Goal: Task Accomplishment & Management: Manage account settings

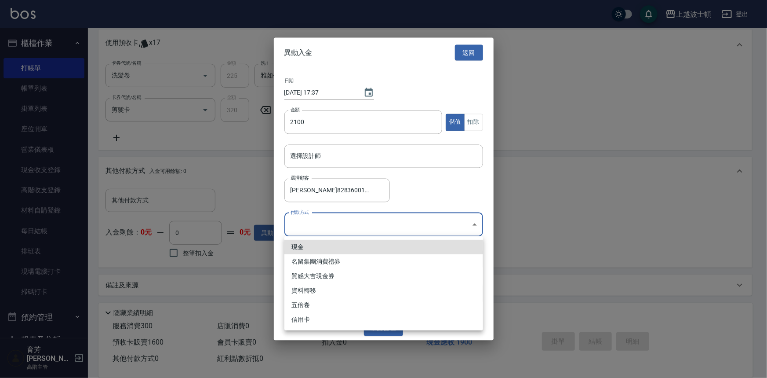
click at [474, 224] on body "上越波士頓 登出 櫃檯作業 打帳單 帳單列表 掛單列表 座位開單 營業儀表板 現金收支登錄 高階收支登錄 材料自購登錄 每日結帳 排班表 現場電腦打卡 掃碼打…" at bounding box center [383, 6] width 767 height 743
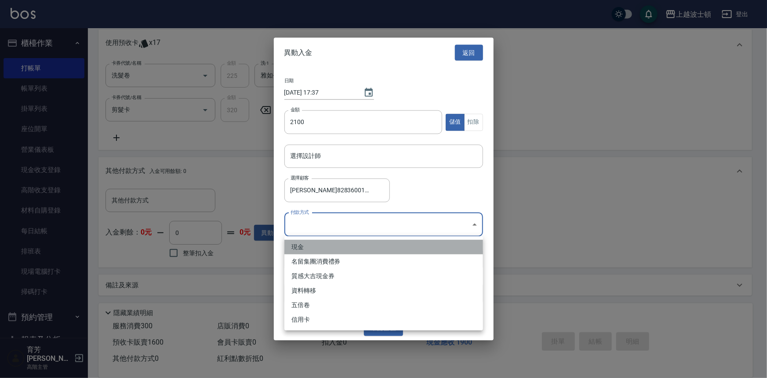
click at [298, 248] on li "現金" at bounding box center [384, 247] width 199 height 15
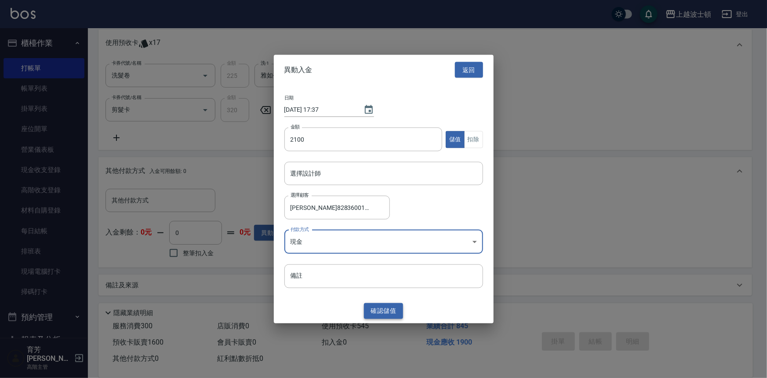
click at [380, 314] on button "確認 儲值" at bounding box center [384, 311] width 40 height 16
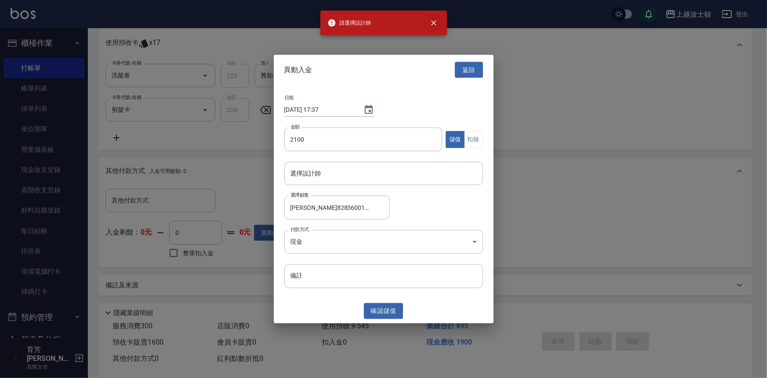
click at [434, 23] on icon "close" at bounding box center [434, 22] width 9 height 9
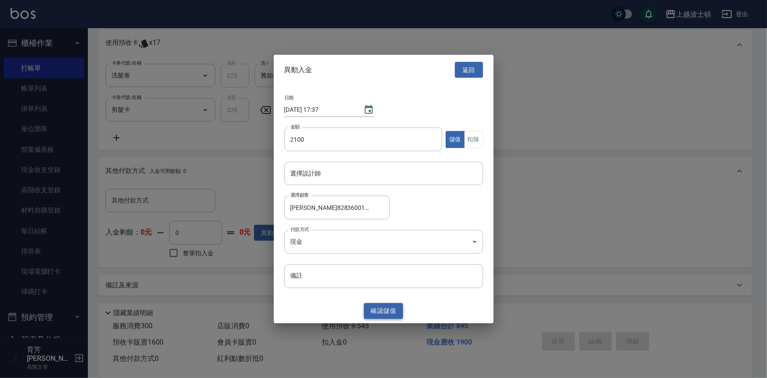
click at [382, 306] on button "確認 儲值" at bounding box center [384, 311] width 40 height 16
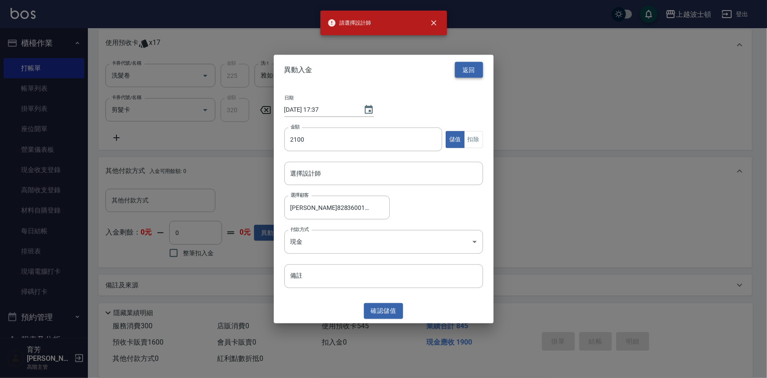
click at [471, 69] on button "返回" at bounding box center [469, 70] width 28 height 16
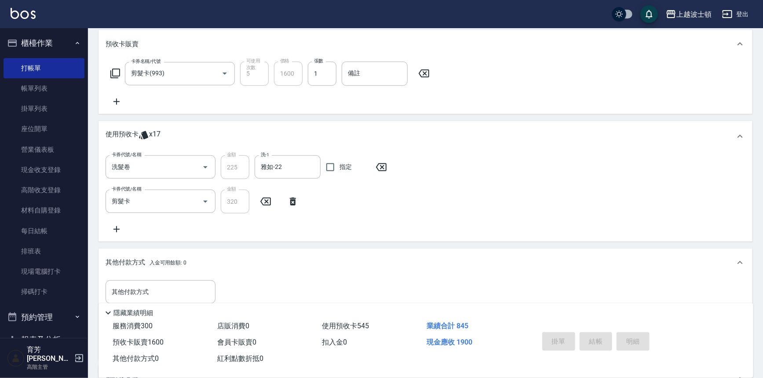
scroll to position [158, 0]
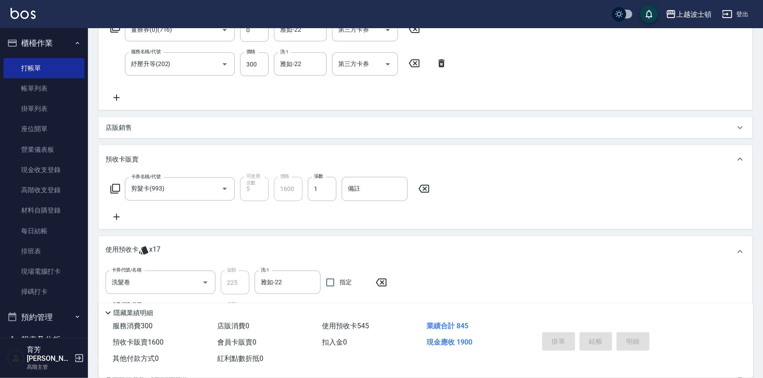
drag, startPoint x: 738, startPoint y: 66, endPoint x: 704, endPoint y: 59, distance: 35.0
click at [736, 59] on div "服務名稱/代號 薑療券(0)(716) 服務名稱/代號 價格 0 價格 養護-1 雅如-22 養護-1 第三方卡券 第三方卡券 服務名稱/代號 紓壓升等(20…" at bounding box center [426, 62] width 654 height 95
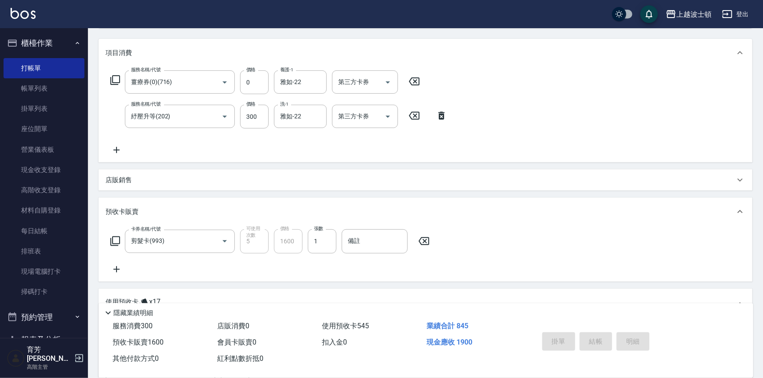
scroll to position [48, 0]
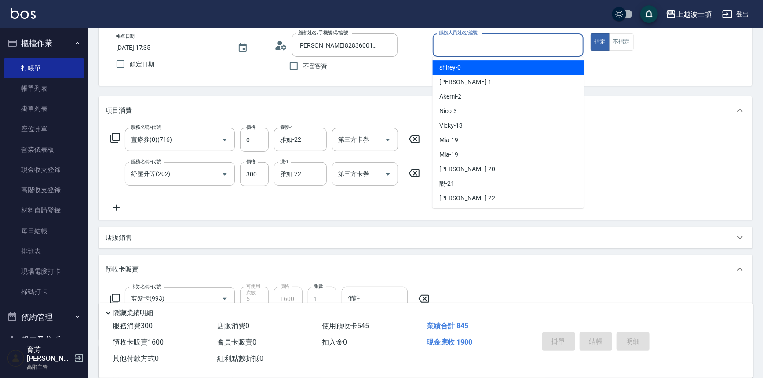
click at [536, 50] on input "服務人員姓名/編號" at bounding box center [508, 44] width 143 height 15
click at [536, 69] on div "shirey -0" at bounding box center [508, 67] width 151 height 15
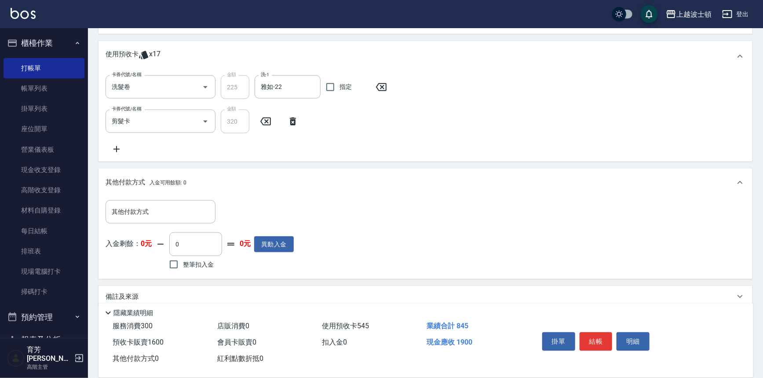
scroll to position [365, 0]
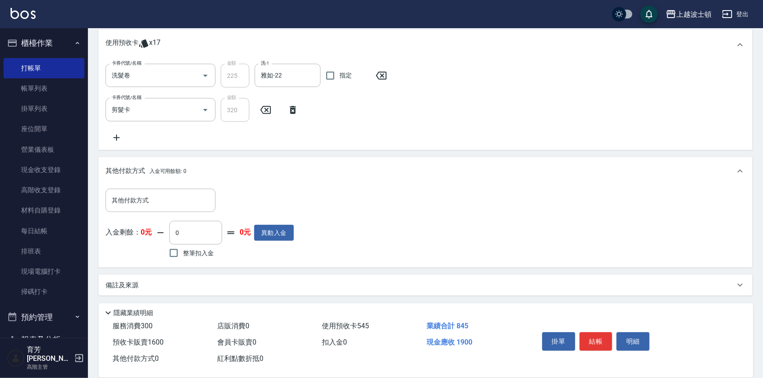
click at [186, 255] on span "整筆扣入金" at bounding box center [198, 252] width 31 height 9
click at [183, 255] on input "整筆扣入金" at bounding box center [173, 253] width 18 height 18
click at [186, 255] on span "整筆扣入金" at bounding box center [198, 252] width 31 height 9
click at [183, 255] on input "整筆扣入金" at bounding box center [173, 253] width 18 height 18
click at [171, 193] on input "其他付款方式" at bounding box center [161, 200] width 102 height 15
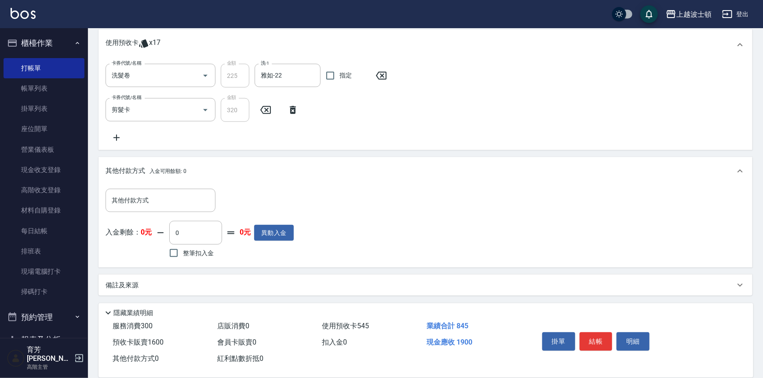
click at [317, 196] on div "其他付款方式 其他付款方式 入金剩餘： 0元 0 ​ 整筆扣入金 0元 異動入金" at bounding box center [426, 225] width 640 height 72
click at [271, 228] on button "異動入金" at bounding box center [274, 233] width 40 height 16
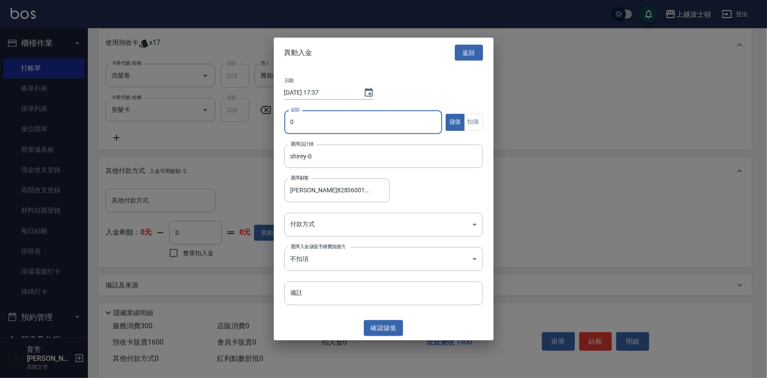
click at [307, 118] on input "0" at bounding box center [364, 122] width 158 height 24
click at [475, 220] on body "上越波士頓 登出 櫃檯作業 打帳單 帳單列表 掛單列表 座位開單 營業儀表板 現金收支登錄 高階收支登錄 材料自購登錄 每日結帳 排班表 現場電腦打卡 掃碼打…" at bounding box center [383, 6] width 767 height 743
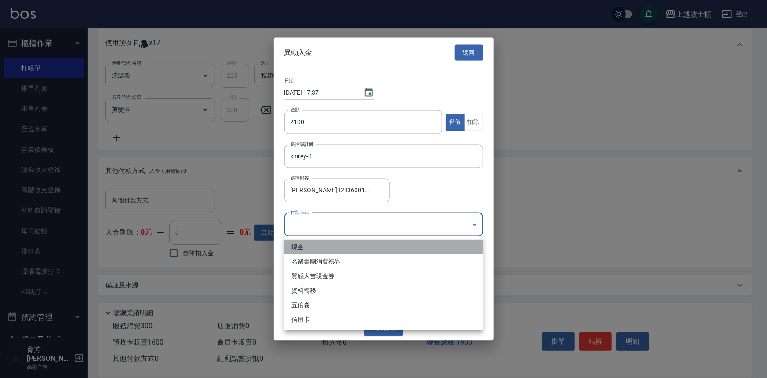
click at [296, 246] on li "現金" at bounding box center [384, 247] width 199 height 15
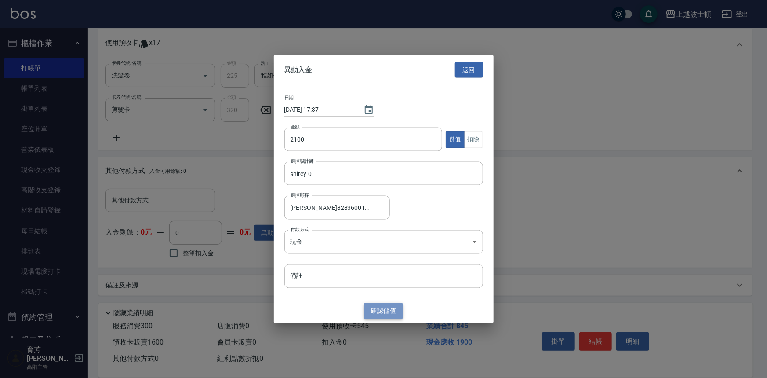
click at [379, 314] on button "確認 儲值" at bounding box center [384, 311] width 40 height 16
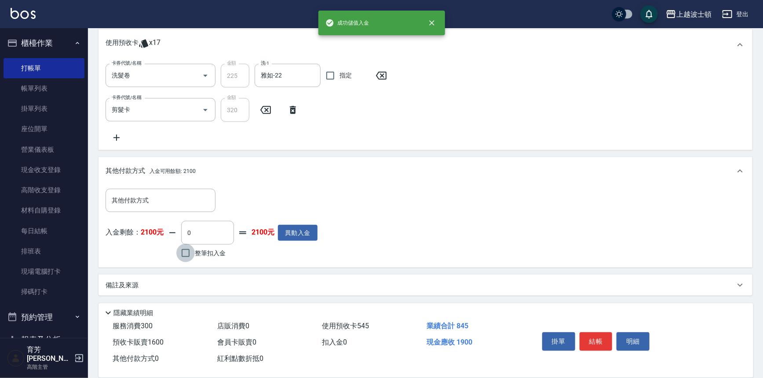
click at [187, 255] on input "整筆扣入金" at bounding box center [185, 253] width 18 height 18
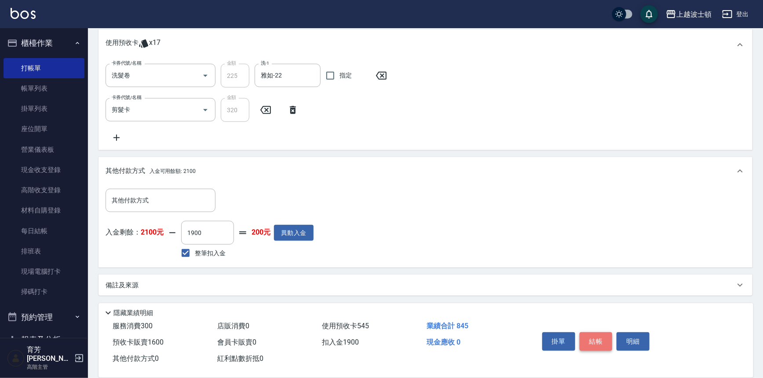
click at [604, 339] on button "結帳" at bounding box center [596, 341] width 33 height 18
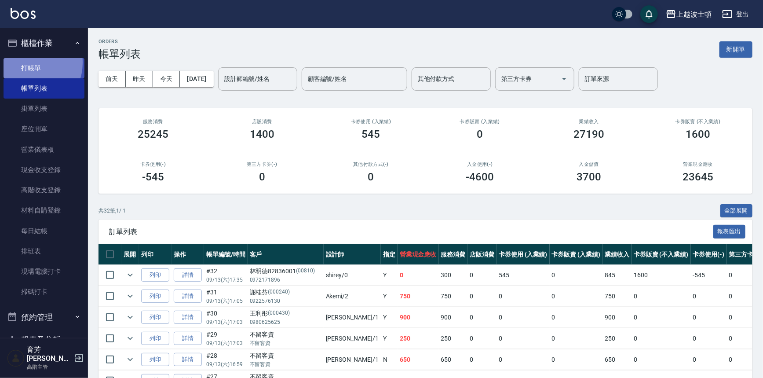
click at [28, 62] on link "打帳單" at bounding box center [44, 68] width 81 height 20
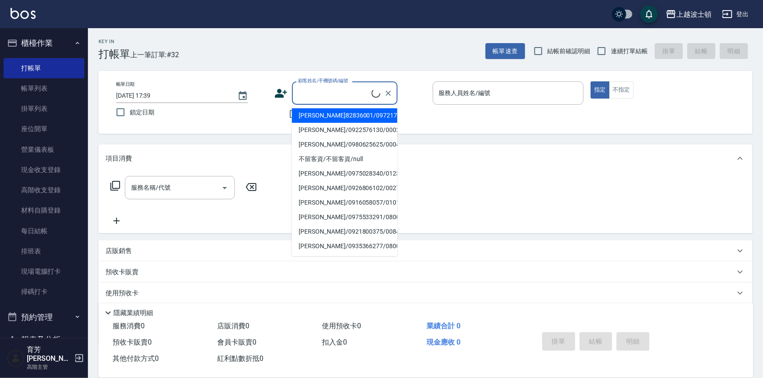
click at [325, 96] on input "顧客姓名/手機號碼/編號" at bounding box center [334, 92] width 76 height 15
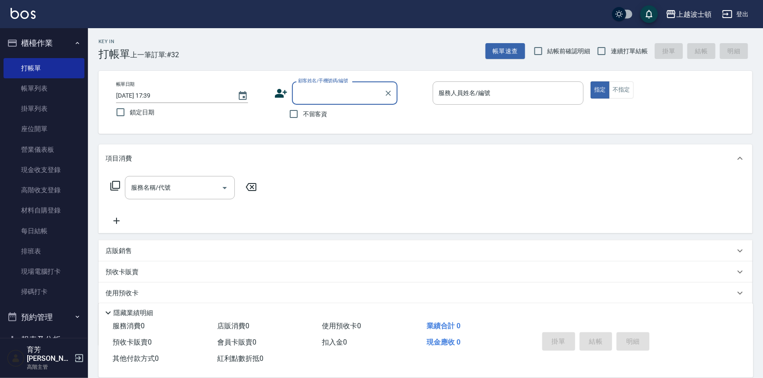
click at [297, 89] on input "顧客姓名/手機號碼/編號" at bounding box center [338, 92] width 84 height 15
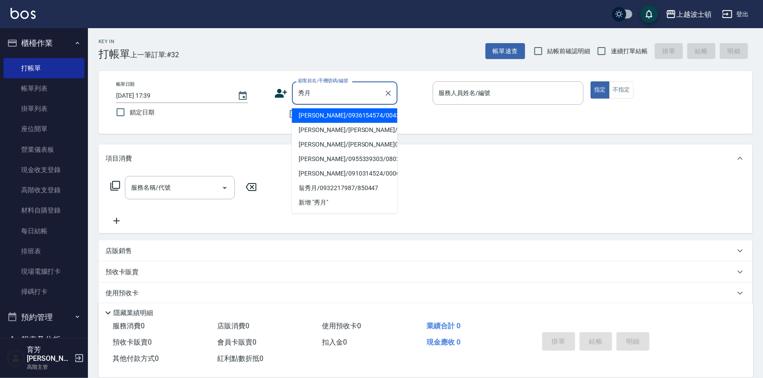
click at [343, 114] on li "[PERSON_NAME]/0936154574/00430" at bounding box center [345, 115] width 106 height 15
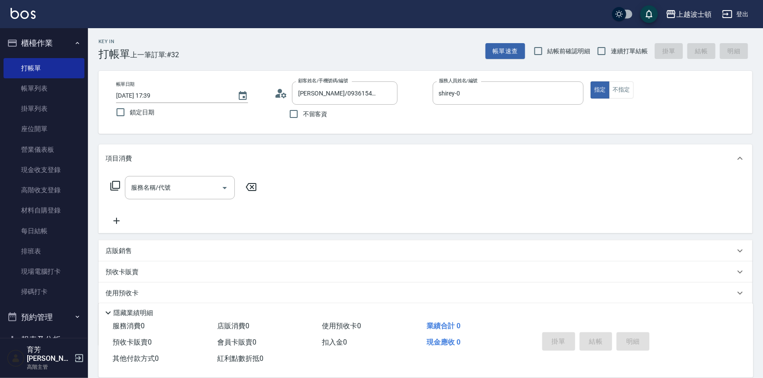
click at [110, 183] on icon at bounding box center [115, 185] width 11 height 11
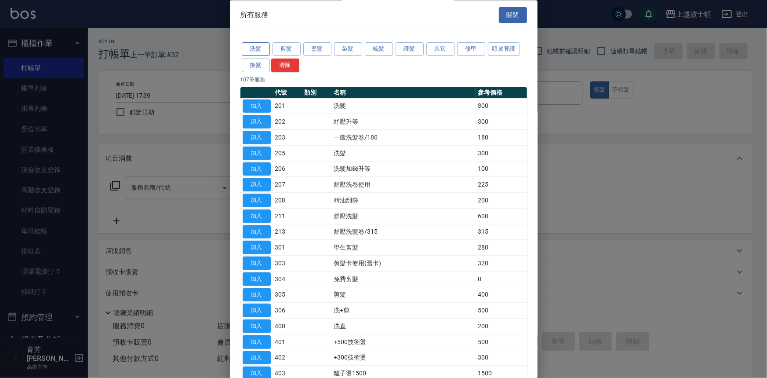
click at [264, 48] on button "洗髮" at bounding box center [256, 50] width 28 height 14
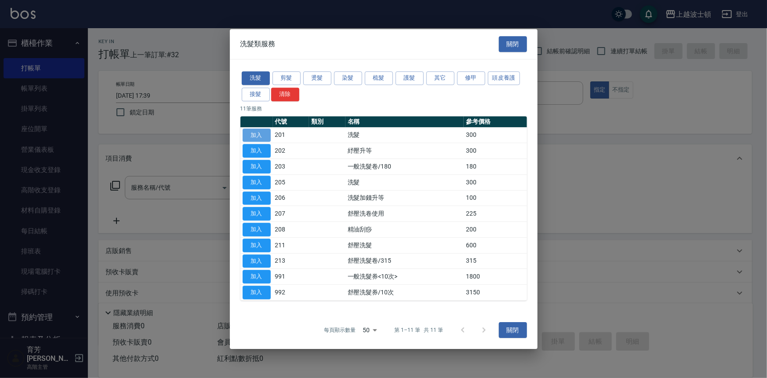
click at [266, 136] on button "加入" at bounding box center [257, 135] width 28 height 14
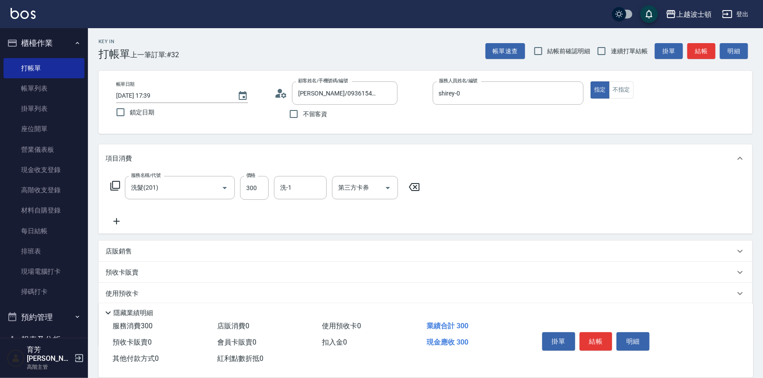
click at [117, 182] on icon at bounding box center [115, 185] width 11 height 11
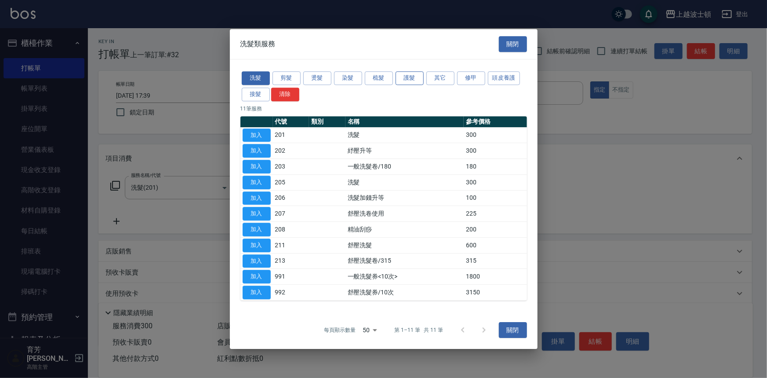
click at [405, 75] on button "護髮" at bounding box center [410, 78] width 28 height 14
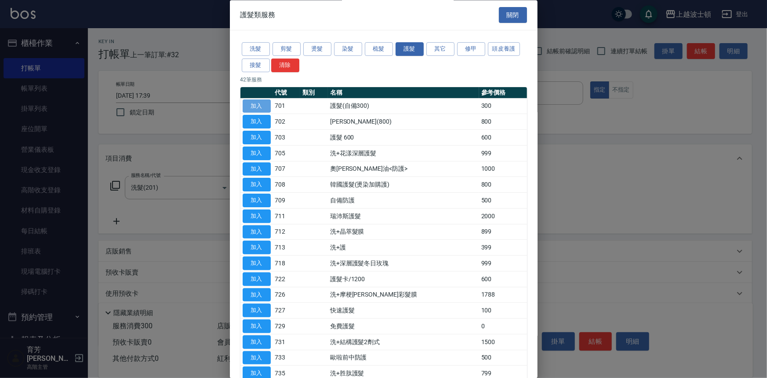
click at [251, 104] on button "加入" at bounding box center [257, 106] width 28 height 14
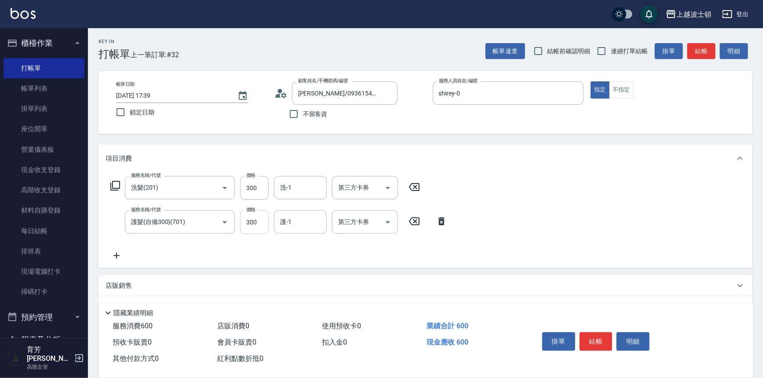
click at [257, 219] on input "300" at bounding box center [254, 222] width 29 height 24
click at [116, 186] on icon at bounding box center [115, 185] width 11 height 11
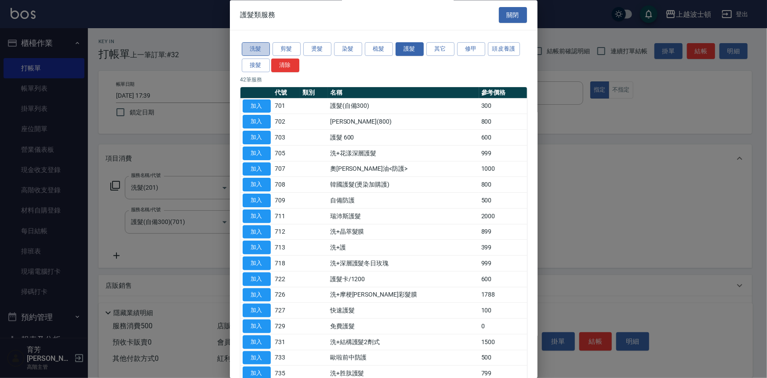
click at [264, 48] on button "洗髮" at bounding box center [256, 50] width 28 height 14
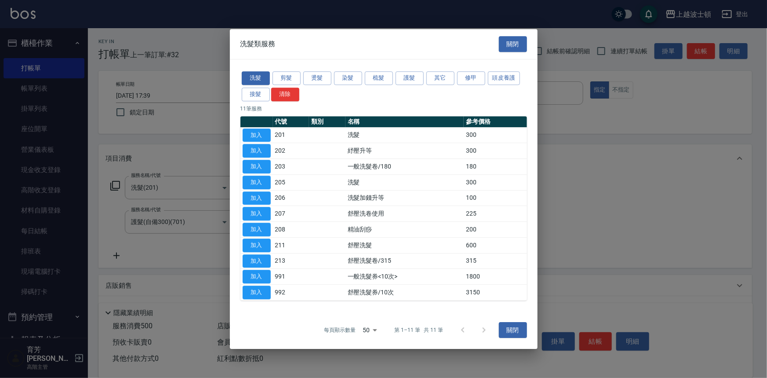
click at [299, 71] on div "洗髮 剪髮 燙髮 染髮 梳髮 護髮 其它 修甲 頭皮養護 接髮 清除" at bounding box center [384, 86] width 287 height 33
click at [295, 74] on button "剪髮" at bounding box center [287, 78] width 28 height 14
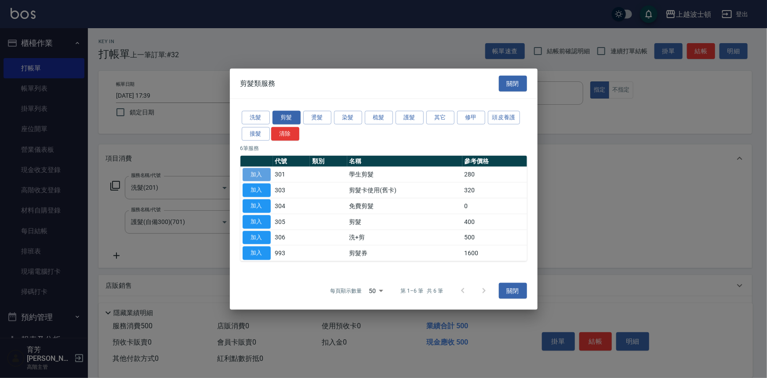
click at [253, 171] on button "加入" at bounding box center [257, 175] width 28 height 14
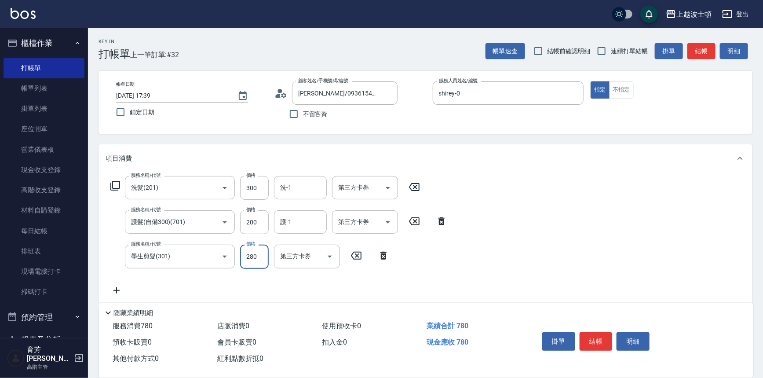
click at [260, 254] on input "280" at bounding box center [254, 257] width 29 height 24
drag, startPoint x: 260, startPoint y: 254, endPoint x: 233, endPoint y: 245, distance: 28.7
click at [233, 245] on div "服務名稱/代號 學生剪髮(301) 服務名稱/代號 價格 280 價格 第三方卡券 第三方卡券" at bounding box center [250, 257] width 289 height 24
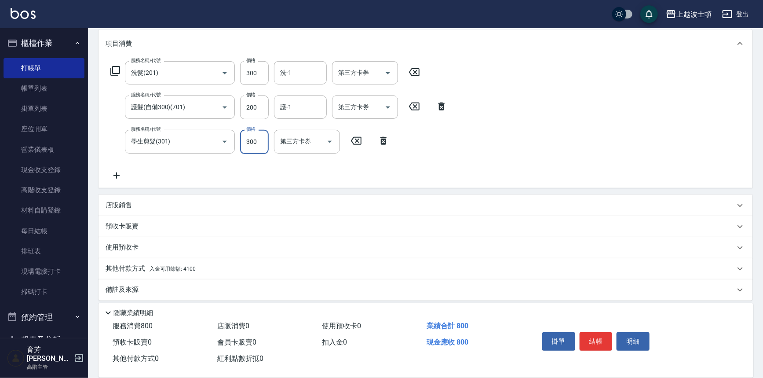
scroll to position [119, 0]
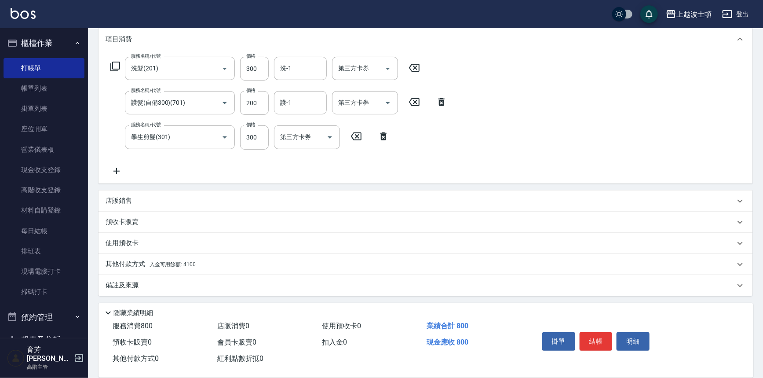
click at [114, 64] on icon at bounding box center [115, 66] width 11 height 11
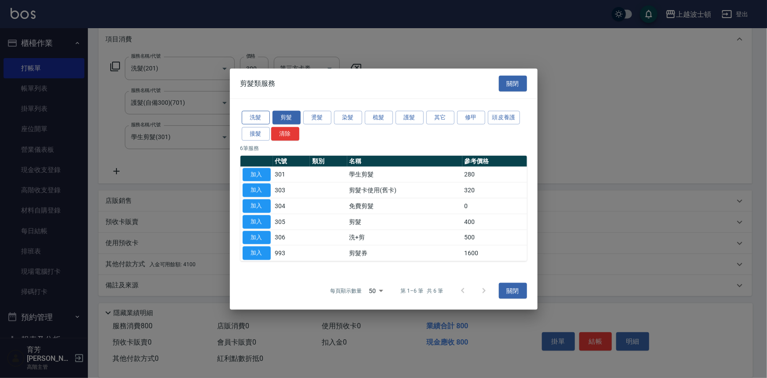
click at [262, 115] on button "洗髮" at bounding box center [256, 118] width 28 height 14
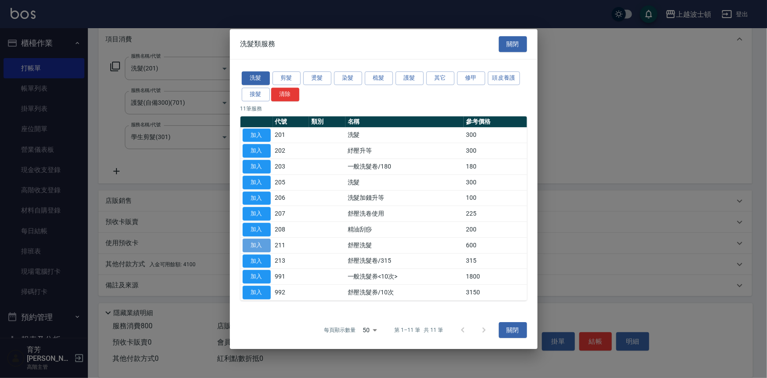
click at [267, 242] on button "加入" at bounding box center [257, 245] width 28 height 14
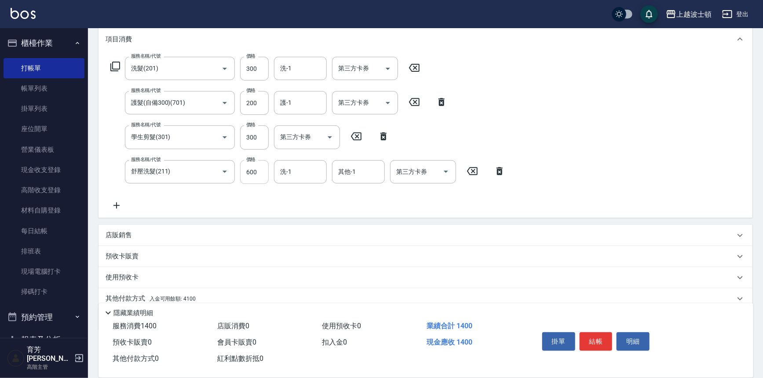
click at [256, 172] on input "600" at bounding box center [254, 172] width 29 height 24
drag, startPoint x: 256, startPoint y: 172, endPoint x: 243, endPoint y: 175, distance: 13.2
click at [243, 175] on input "600" at bounding box center [254, 172] width 29 height 24
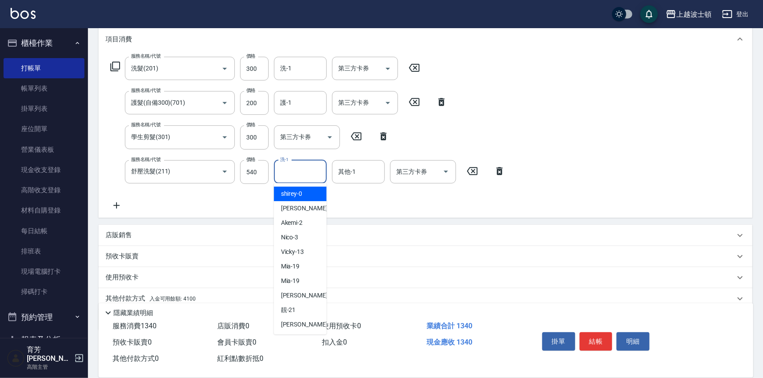
click at [302, 176] on input "洗-1" at bounding box center [300, 171] width 45 height 15
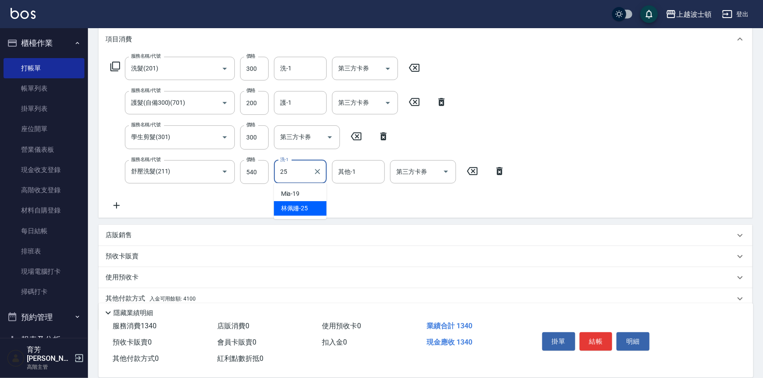
drag, startPoint x: 300, startPoint y: 208, endPoint x: 324, endPoint y: 198, distance: 26.6
click at [304, 205] on span "林佩姍 -25" at bounding box center [294, 208] width 27 height 9
click at [360, 175] on input "其他-1" at bounding box center [358, 171] width 45 height 15
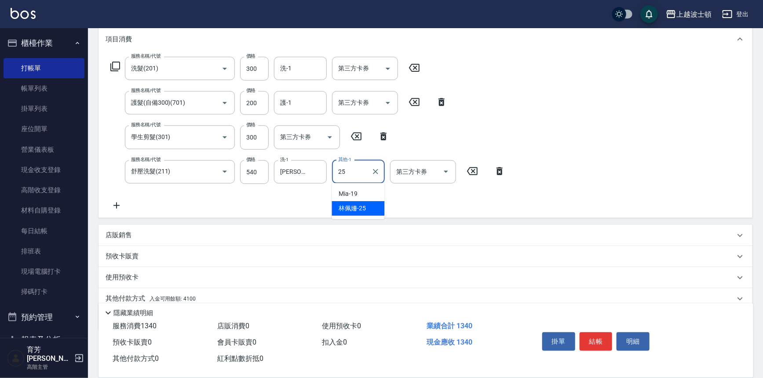
click at [358, 205] on span "林佩姍 -25" at bounding box center [352, 208] width 27 height 9
click at [292, 75] on input "洗-1" at bounding box center [300, 68] width 45 height 15
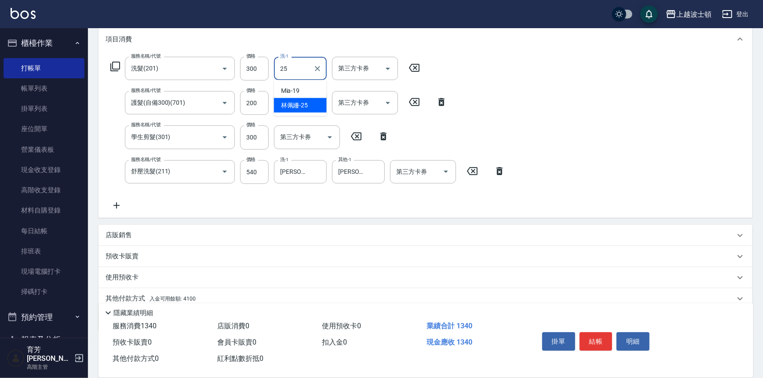
click at [302, 102] on span "林佩姍 -25" at bounding box center [294, 105] width 27 height 9
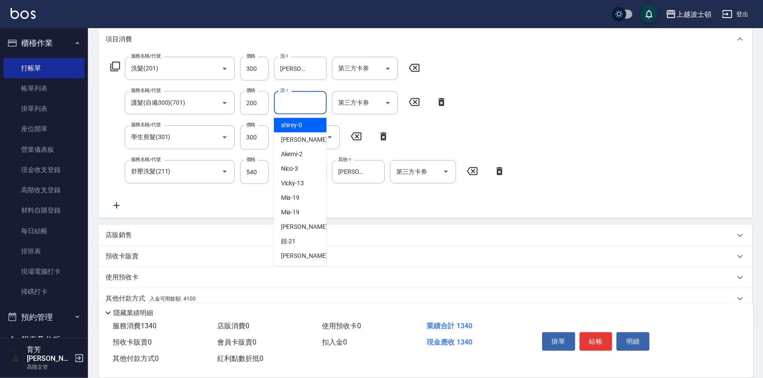
click at [308, 106] on input "護-1" at bounding box center [300, 102] width 45 height 15
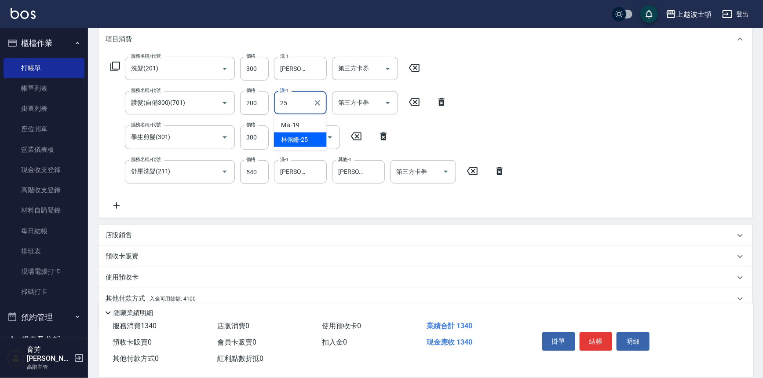
click at [308, 137] on div "林佩姍 -25" at bounding box center [300, 139] width 53 height 15
click at [113, 65] on icon at bounding box center [115, 66] width 11 height 11
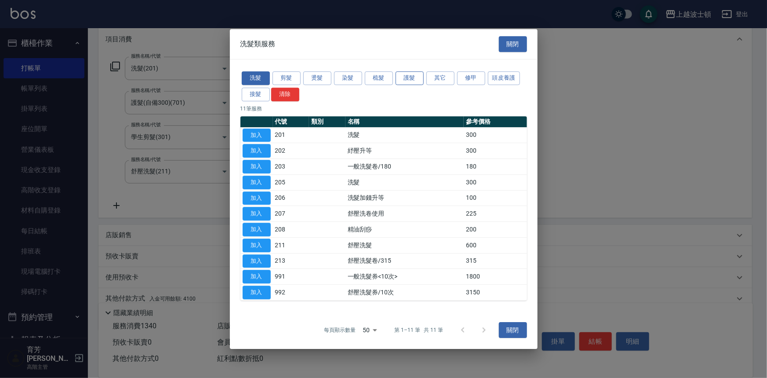
click at [416, 75] on button "護髮" at bounding box center [410, 78] width 28 height 14
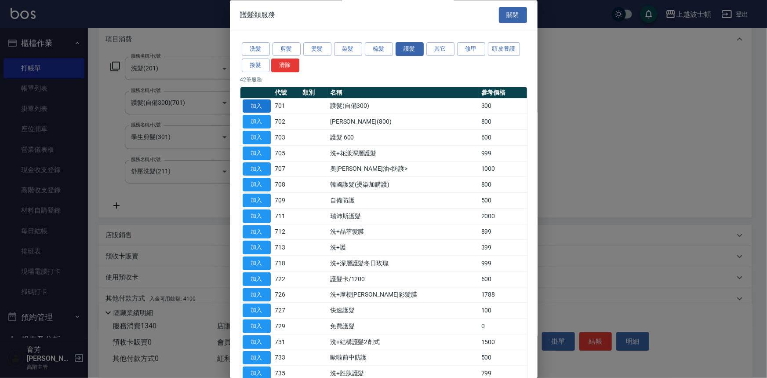
click at [268, 106] on button "加入" at bounding box center [257, 106] width 28 height 14
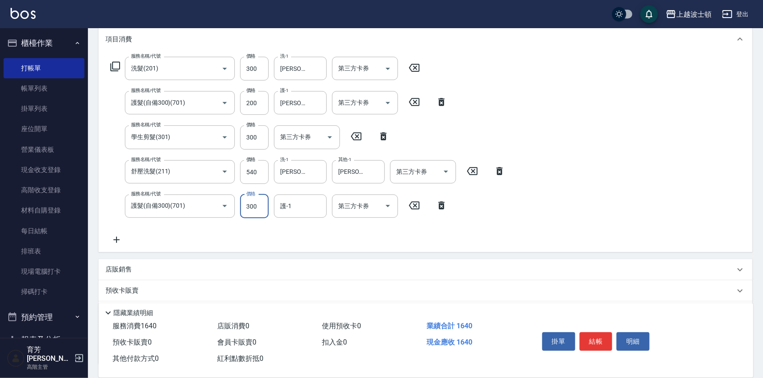
click at [260, 207] on input "300" at bounding box center [254, 206] width 29 height 24
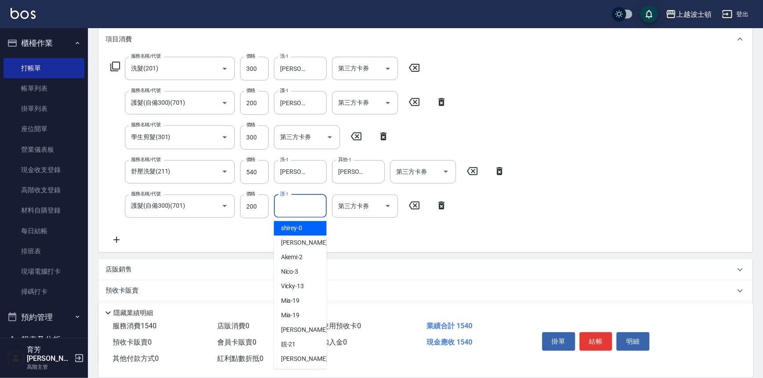
click at [310, 203] on input "護-1" at bounding box center [300, 205] width 45 height 15
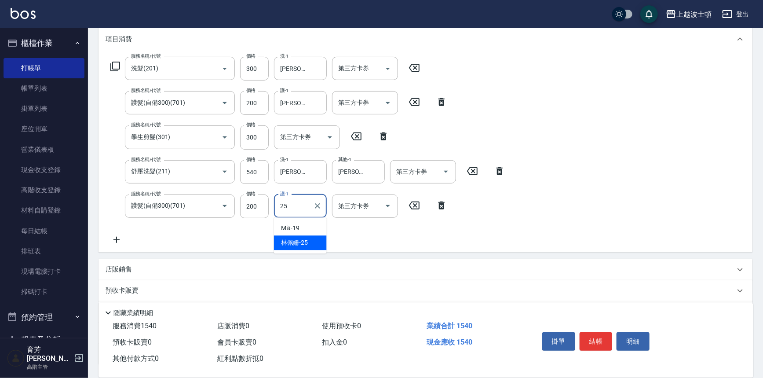
click at [298, 245] on span "林佩姍 -25" at bounding box center [294, 242] width 27 height 9
click at [114, 63] on icon at bounding box center [115, 66] width 11 height 11
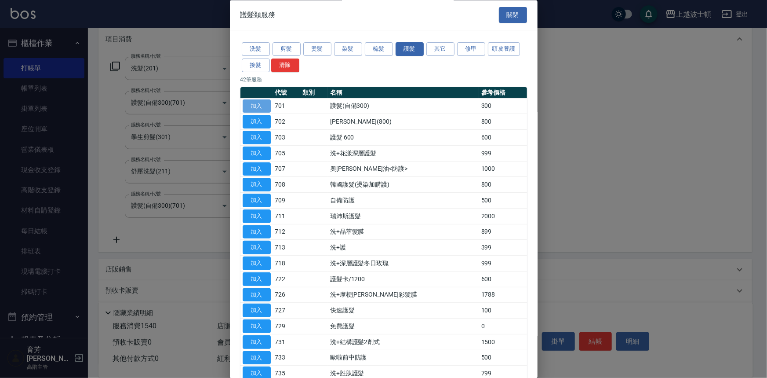
click at [265, 106] on button "加入" at bounding box center [257, 106] width 28 height 14
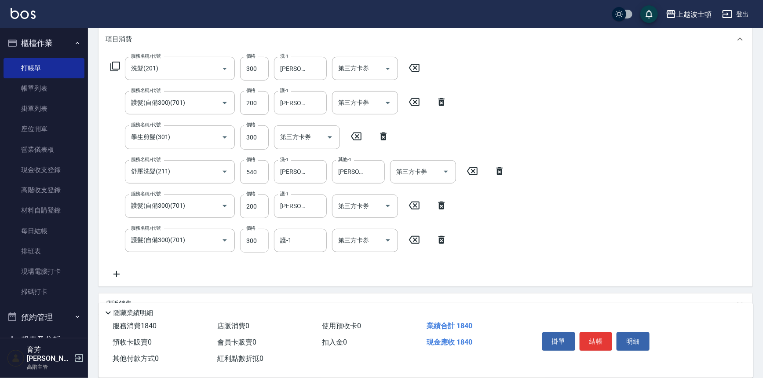
click at [261, 242] on input "300" at bounding box center [254, 241] width 29 height 24
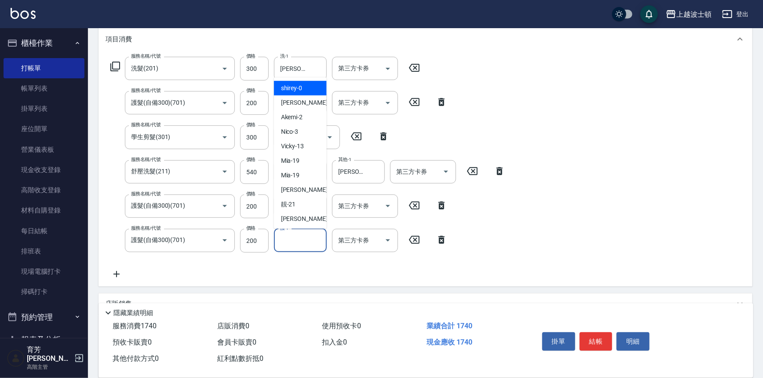
click at [297, 242] on input "護-1" at bounding box center [300, 240] width 45 height 15
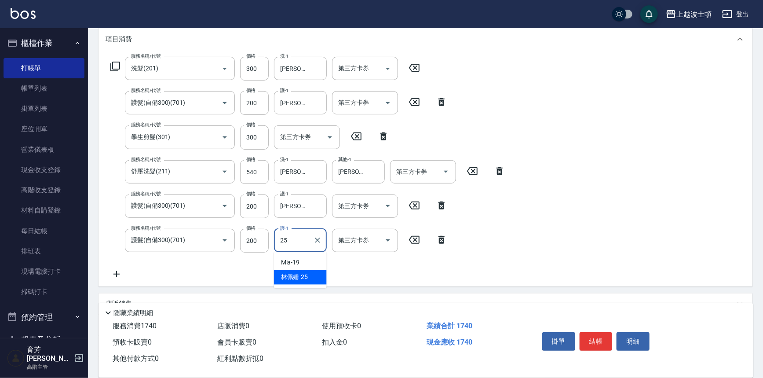
click at [311, 274] on div "林佩姍 -25" at bounding box center [300, 277] width 53 height 15
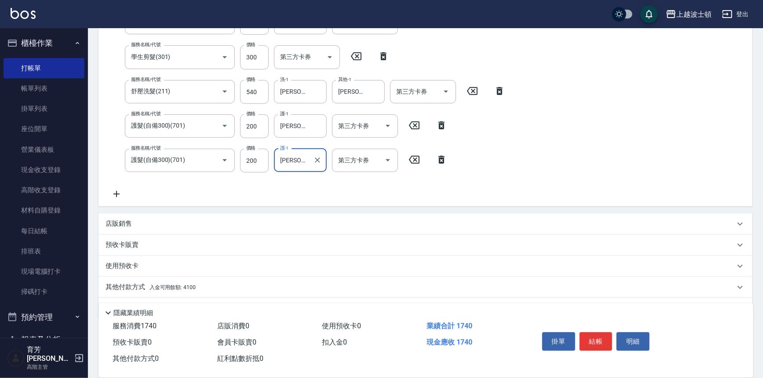
scroll to position [223, 0]
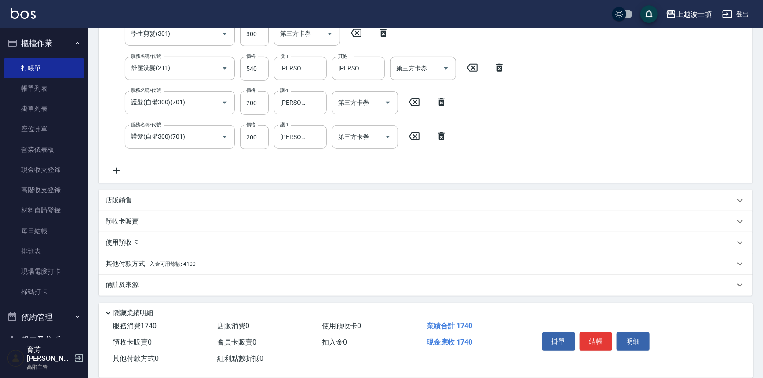
click at [185, 262] on span "入金可用餘額: 4100" at bounding box center [173, 264] width 46 height 6
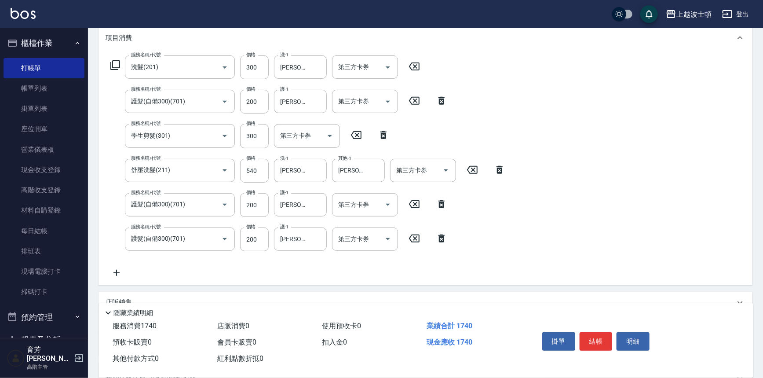
scroll to position [114, 0]
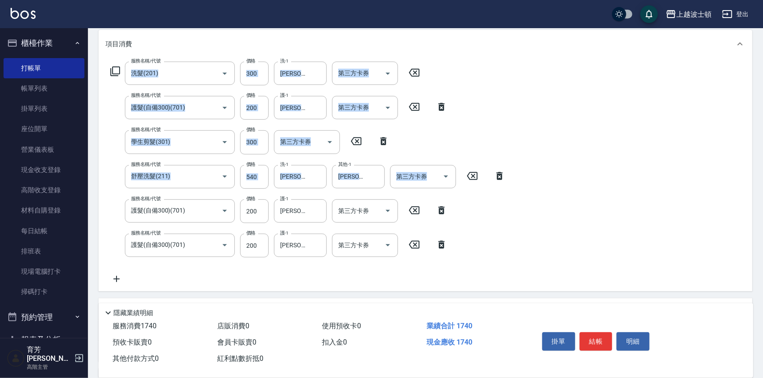
drag, startPoint x: 756, startPoint y: 51, endPoint x: 764, endPoint y: 65, distance: 16.0
click at [763, 65] on html "上越波士頓 登出 櫃檯作業 打帳單 帳單列表 掛單列表 座位開單 營業儀表板 現金收支登錄 高階收支登錄 材料自購登錄 每日結帳 排班表 現場電腦打卡 掃碼打…" at bounding box center [381, 238] width 763 height 704
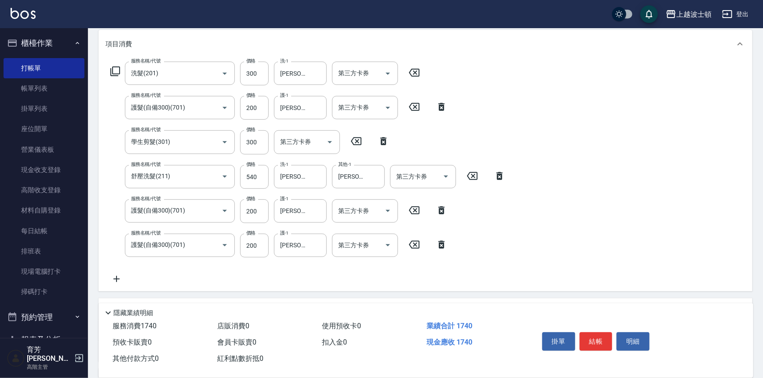
click at [690, 74] on div "服務名稱/代號 洗髮(201) 服務名稱/代號 價格 300 價格 洗-1 林佩姍-25 洗-1 第三方卡券 第三方卡券 服務名稱/代號 護髮(自備300)(…" at bounding box center [426, 174] width 654 height 233
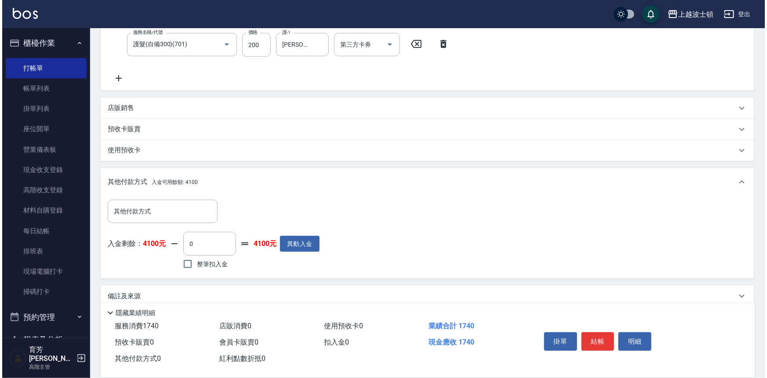
scroll to position [326, 0]
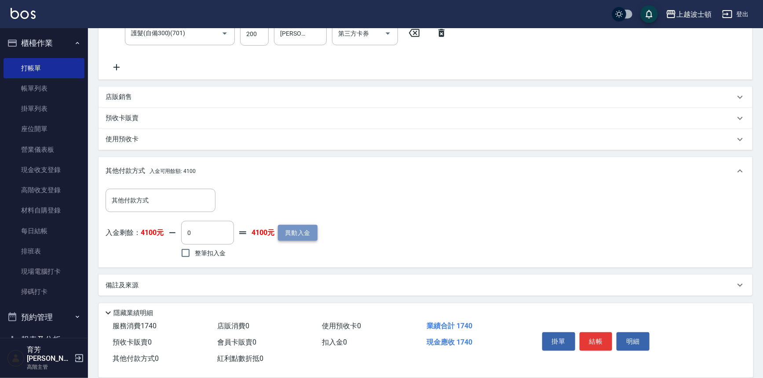
click at [290, 237] on button "異動入金" at bounding box center [298, 233] width 40 height 16
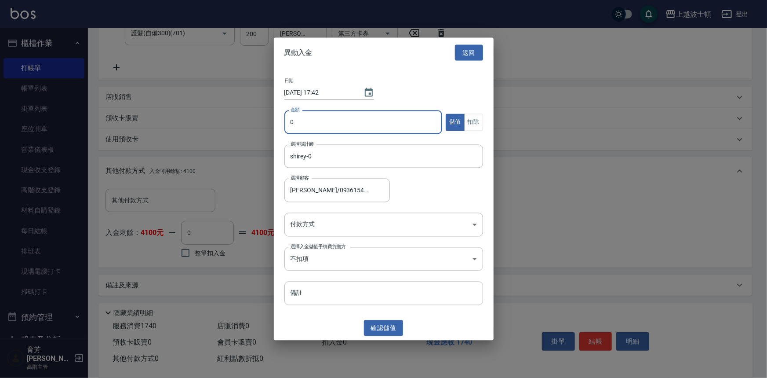
click at [299, 128] on input "0" at bounding box center [364, 122] width 158 height 24
click at [476, 225] on body "上越波士頓 登出 櫃檯作業 打帳單 帳單列表 掛單列表 座位開單 營業儀表板 現金收支登錄 高階收支登錄 材料自購登錄 每日結帳 排班表 現場電腦打卡 掃碼打…" at bounding box center [383, 26] width 767 height 704
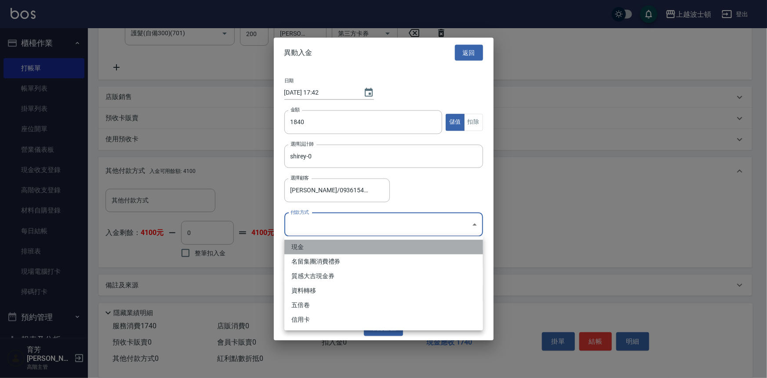
click at [299, 247] on li "現金" at bounding box center [384, 247] width 199 height 15
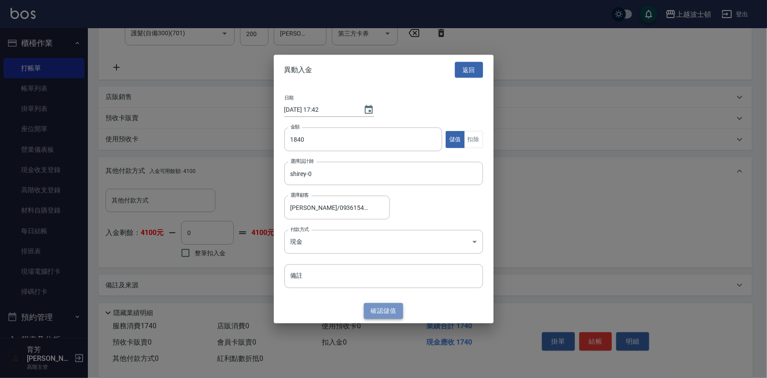
click at [374, 311] on button "確認 儲值" at bounding box center [384, 311] width 40 height 16
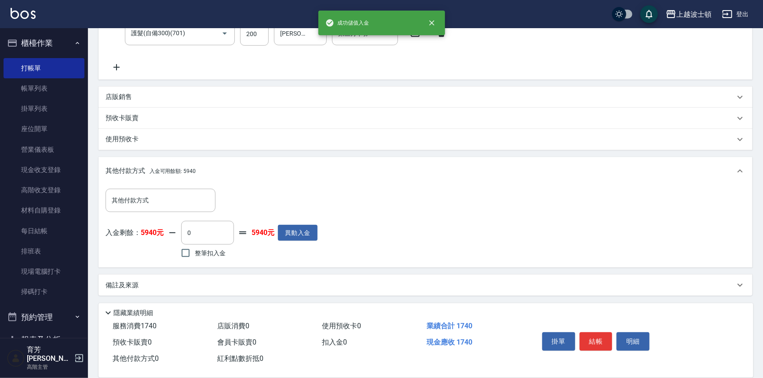
click at [200, 252] on span "整筆扣入金" at bounding box center [210, 252] width 31 height 9
click at [195, 252] on input "整筆扣入金" at bounding box center [185, 253] width 18 height 18
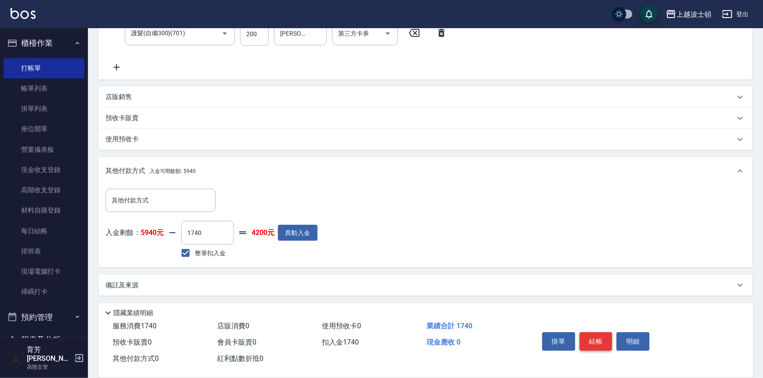
click at [603, 335] on button "結帳" at bounding box center [596, 341] width 33 height 18
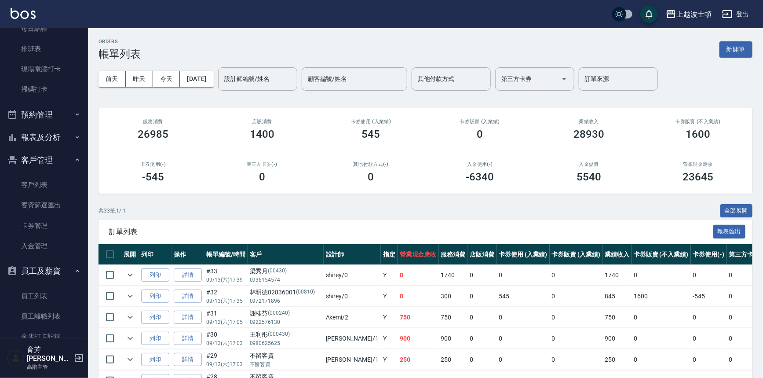
scroll to position [219, 0]
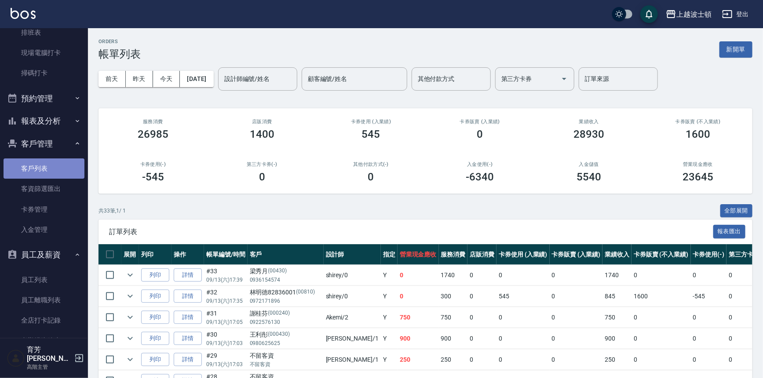
click at [46, 162] on link "客戶列表" at bounding box center [44, 168] width 81 height 20
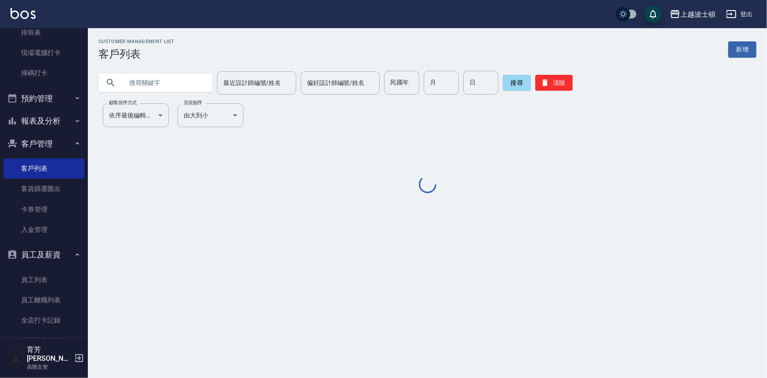
click at [145, 83] on input "text" at bounding box center [164, 83] width 83 height 24
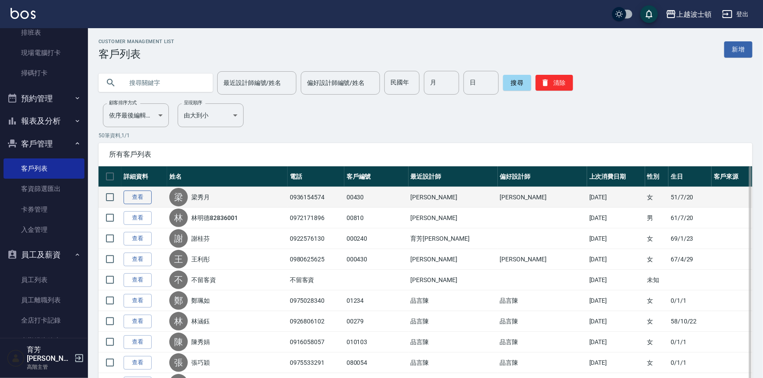
click at [141, 193] on link "查看" at bounding box center [138, 197] width 28 height 14
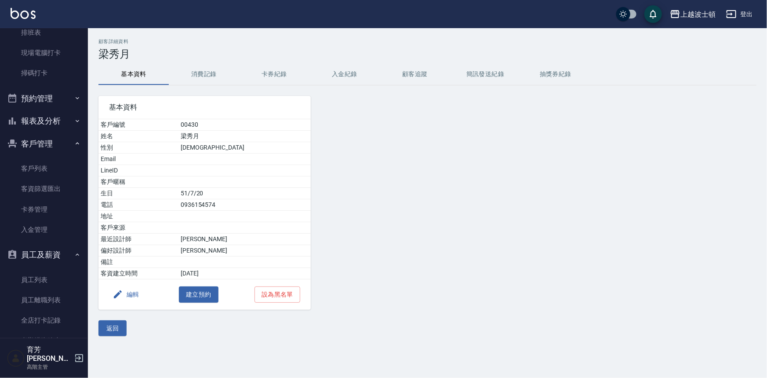
click at [205, 71] on button "消費記錄" at bounding box center [204, 74] width 70 height 21
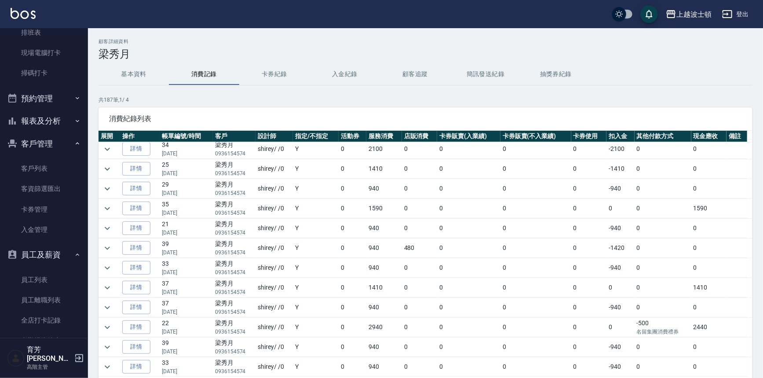
scroll to position [198, 0]
click at [105, 209] on icon "expand row" at bounding box center [107, 210] width 5 height 3
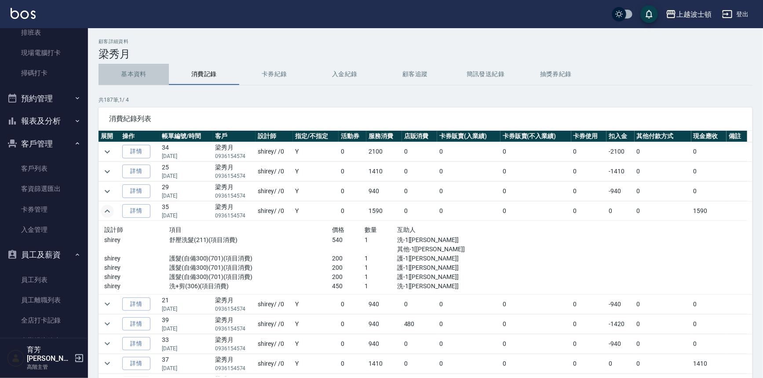
click at [140, 72] on button "基本資料" at bounding box center [134, 74] width 70 height 21
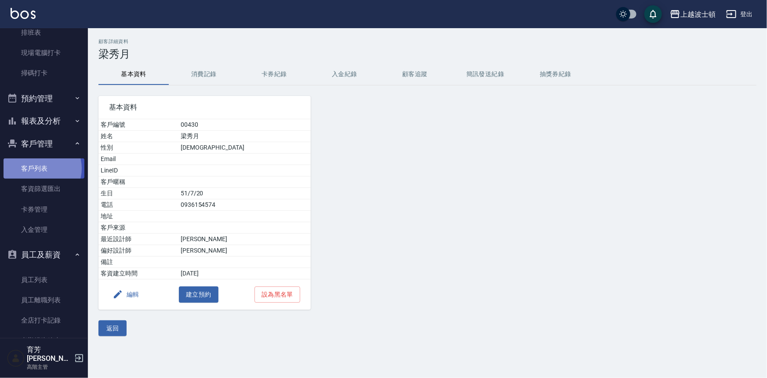
click at [39, 168] on link "客戶列表" at bounding box center [44, 168] width 81 height 20
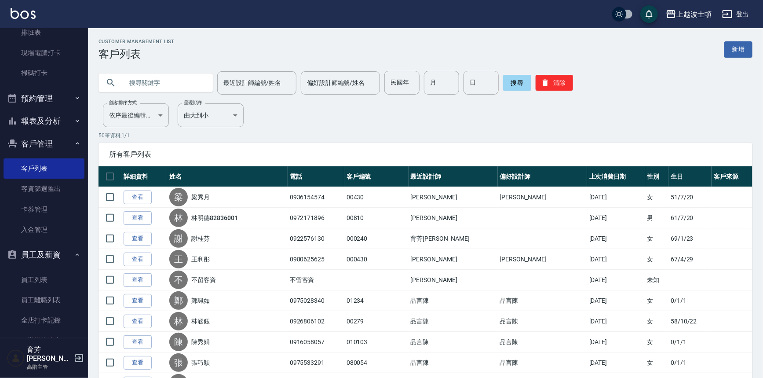
click at [74, 121] on icon "button" at bounding box center [77, 120] width 7 height 7
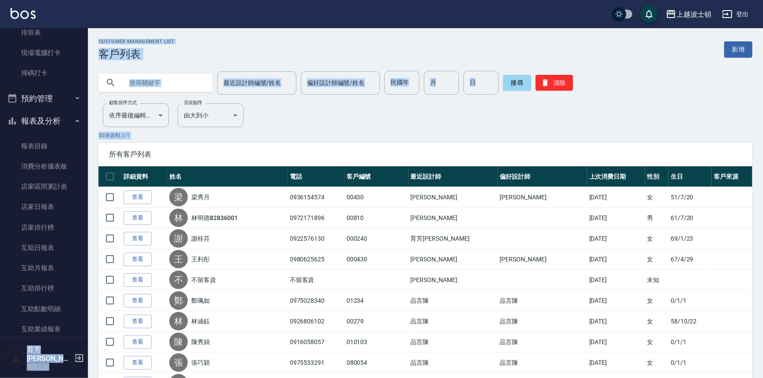
drag, startPoint x: 82, startPoint y: 123, endPoint x: 88, endPoint y: 153, distance: 30.9
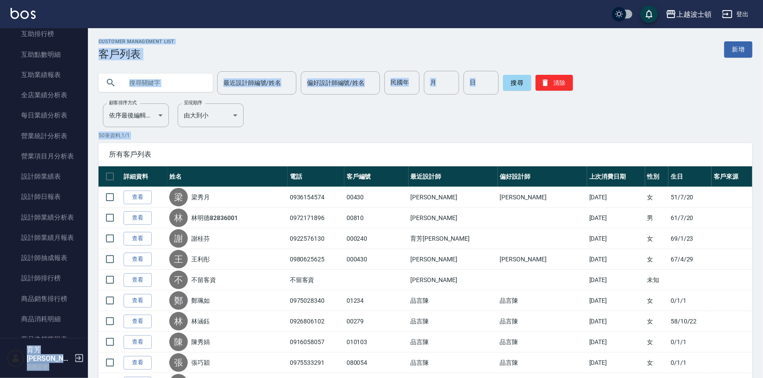
scroll to position [491, 0]
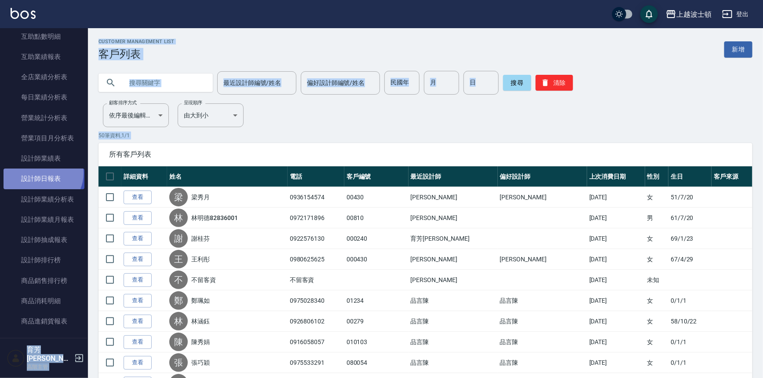
click at [41, 173] on link "設計師日報表" at bounding box center [44, 178] width 81 height 20
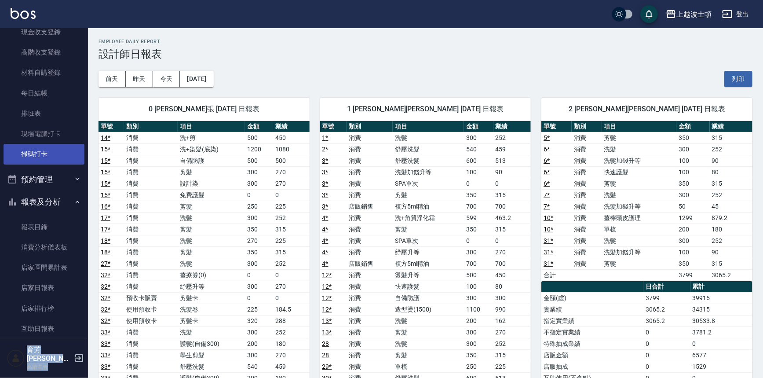
scroll to position [159, 0]
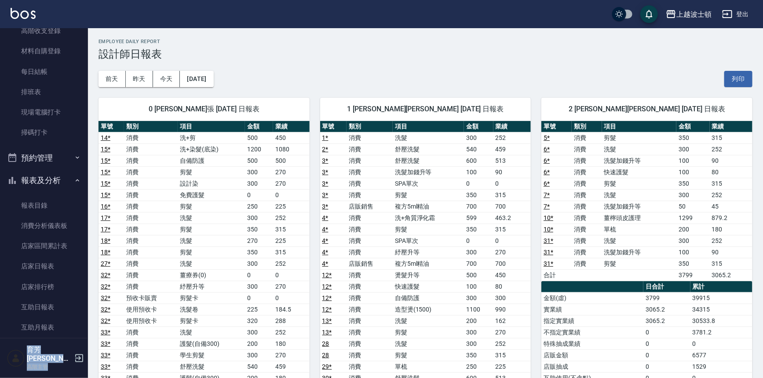
click at [75, 177] on icon "button" at bounding box center [77, 180] width 7 height 7
drag, startPoint x: 82, startPoint y: 110, endPoint x: 86, endPoint y: 43, distance: 66.5
click at [86, 43] on nav "櫃檯作業 打帳單 帳單列表 掛單列表 座位開單 營業儀表板 現金收支登錄 高階收支登錄 材料自購登錄 每日結帳 排班表 現場電腦打卡 掃碼打卡 預約管理 預約…" at bounding box center [44, 183] width 88 height 310
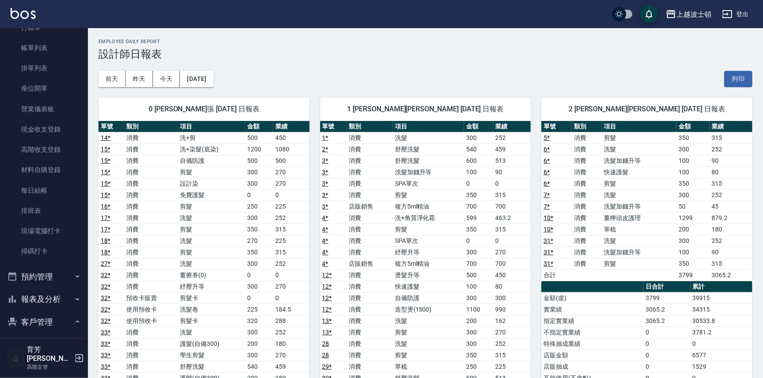
scroll to position [6, 0]
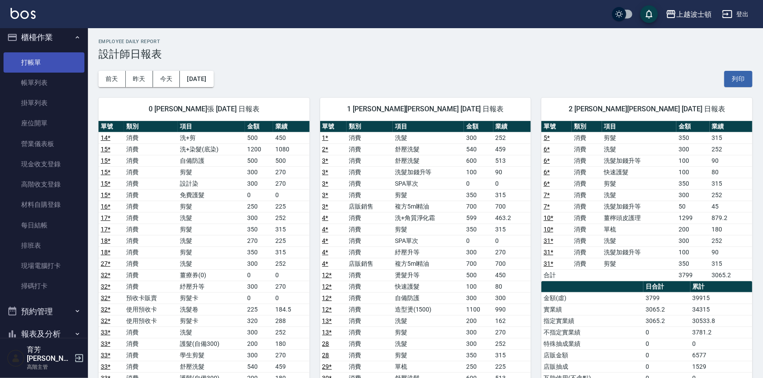
click at [49, 68] on link "打帳單" at bounding box center [44, 62] width 81 height 20
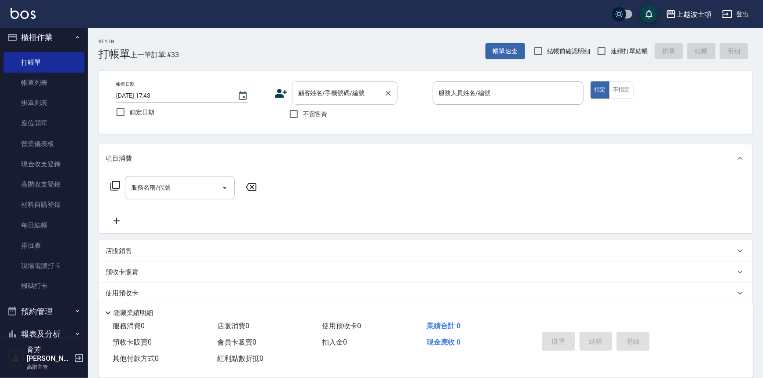
click at [329, 99] on input "顧客姓名/手機號碼/編號" at bounding box center [338, 92] width 84 height 15
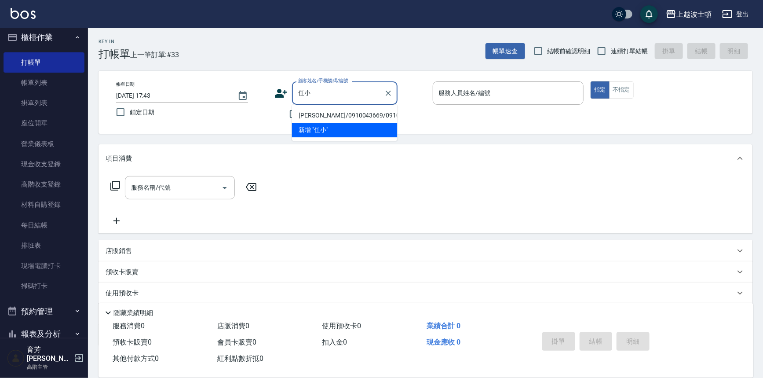
click at [340, 115] on li "[PERSON_NAME]/0910043669/0910043669" at bounding box center [345, 115] width 106 height 15
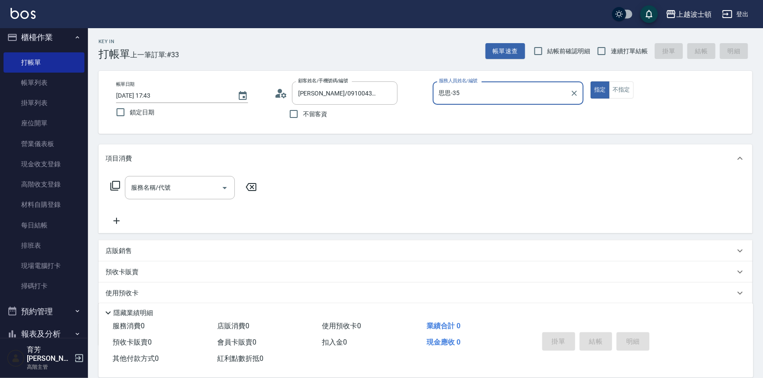
click at [471, 95] on input "思思-35" at bounding box center [502, 92] width 130 height 15
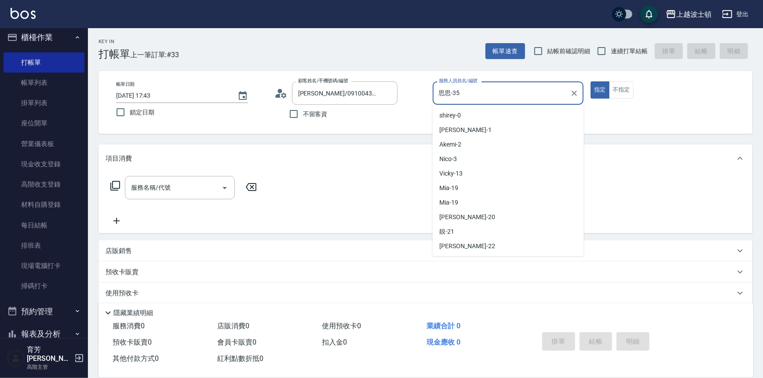
scroll to position [84, 0]
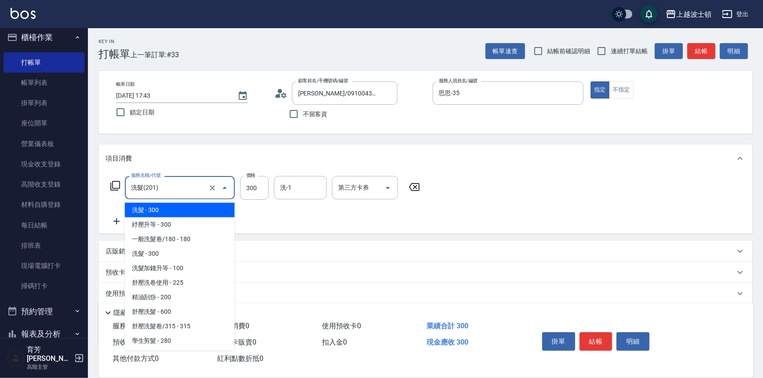
click at [200, 185] on input "洗髮(201)" at bounding box center [167, 187] width 77 height 15
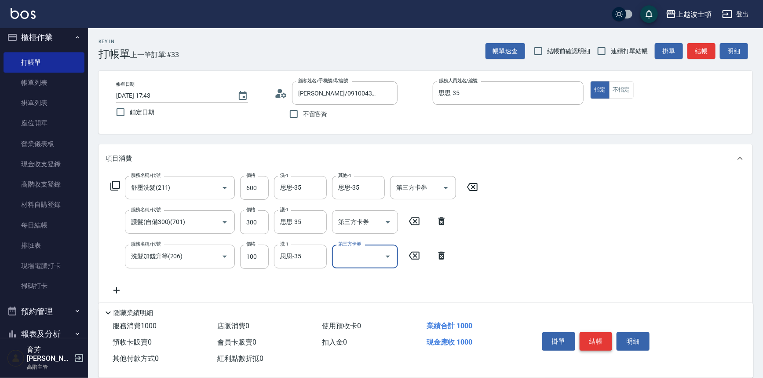
click at [603, 346] on button "結帳" at bounding box center [596, 341] width 33 height 18
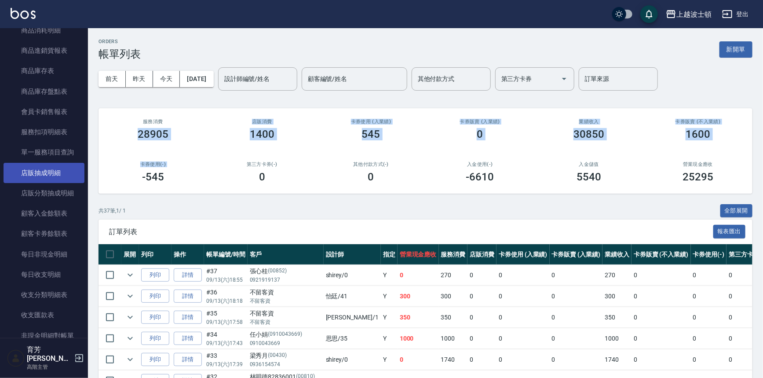
click at [62, 170] on link "店販抽成明細" at bounding box center [44, 173] width 81 height 20
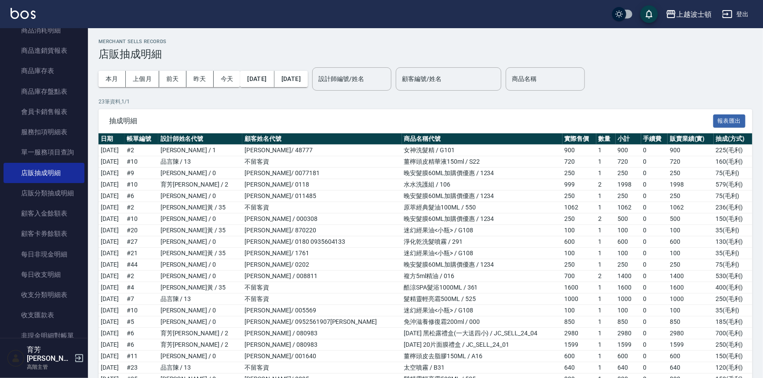
drag, startPoint x: 760, startPoint y: 141, endPoint x: 757, endPoint y: 170, distance: 29.6
click at [757, 170] on div "Merchant Sells Records 店販抽成明細 本月 上個月 [DATE] [DATE] [DATE] [DATE] [DATE] 設計師編號/姓…" at bounding box center [425, 244] width 675 height 411
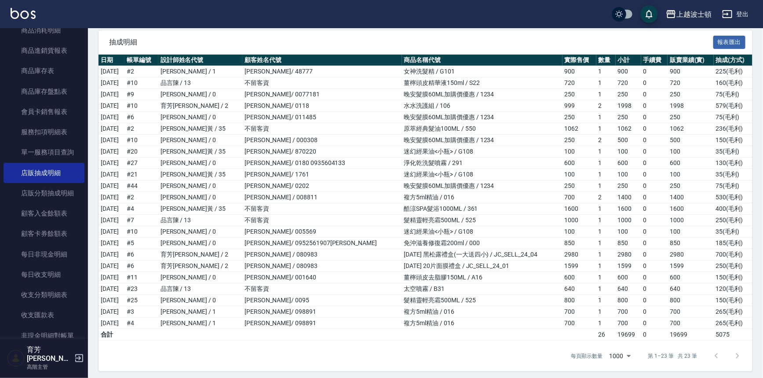
scroll to position [81, 0]
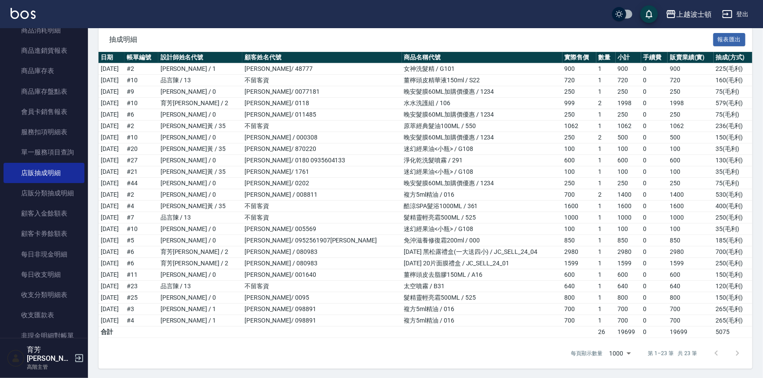
drag, startPoint x: 82, startPoint y: 208, endPoint x: 83, endPoint y: 197, distance: 11.0
click at [83, 197] on nav "櫃檯作業 打帳單 帳單列表 掛單列表 座位開單 營業儀表板 現金收支登錄 高階收支登錄 材料自購登錄 每日結帳 排班表 現場電腦打卡 掃碼打卡 預約管理 預約…" at bounding box center [44, 183] width 88 height 310
click at [449, 201] on td "酷涼SPA髮浴1000ML / 361" at bounding box center [482, 206] width 161 height 11
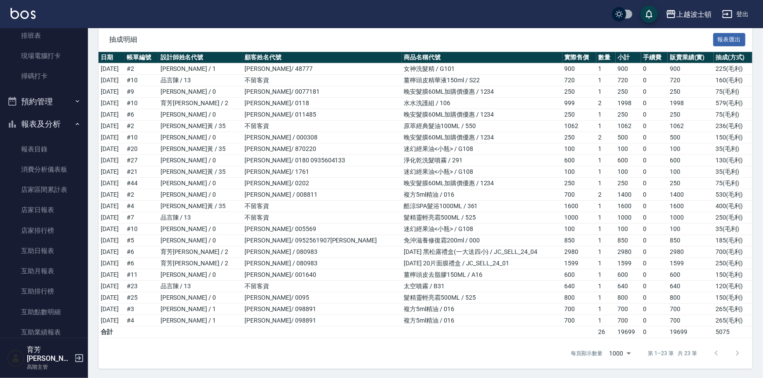
scroll to position [200, 0]
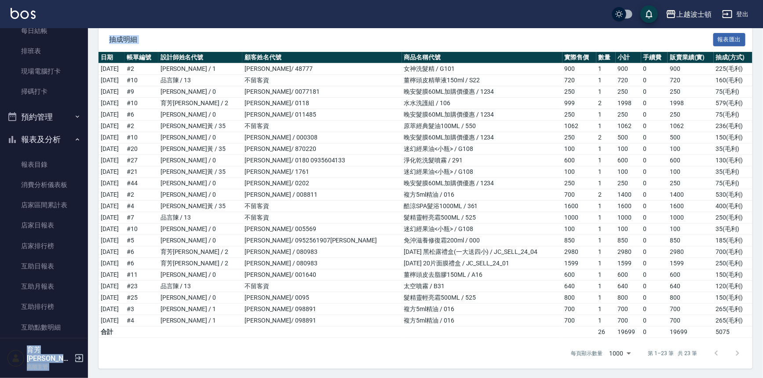
click at [87, 80] on div "上越波士頓 登出 櫃檯作業 打帳單 帳單列表 掛單列表 座位開單 營業儀表板 現金收支登錄 高階收支登錄 材料自購登錄 每日結帳 排班表 現場電腦打卡 掃碼打…" at bounding box center [381, 149] width 763 height 460
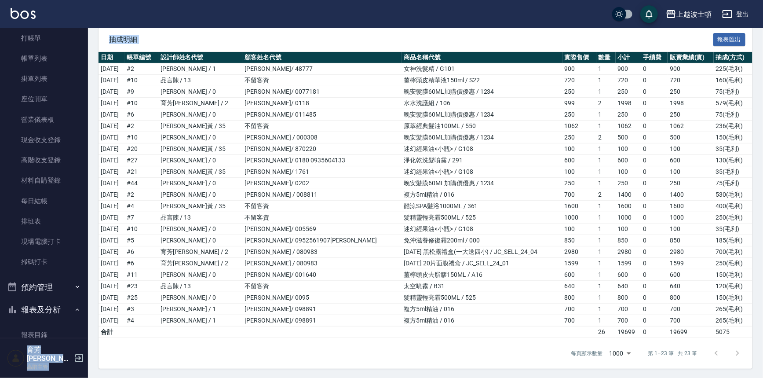
scroll to position [0, 0]
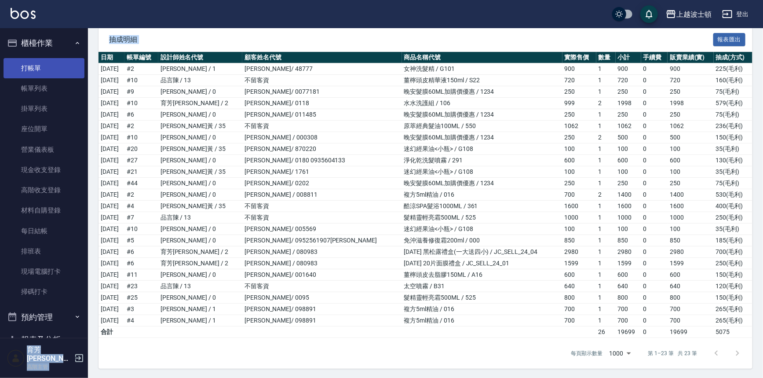
click at [44, 58] on link "打帳單" at bounding box center [44, 68] width 81 height 20
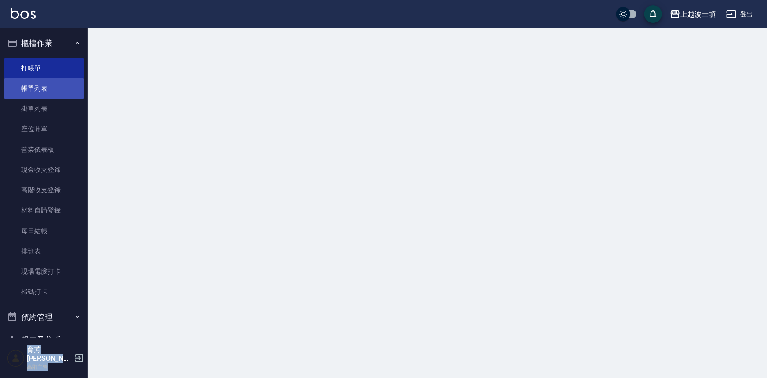
click at [40, 88] on link "帳單列表" at bounding box center [44, 88] width 81 height 20
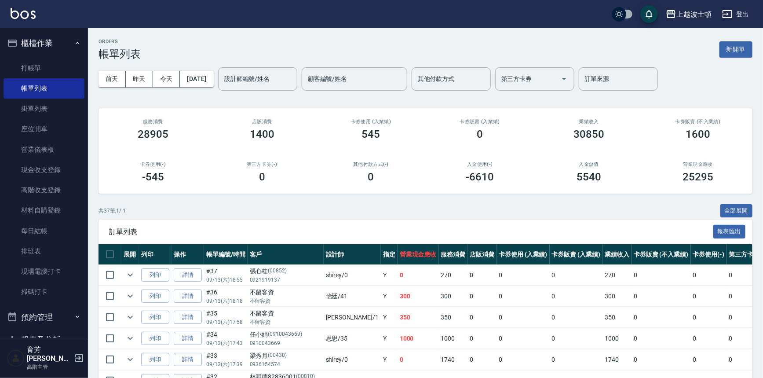
click at [23, 21] on div "上越波士頓 登出" at bounding box center [381, 14] width 763 height 28
click at [33, 16] on img at bounding box center [23, 13] width 25 height 11
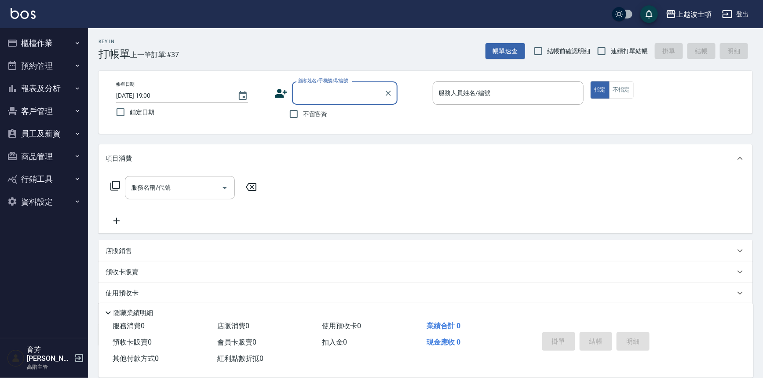
click at [66, 85] on button "報表及分析" at bounding box center [44, 88] width 81 height 23
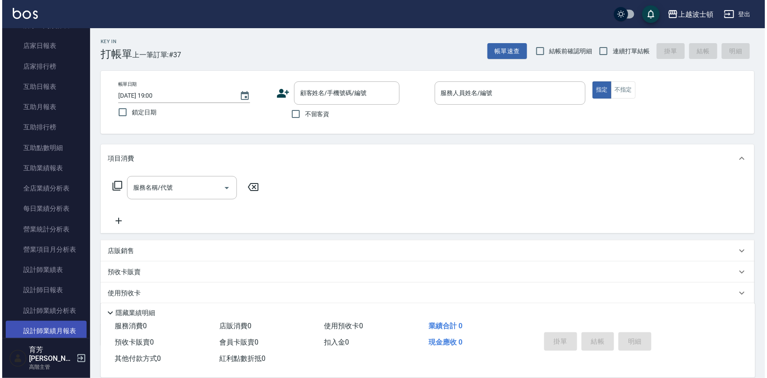
scroll to position [240, 0]
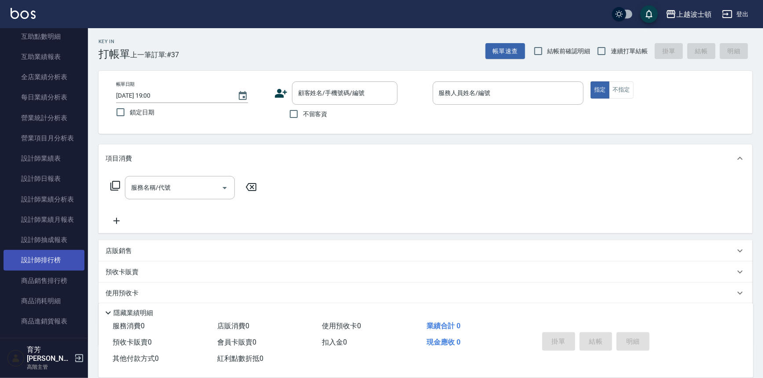
click at [61, 252] on link "設計師排行榜" at bounding box center [44, 260] width 81 height 20
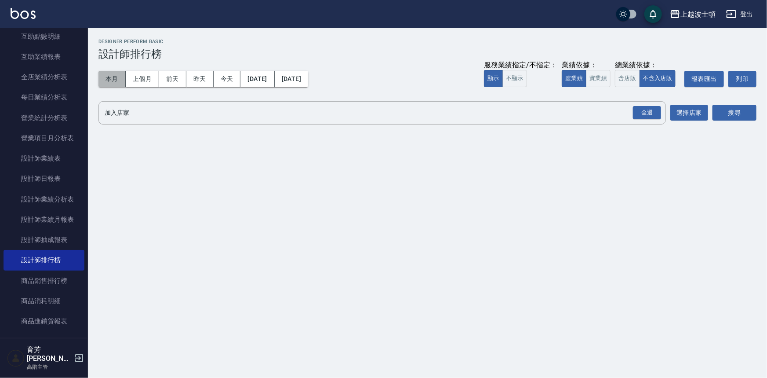
click at [105, 71] on button "本月" at bounding box center [112, 79] width 27 height 16
drag, startPoint x: 107, startPoint y: 75, endPoint x: 120, endPoint y: 79, distance: 13.8
click at [107, 76] on button "本月" at bounding box center [112, 79] width 27 height 16
click at [655, 111] on div "全選" at bounding box center [647, 113] width 28 height 14
click at [739, 116] on button "搜尋" at bounding box center [735, 113] width 44 height 16
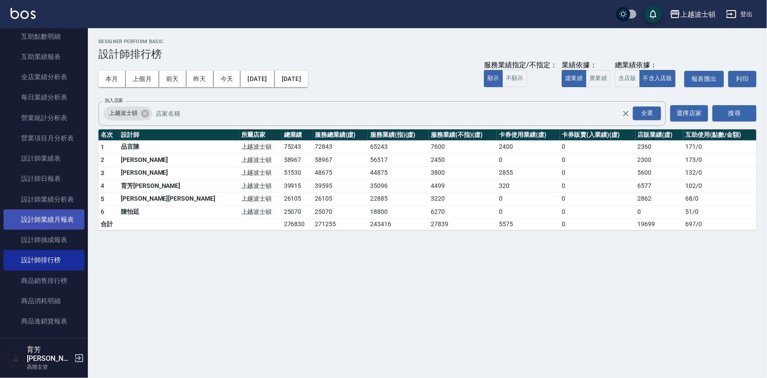
click at [65, 223] on link "設計師業績月報表" at bounding box center [44, 219] width 81 height 20
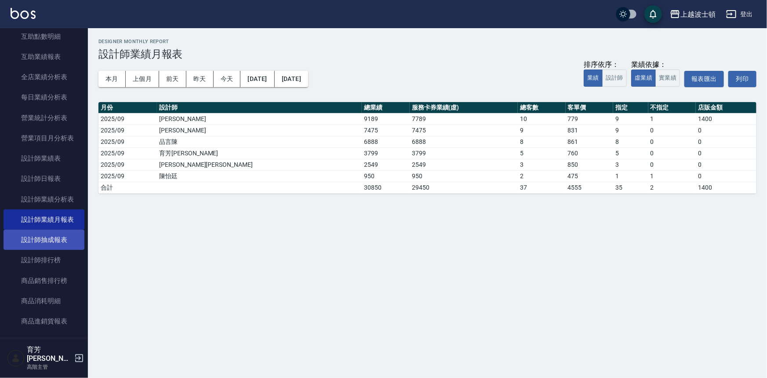
click at [63, 230] on link "設計師抽成報表" at bounding box center [44, 240] width 81 height 20
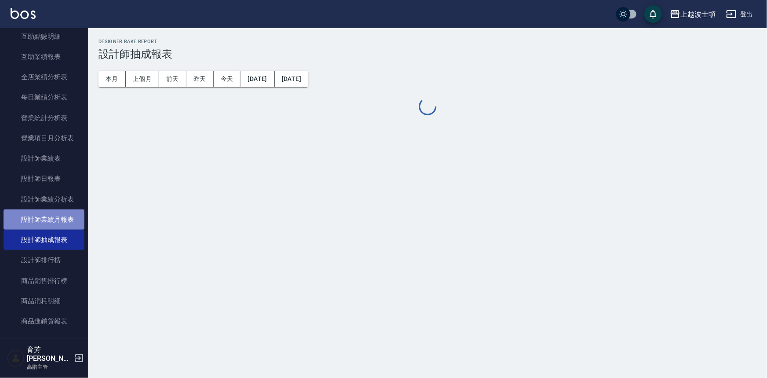
click at [63, 215] on link "設計師業績月報表" at bounding box center [44, 219] width 81 height 20
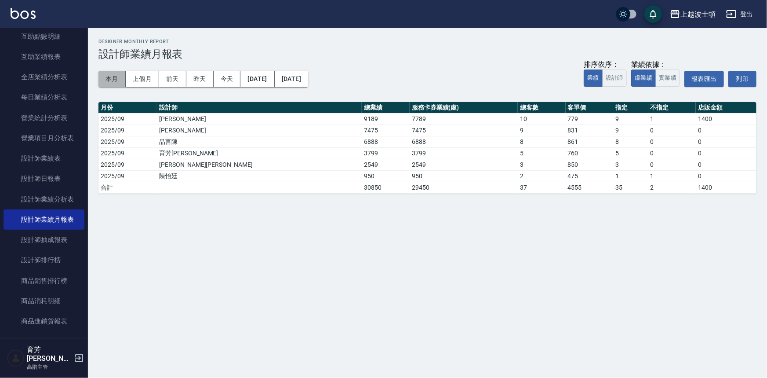
click at [117, 76] on button "本月" at bounding box center [112, 79] width 27 height 16
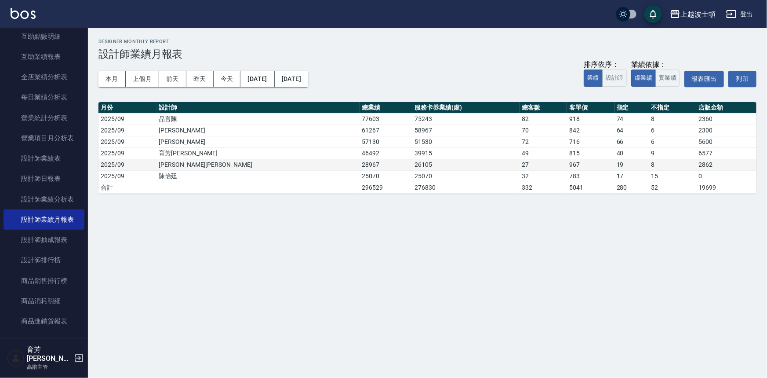
click at [360, 162] on td "28967" at bounding box center [386, 164] width 53 height 11
click at [7, 10] on div "上越波士頓 登出" at bounding box center [383, 14] width 767 height 28
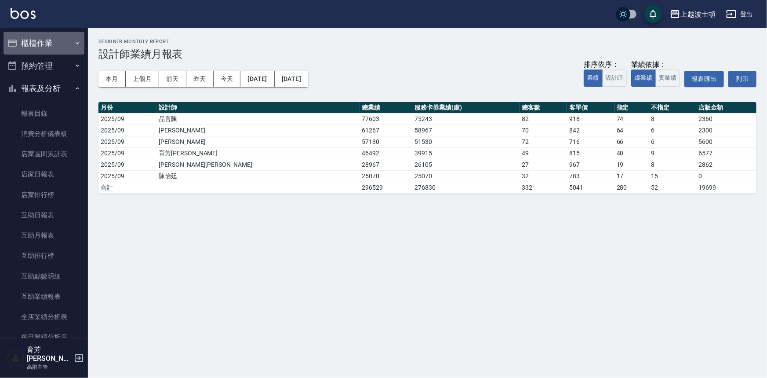
click at [49, 36] on button "櫃檯作業" at bounding box center [44, 43] width 81 height 23
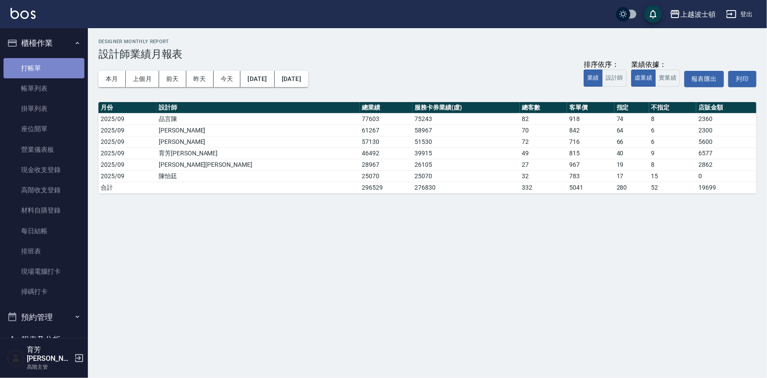
click at [44, 66] on link "打帳單" at bounding box center [44, 68] width 81 height 20
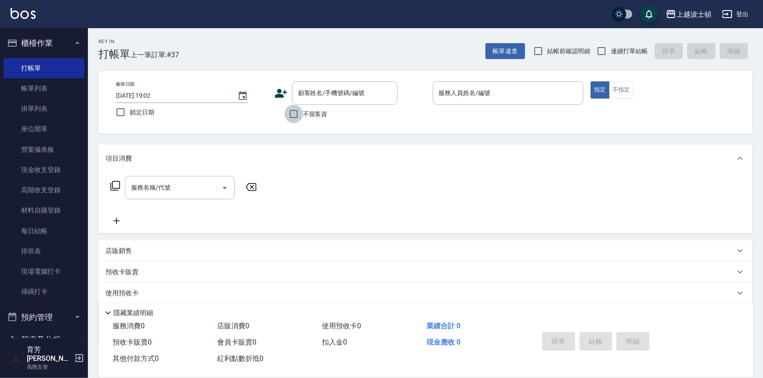
click at [293, 110] on input "不留客資" at bounding box center [294, 114] width 18 height 18
checkbox input "true"
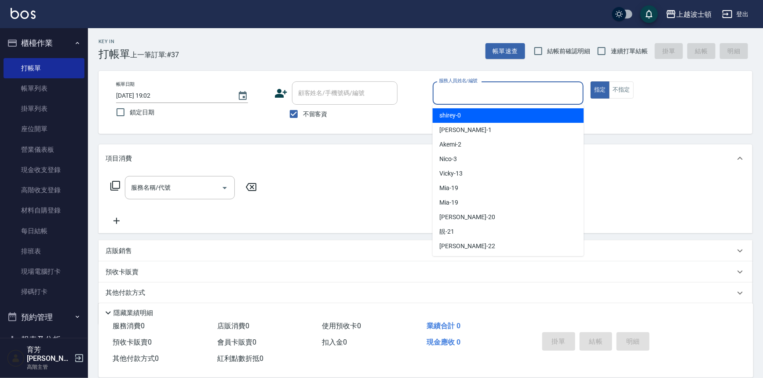
click at [463, 95] on input "服務人員姓名/編號" at bounding box center [508, 92] width 143 height 15
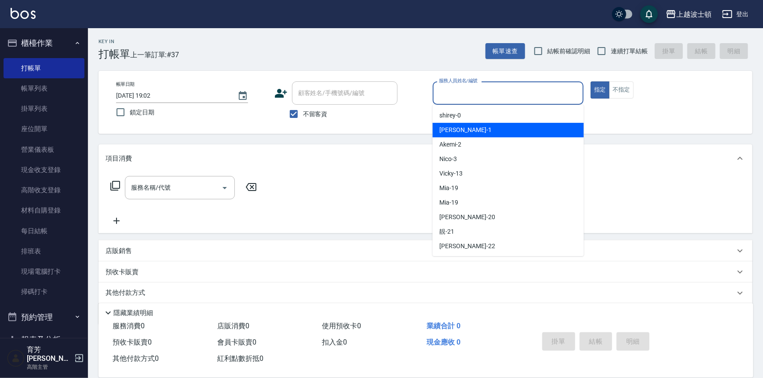
click at [465, 128] on div "[PERSON_NAME] -1" at bounding box center [508, 130] width 151 height 15
type input "[PERSON_NAME]-1"
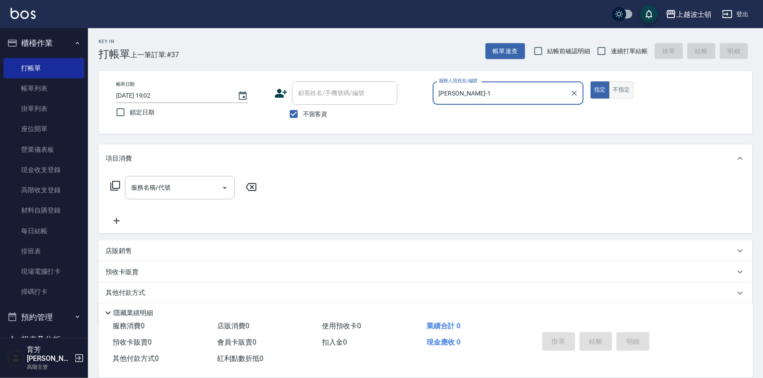
click at [619, 91] on button "不指定" at bounding box center [621, 89] width 25 height 17
click at [594, 82] on button "指定" at bounding box center [600, 89] width 19 height 17
click at [148, 188] on input "服務名稱/代號" at bounding box center [173, 187] width 89 height 15
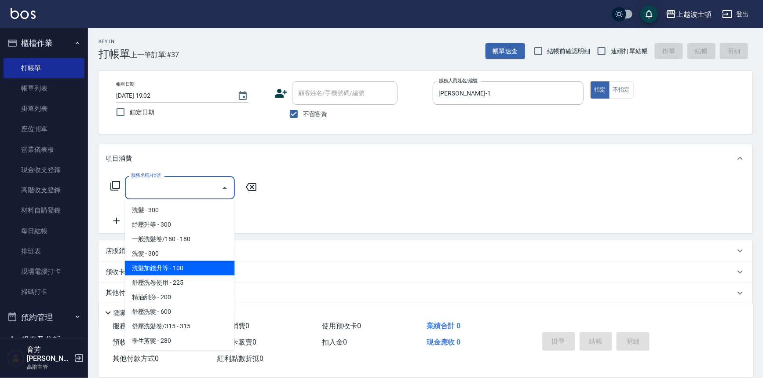
click at [163, 267] on span "洗髮加錢升等 - 100" at bounding box center [180, 268] width 110 height 15
type input "洗髮加錢升等(206)"
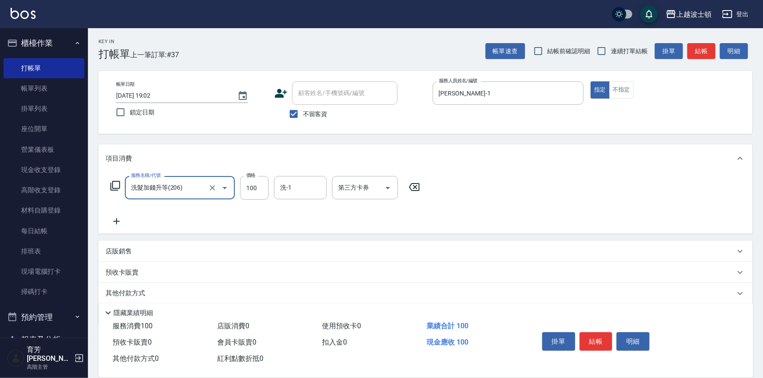
click at [111, 221] on icon at bounding box center [117, 221] width 22 height 11
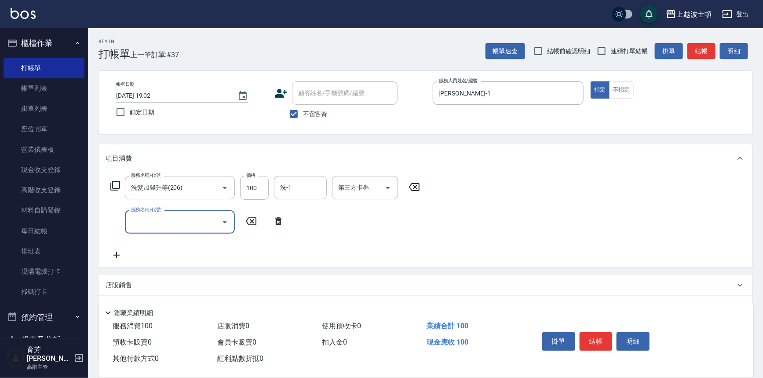
drag, startPoint x: 132, startPoint y: 220, endPoint x: 133, endPoint y: 214, distance: 6.3
click at [132, 219] on input "服務名稱/代號" at bounding box center [173, 221] width 89 height 15
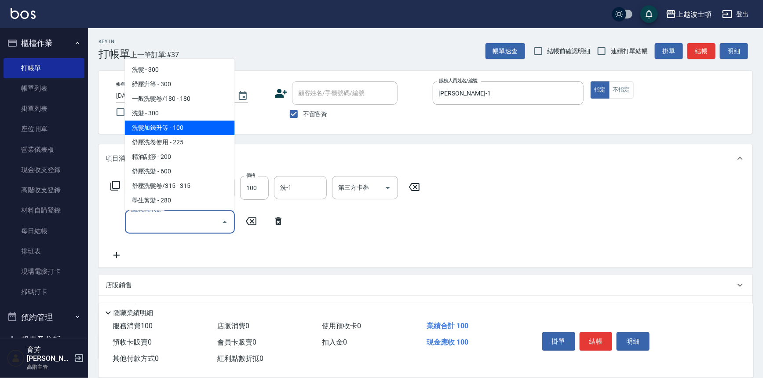
click at [167, 127] on span "洗髮加錢升等 - 100" at bounding box center [180, 128] width 110 height 15
type input "洗髮加錢升等(206)"
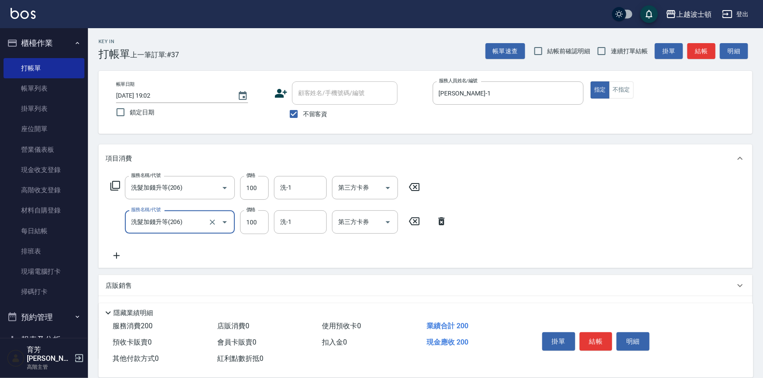
click at [120, 254] on icon at bounding box center [117, 255] width 22 height 11
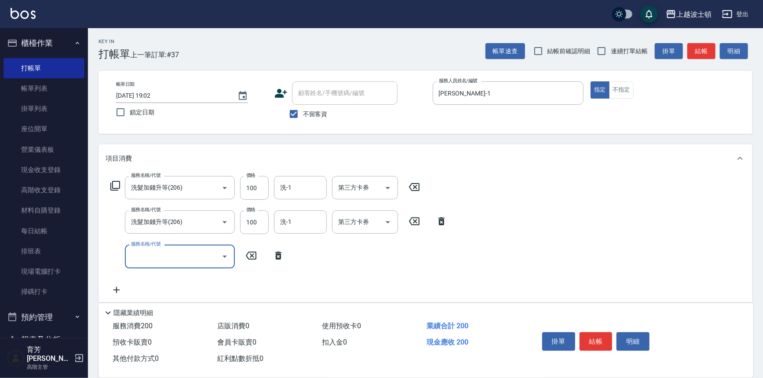
click at [144, 259] on input "服務名稱/代號" at bounding box center [173, 255] width 89 height 15
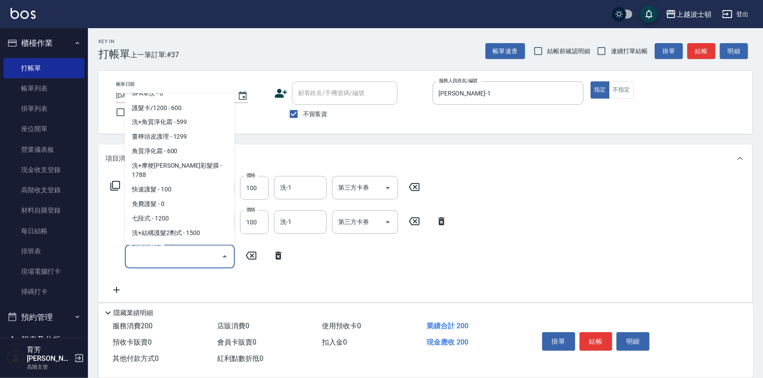
scroll to position [805, 0]
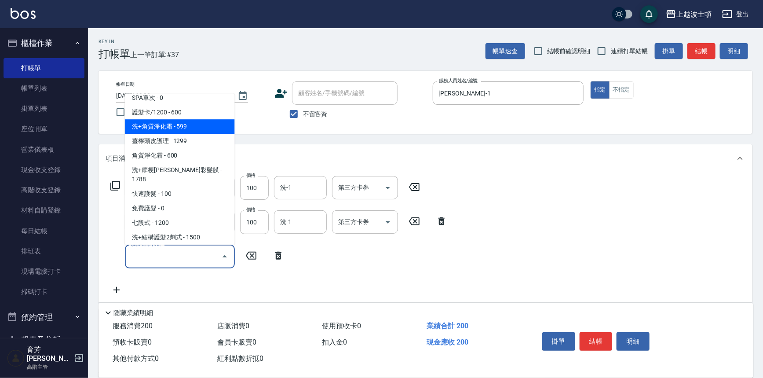
click at [206, 128] on span "洗+角質淨化霜 - 599" at bounding box center [180, 127] width 110 height 15
type input "洗+角質淨化霜(723)"
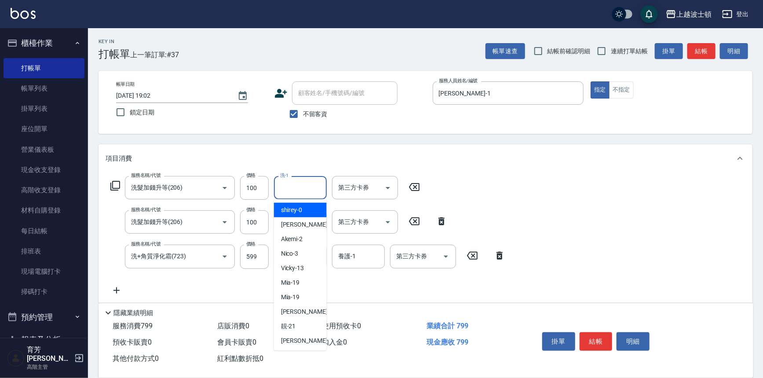
click at [294, 186] on input "洗-1" at bounding box center [300, 187] width 45 height 15
click at [300, 218] on div "[PERSON_NAME] -1" at bounding box center [300, 224] width 53 height 15
type input "[PERSON_NAME]-1"
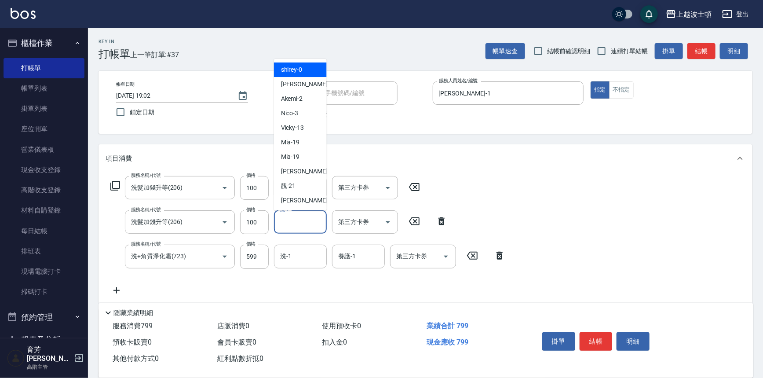
click at [303, 229] on input "洗-1" at bounding box center [300, 221] width 45 height 15
click at [298, 86] on span "[PERSON_NAME] -1" at bounding box center [307, 84] width 52 height 9
type input "[PERSON_NAME]-1"
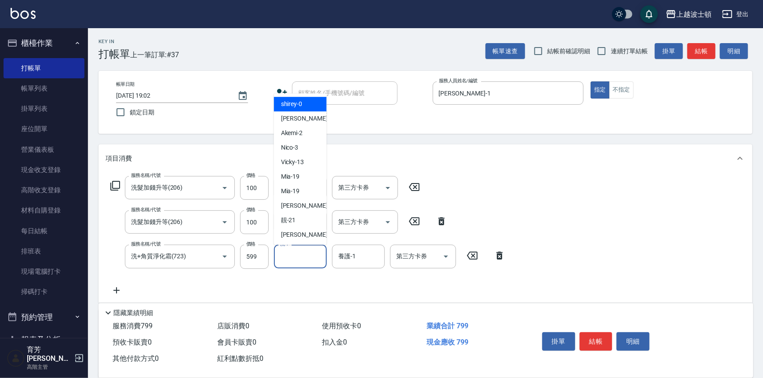
drag, startPoint x: 306, startPoint y: 257, endPoint x: 300, endPoint y: 146, distance: 111.4
click at [303, 255] on input "洗-1" at bounding box center [300, 255] width 45 height 15
click at [302, 123] on div "[PERSON_NAME] -1" at bounding box center [300, 119] width 53 height 15
type input "[PERSON_NAME]-1"
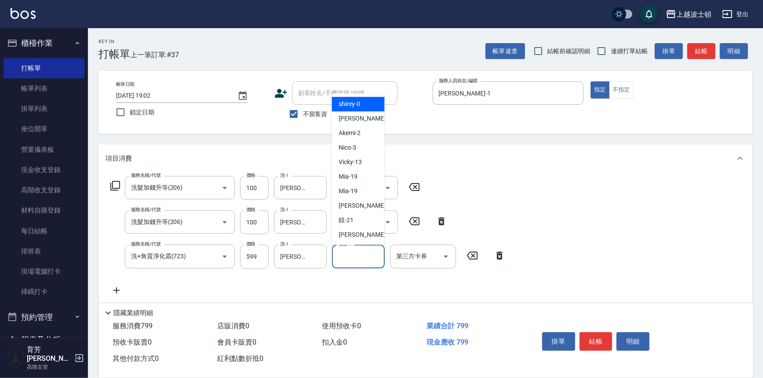
drag, startPoint x: 375, startPoint y: 257, endPoint x: 347, endPoint y: 172, distance: 89.6
click at [373, 256] on input "養護-1" at bounding box center [358, 255] width 45 height 15
click at [348, 122] on span "[PERSON_NAME] -1" at bounding box center [365, 118] width 52 height 9
type input "[PERSON_NAME]-1"
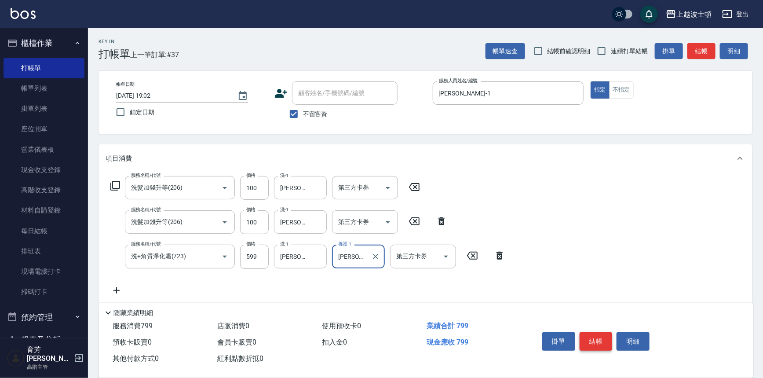
click at [595, 339] on button "結帳" at bounding box center [596, 341] width 33 height 18
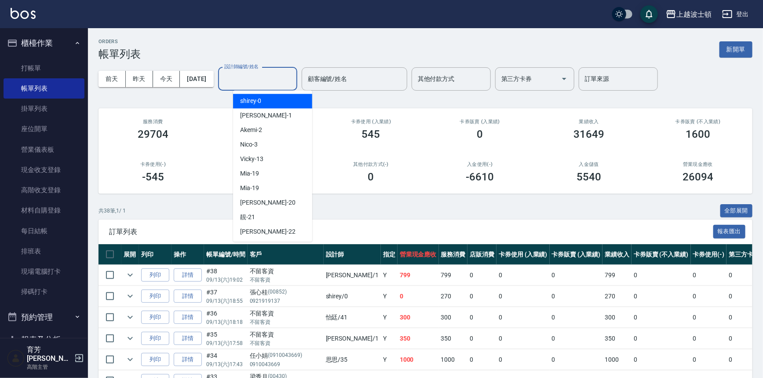
click at [240, 78] on input "設計師編號/姓名" at bounding box center [257, 78] width 71 height 15
click at [251, 117] on span "[PERSON_NAME] -1" at bounding box center [266, 115] width 52 height 9
type input "[PERSON_NAME]-1"
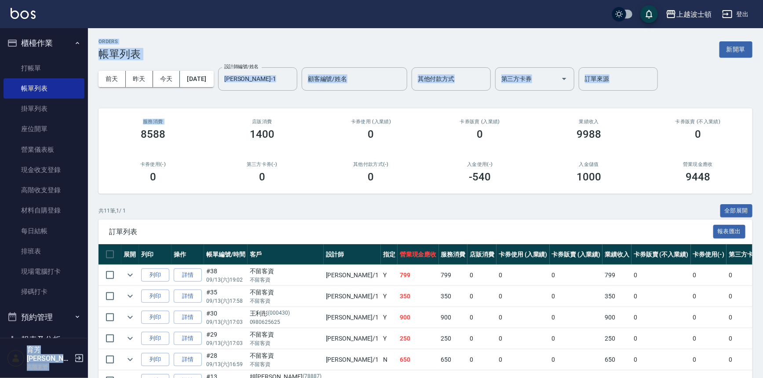
drag, startPoint x: 88, startPoint y: 81, endPoint x: 86, endPoint y: 120, distance: 38.7
click at [90, 126] on div "上越波士頓 登出 櫃檯作業 打帳單 帳單列表 掛單列表 座位開單 營業儀表板 現金收支登錄 高階收支登錄 材料自購登錄 每日結帳 排班表 現場電腦打卡 掃碼打…" at bounding box center [381, 265] width 763 height 531
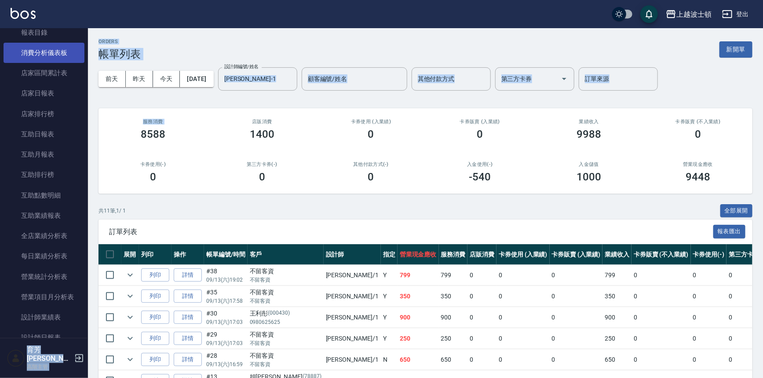
scroll to position [332, 0]
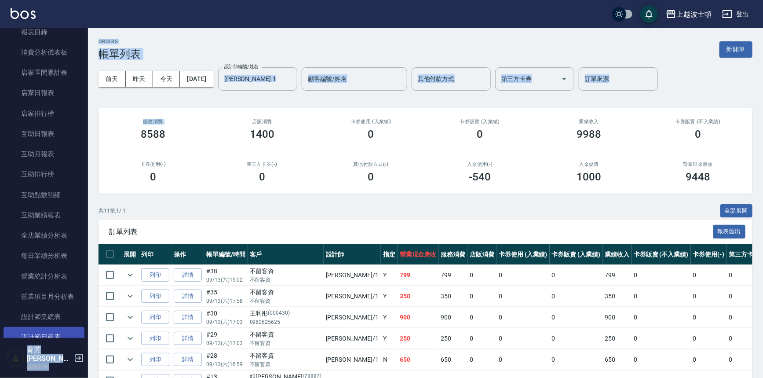
click at [45, 339] on link "設計師日報表" at bounding box center [44, 337] width 81 height 20
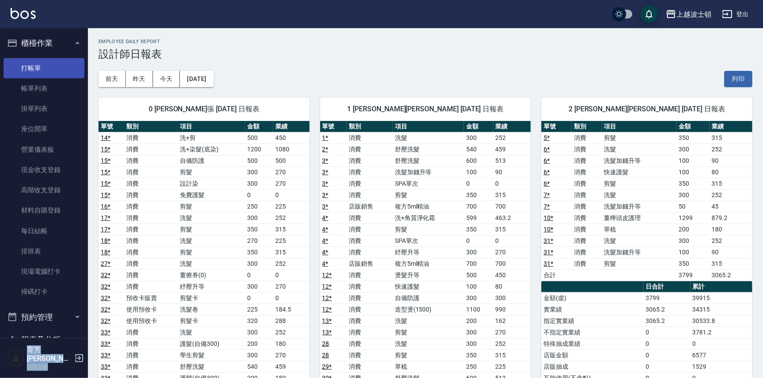
click at [25, 69] on link "打帳單" at bounding box center [44, 68] width 81 height 20
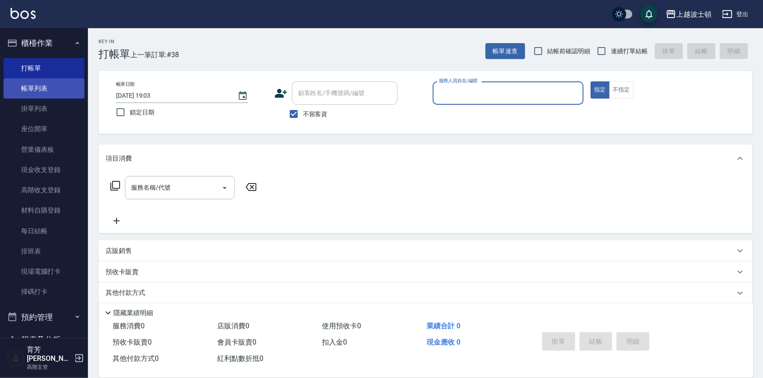
click at [50, 91] on link "帳單列表" at bounding box center [44, 88] width 81 height 20
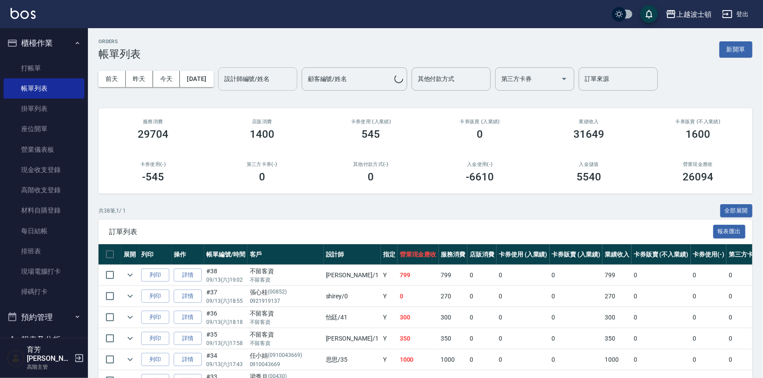
click at [260, 82] on input "設計師編號/姓名" at bounding box center [257, 78] width 71 height 15
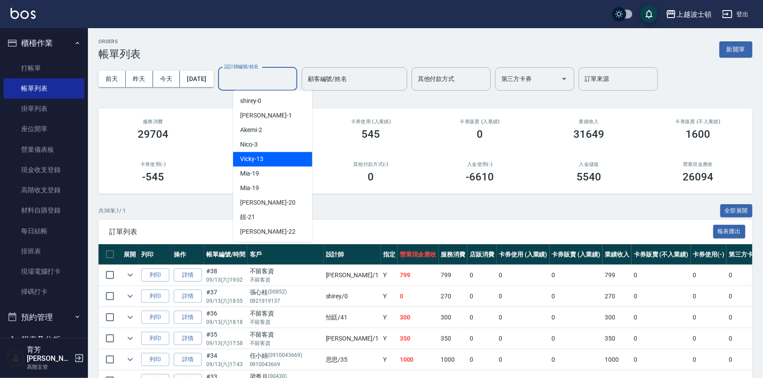
click at [249, 154] on span "Vicky -13" at bounding box center [251, 158] width 23 height 9
type input "Vicky-13"
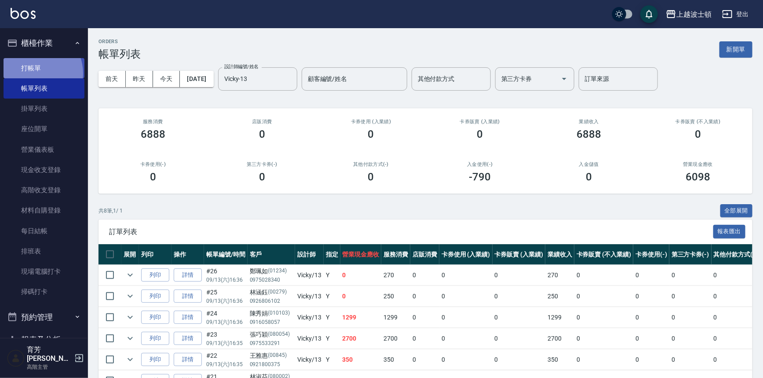
click at [34, 73] on link "打帳單" at bounding box center [44, 68] width 81 height 20
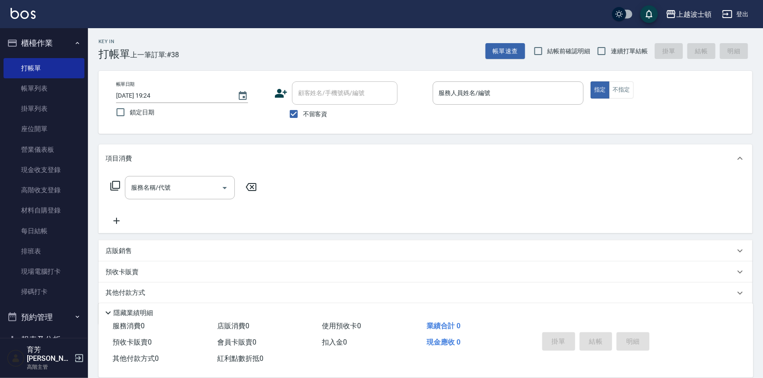
click at [325, 112] on span "不留客資" at bounding box center [315, 114] width 25 height 9
click at [303, 112] on input "不留客資" at bounding box center [294, 114] width 18 height 18
checkbox input "false"
click at [324, 92] on input "顧客姓名/手機號碼/編號" at bounding box center [338, 92] width 84 height 15
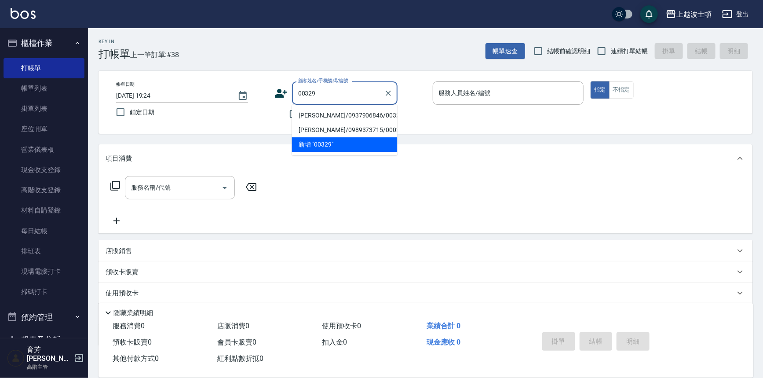
click at [331, 115] on li "[PERSON_NAME]/0937906846/00329" at bounding box center [345, 115] width 106 height 15
type input "[PERSON_NAME]/0937906846/00329"
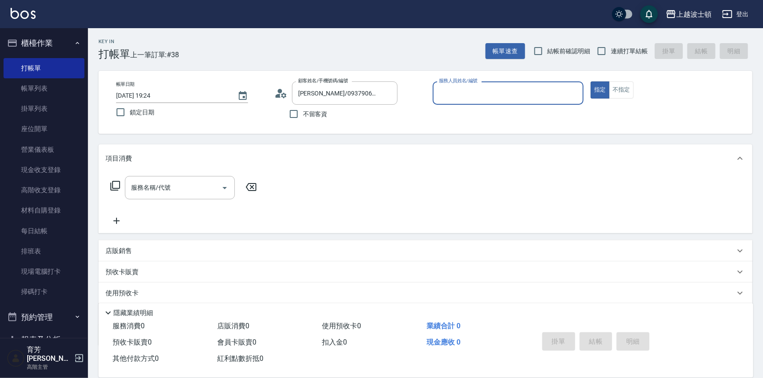
type input "Vicky-13"
click at [189, 189] on input "服務名稱/代號" at bounding box center [173, 187] width 89 height 15
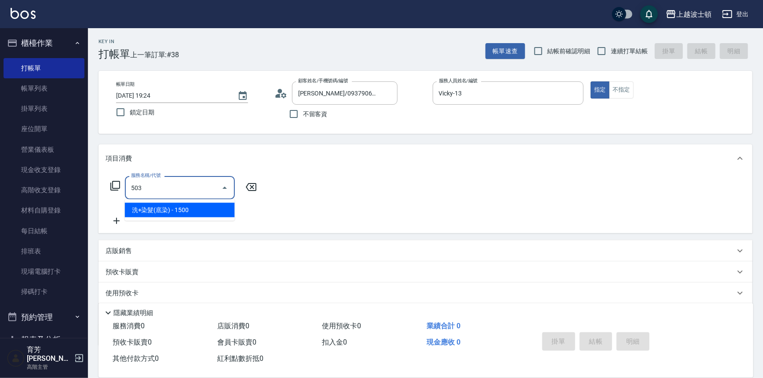
type input "503"
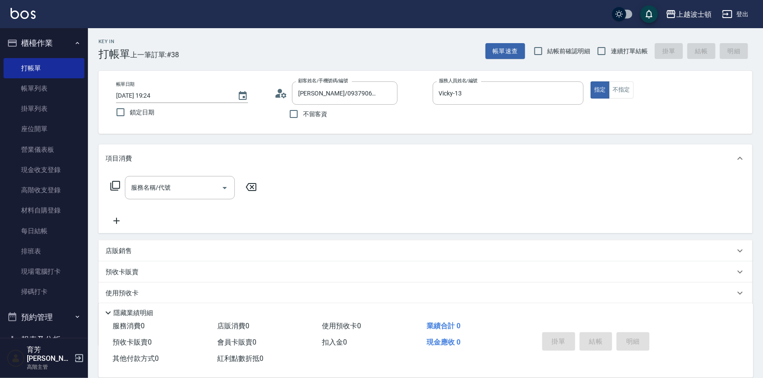
drag, startPoint x: 153, startPoint y: 177, endPoint x: 104, endPoint y: 201, distance: 54.1
click at [104, 201] on div "服務名稱/代號 服務名稱/代號" at bounding box center [426, 202] width 654 height 61
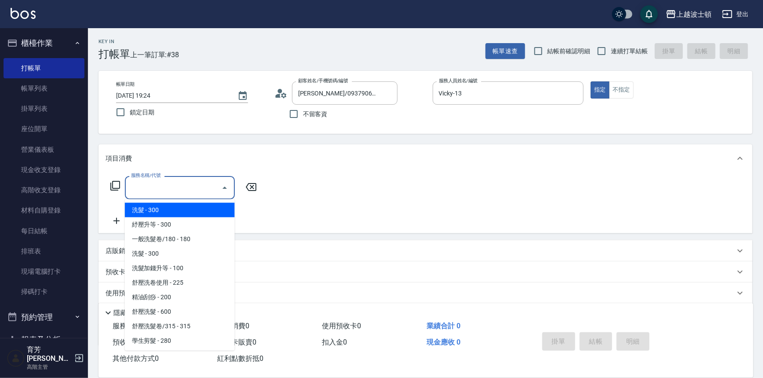
click at [136, 192] on input "服務名稱/代號" at bounding box center [173, 187] width 89 height 15
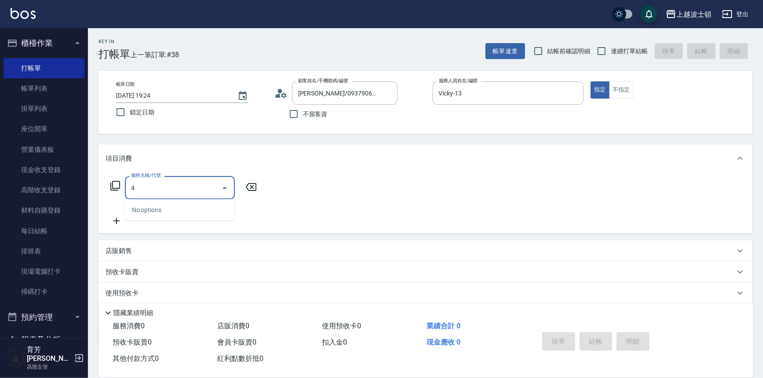
type input "4"
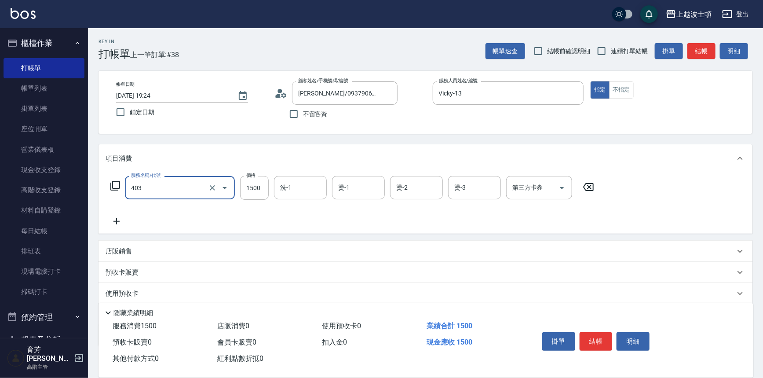
type input "離子燙1500(403)"
click at [114, 222] on icon at bounding box center [117, 221] width 22 height 11
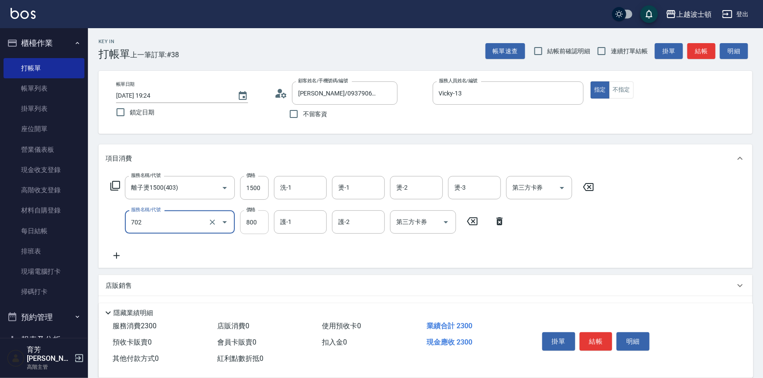
type input "[PERSON_NAME](800)(702)"
click at [252, 221] on input "800" at bounding box center [254, 222] width 29 height 24
type input "500"
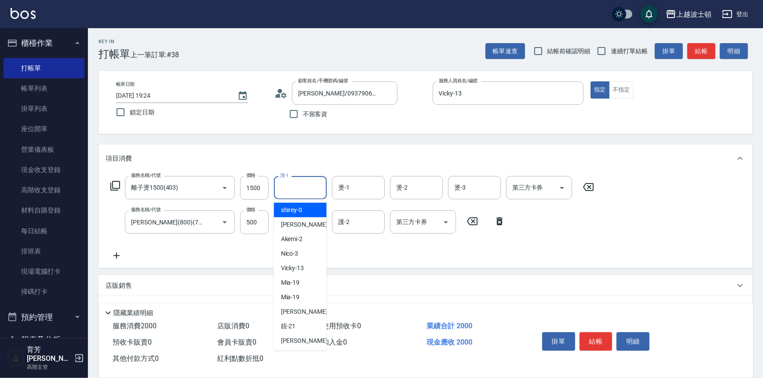
click at [294, 183] on input "洗-1" at bounding box center [300, 187] width 45 height 15
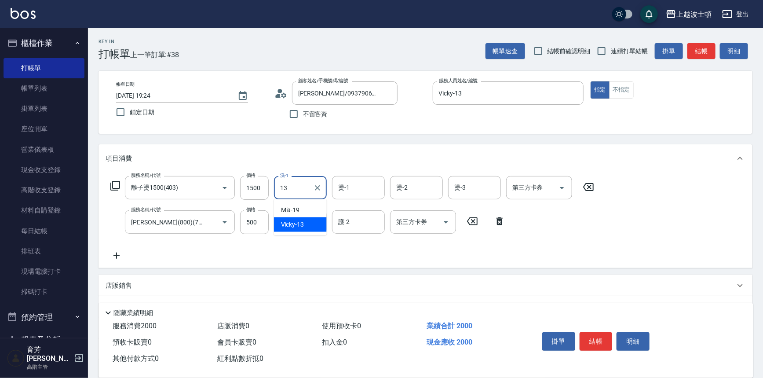
type input "Vicky-13"
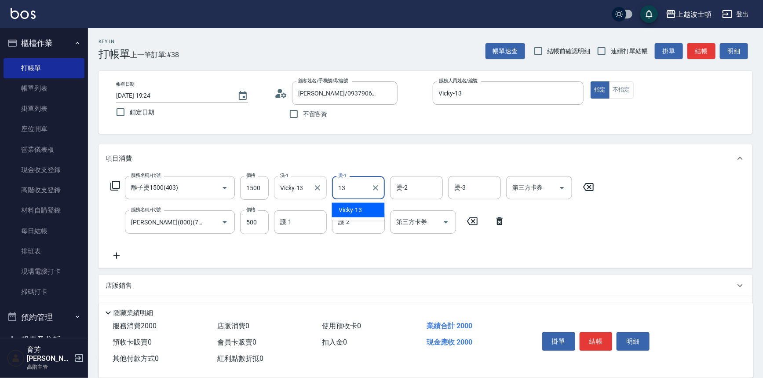
type input "Vicky-13"
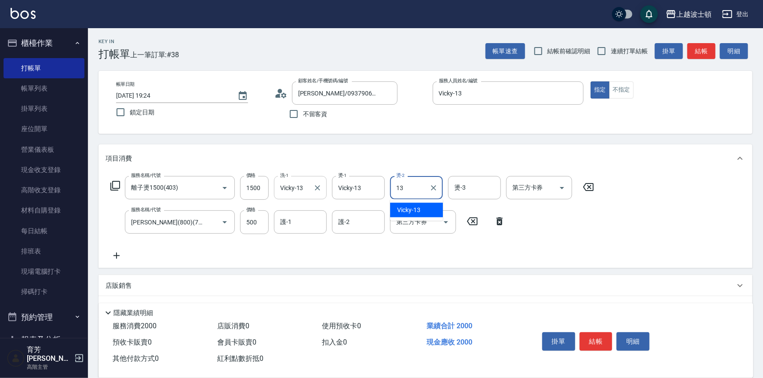
type input "Vicky-13"
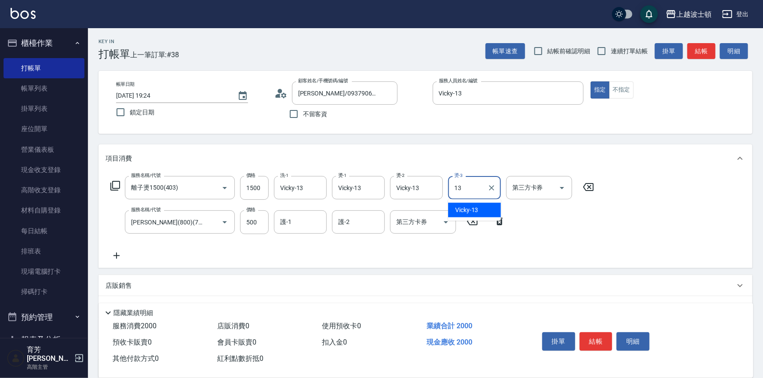
type input "Vicky-13"
click at [296, 227] on input "護-1" at bounding box center [300, 221] width 45 height 15
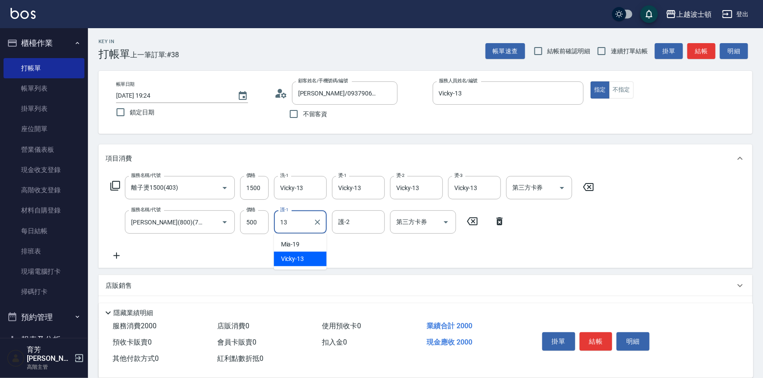
type input "Vicky-13"
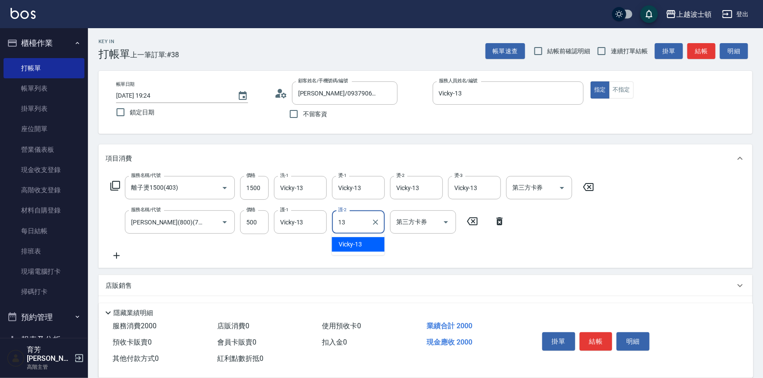
type input "Vicky-13"
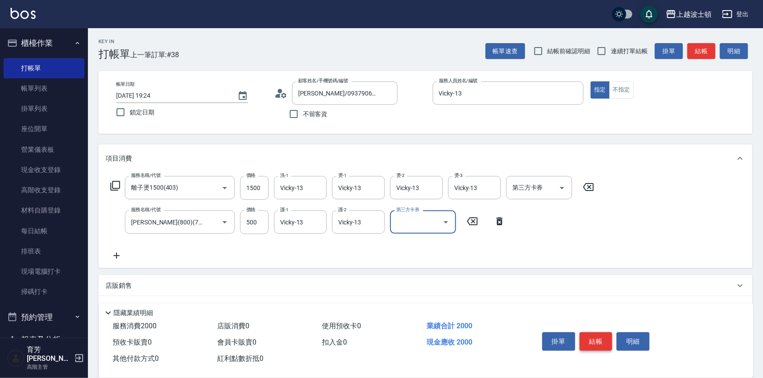
click at [596, 334] on button "結帳" at bounding box center [596, 341] width 33 height 18
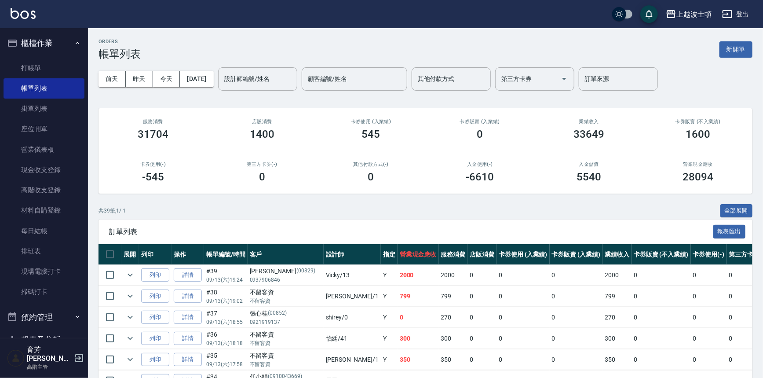
scroll to position [661, 0]
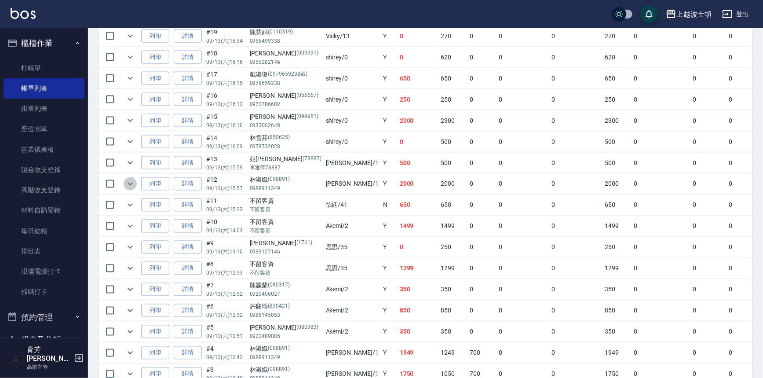
click at [131, 181] on icon "expand row" at bounding box center [130, 184] width 11 height 11
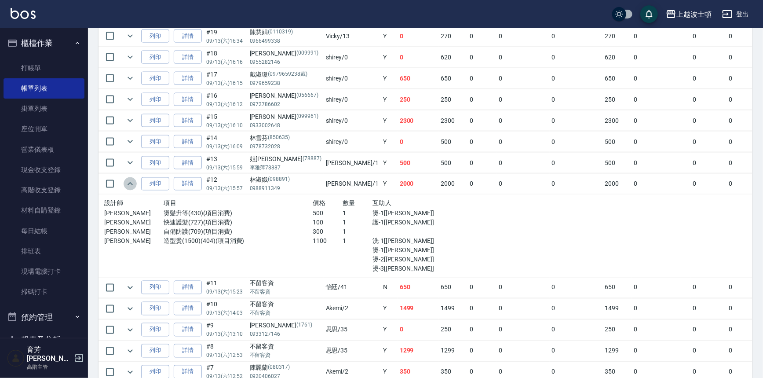
click at [130, 182] on icon "expand row" at bounding box center [130, 184] width 11 height 11
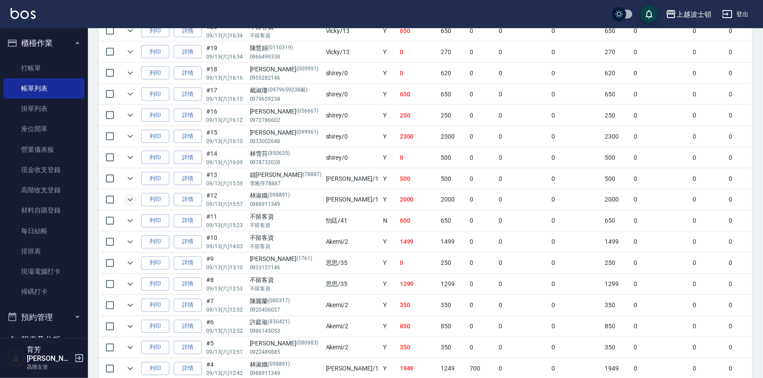
scroll to position [643, 0]
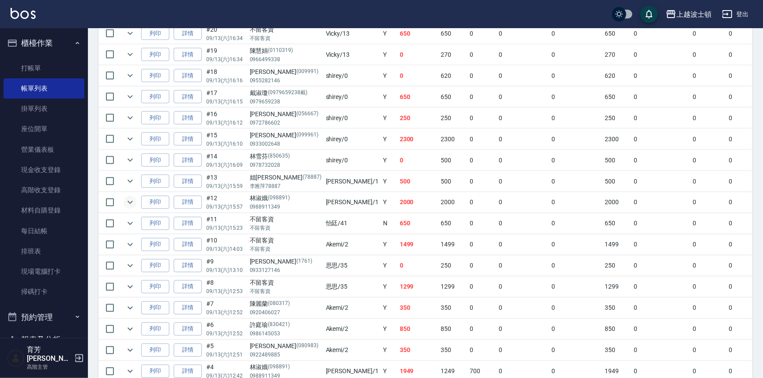
click at [125, 198] on icon "expand row" at bounding box center [130, 202] width 11 height 11
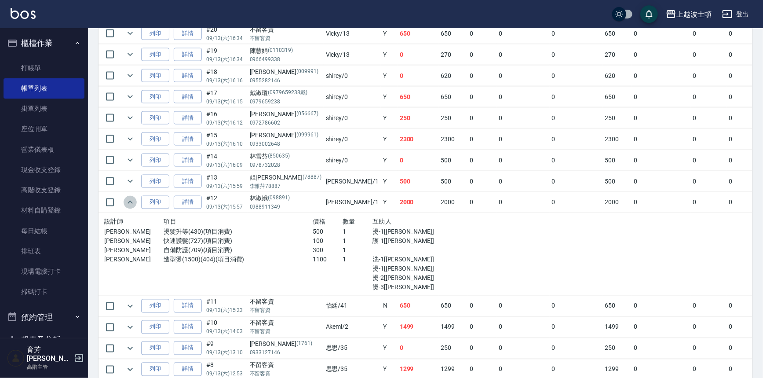
click at [125, 198] on icon "expand row" at bounding box center [130, 202] width 11 height 11
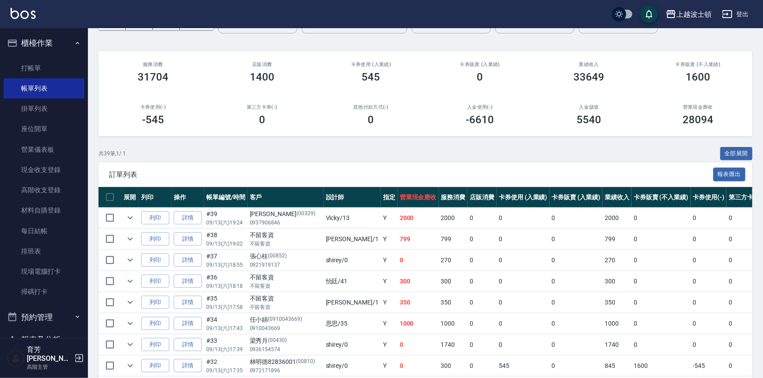
scroll to position [0, 0]
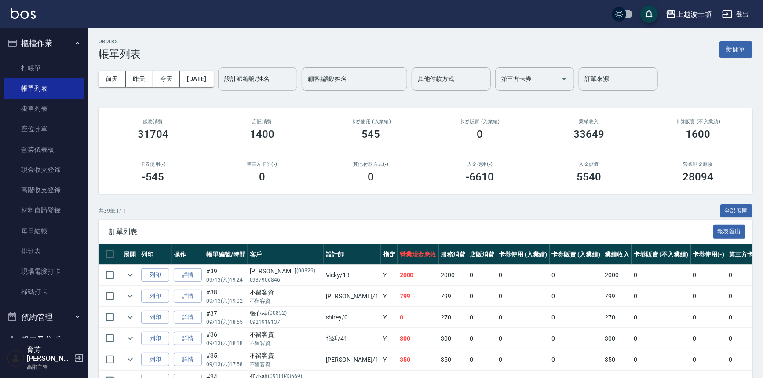
click at [253, 73] on input "設計師編號/姓名" at bounding box center [257, 78] width 71 height 15
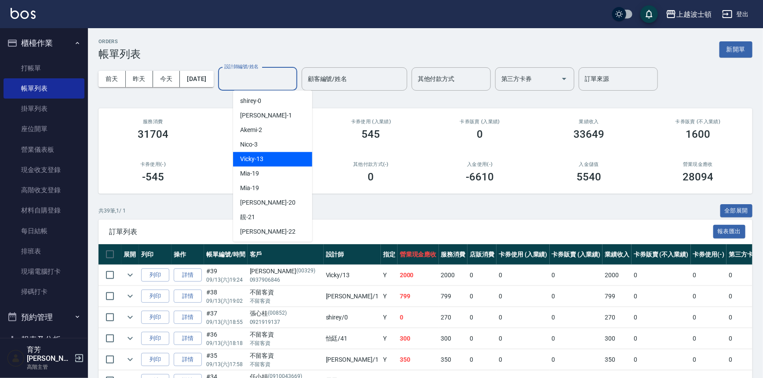
click at [256, 158] on span "Vicky -13" at bounding box center [251, 158] width 23 height 9
type input "Vicky-13"
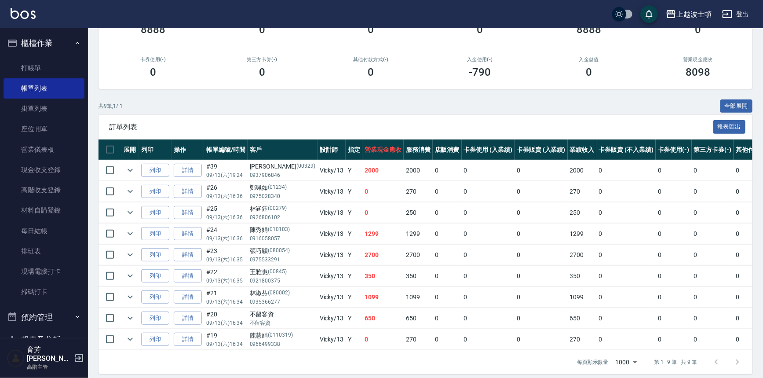
scroll to position [108, 0]
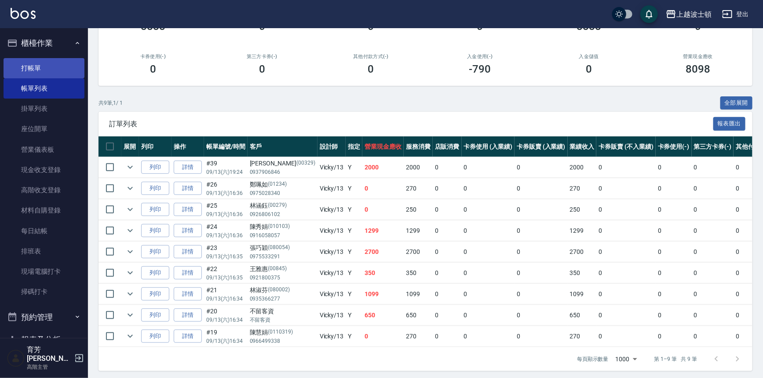
click at [19, 62] on link "打帳單" at bounding box center [44, 68] width 81 height 20
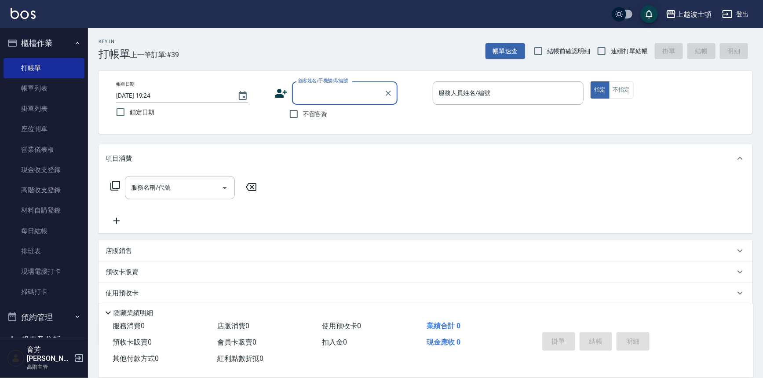
click at [306, 113] on span "不留客資" at bounding box center [315, 114] width 25 height 9
click at [303, 113] on input "不留客資" at bounding box center [294, 114] width 18 height 18
checkbox input "true"
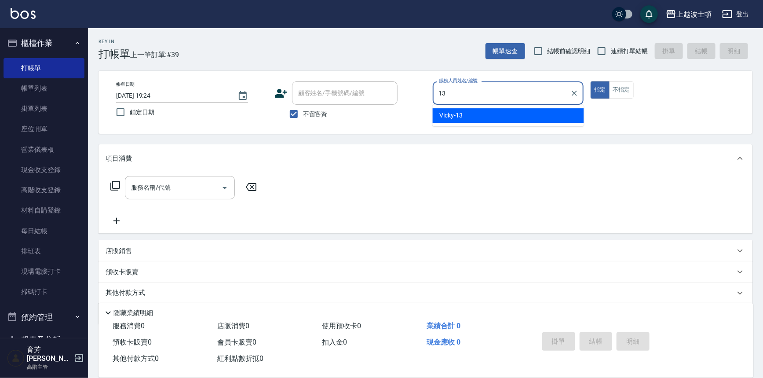
type input "Vicky-13"
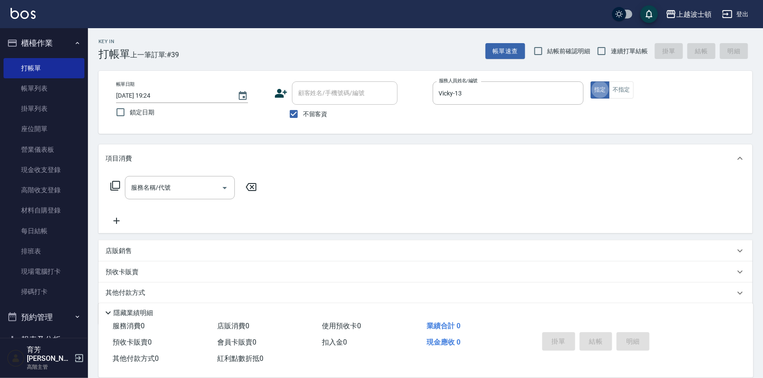
type button "true"
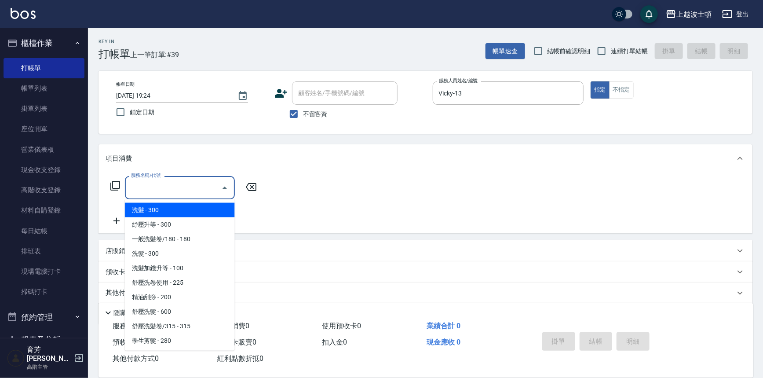
click at [205, 189] on input "服務名稱/代號" at bounding box center [173, 187] width 89 height 15
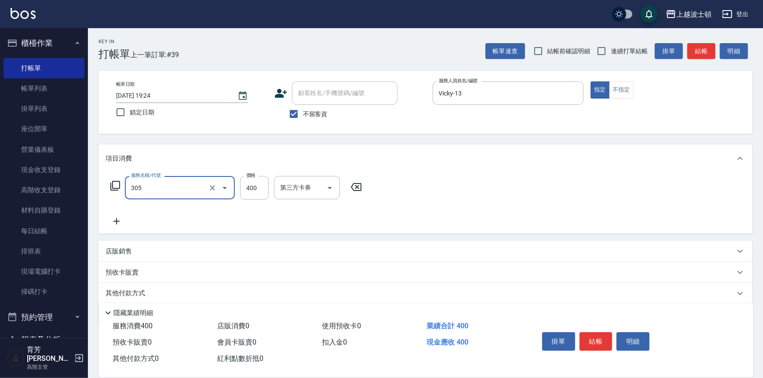
type input "剪髮(305)"
click at [118, 220] on icon at bounding box center [117, 221] width 22 height 11
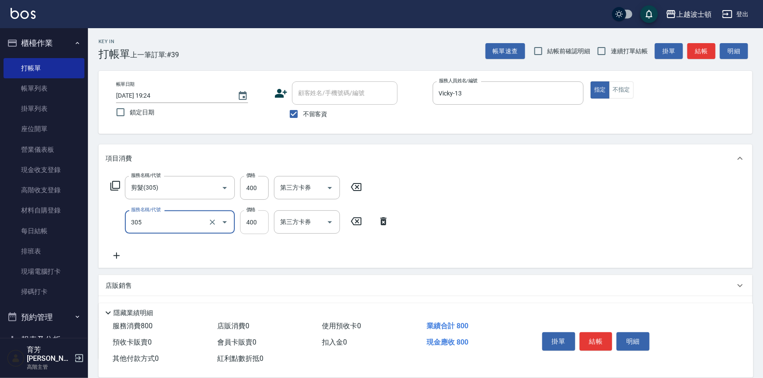
type input "剪髮(305)"
click at [253, 220] on input "400" at bounding box center [254, 222] width 29 height 24
type input "350"
click at [262, 185] on input "400" at bounding box center [254, 188] width 29 height 24
type input "350"
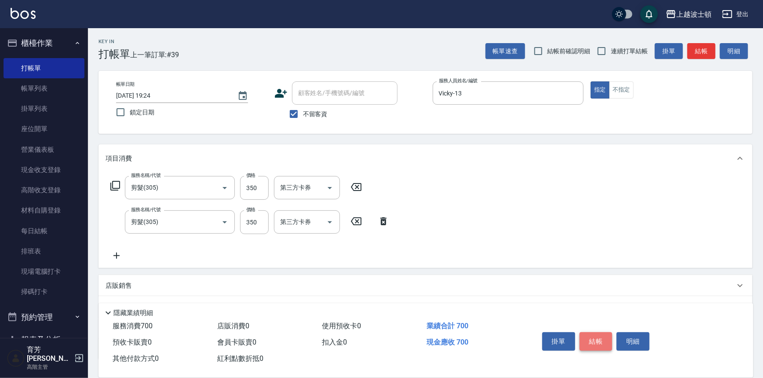
click at [597, 333] on button "結帳" at bounding box center [596, 341] width 33 height 18
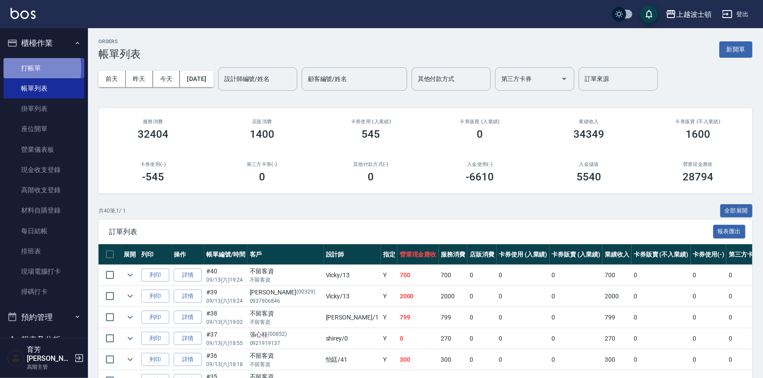
click at [26, 68] on link "打帳單" at bounding box center [44, 68] width 81 height 20
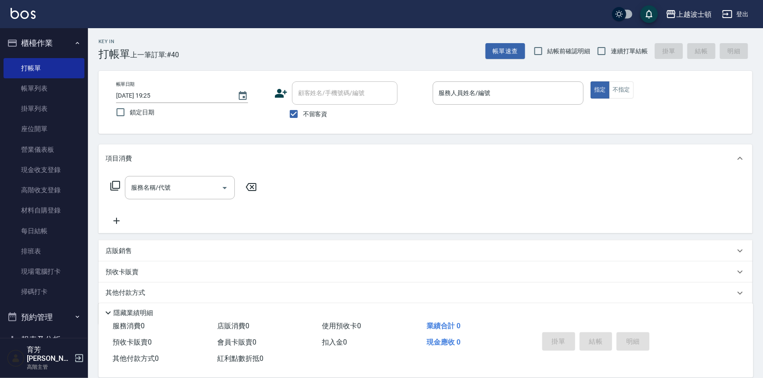
click at [315, 114] on span "不留客資" at bounding box center [315, 114] width 25 height 9
click at [303, 114] on input "不留客資" at bounding box center [294, 114] width 18 height 18
checkbox input "false"
click at [314, 96] on input "顧客姓名/手機號碼/編號" at bounding box center [338, 92] width 84 height 15
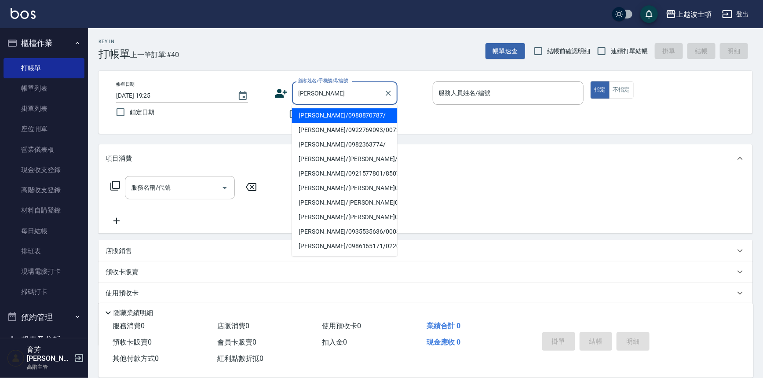
click at [328, 119] on li "[PERSON_NAME]/0988870787/" at bounding box center [345, 115] width 106 height 15
type input "[PERSON_NAME]/0988870787/"
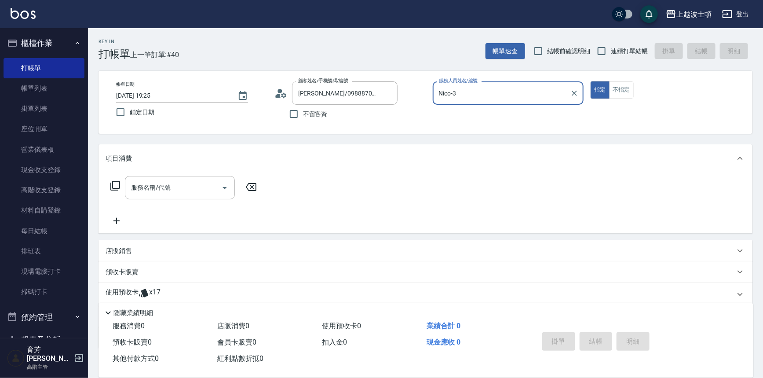
click at [482, 93] on input "Nico-3" at bounding box center [502, 92] width 130 height 15
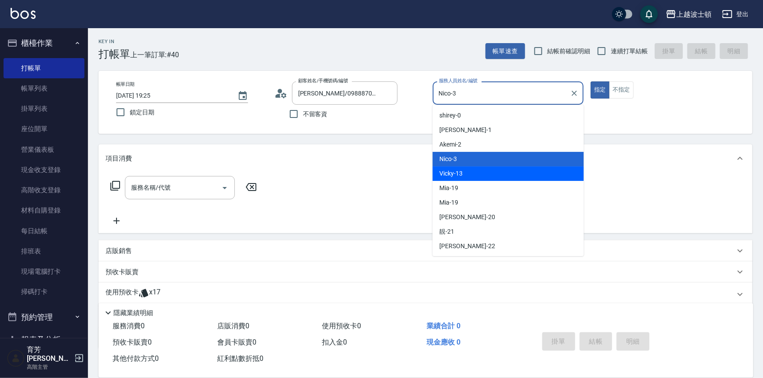
click at [472, 170] on div "Vicky -13" at bounding box center [508, 173] width 151 height 15
type input "Vicky-13"
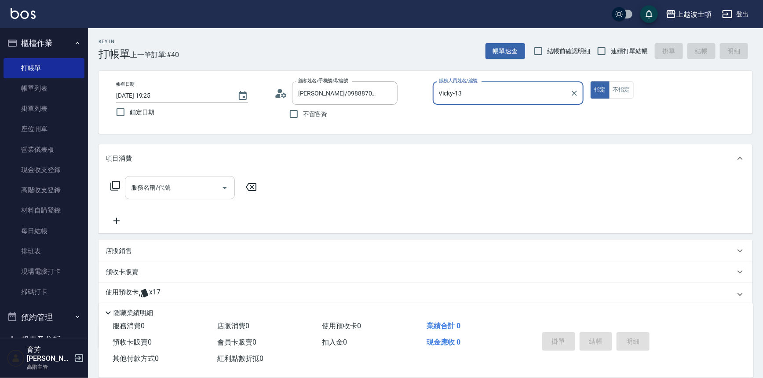
click at [198, 197] on div "服務名稱/代號" at bounding box center [180, 187] width 110 height 23
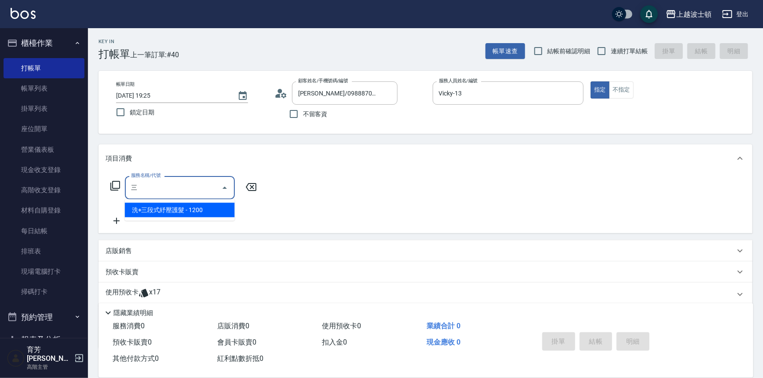
click at [192, 207] on span "洗+三段式紓壓護髮 - 1200" at bounding box center [180, 210] width 110 height 15
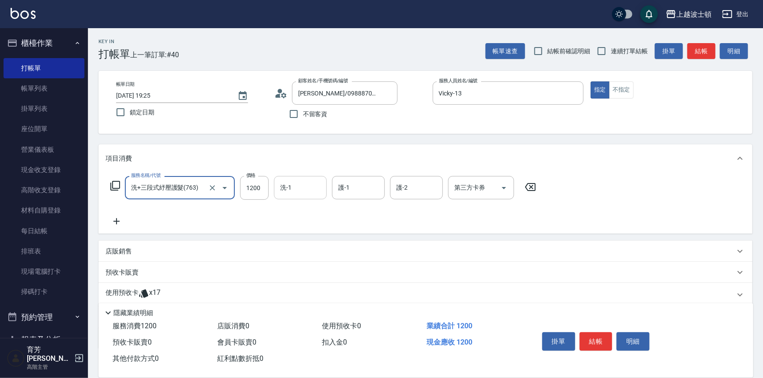
type input "洗+三段式紓壓護髮(763)"
click at [300, 183] on input "洗-1" at bounding box center [300, 187] width 45 height 15
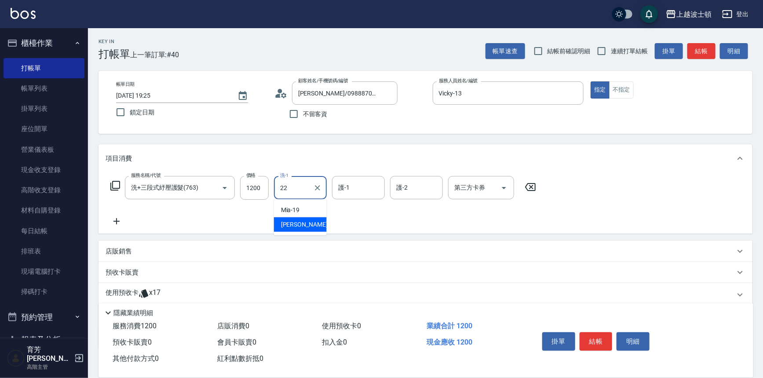
type input "雅如-22"
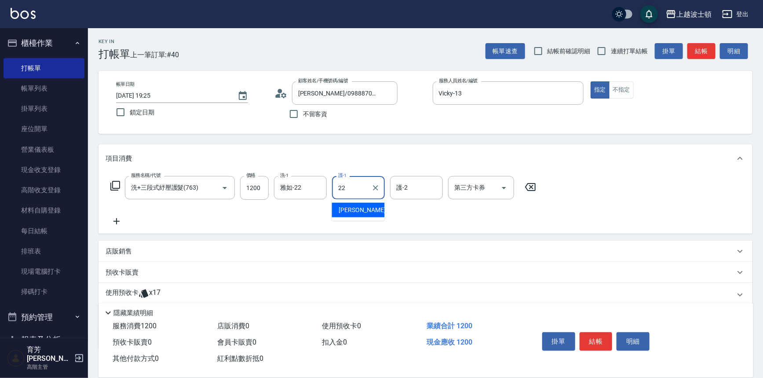
type input "雅如-22"
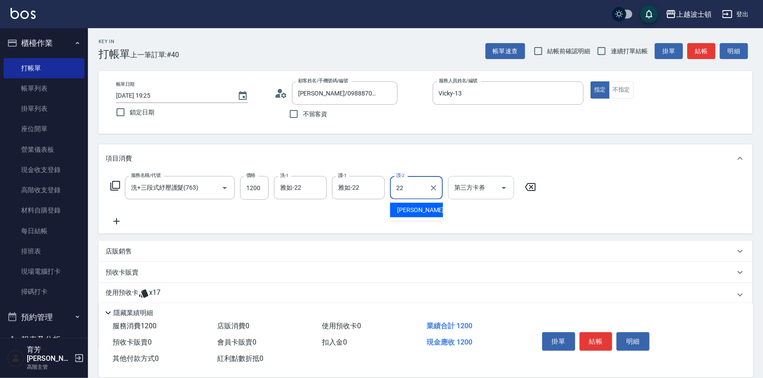
type input "雅如-22"
click at [607, 335] on button "結帳" at bounding box center [596, 341] width 33 height 18
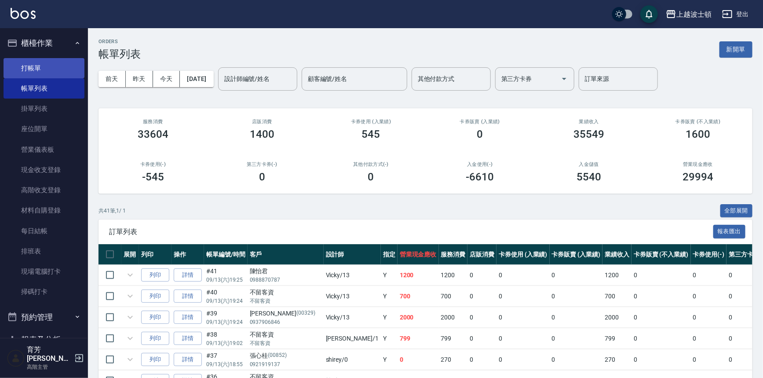
click at [34, 66] on link "打帳單" at bounding box center [44, 68] width 81 height 20
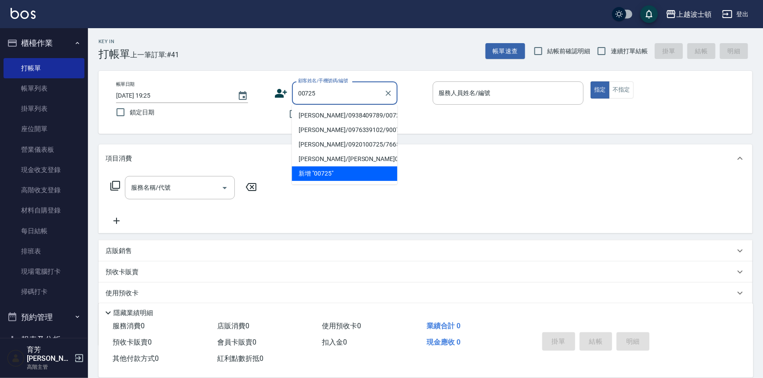
click at [317, 111] on li "[PERSON_NAME]/0938409789/00725" at bounding box center [345, 115] width 106 height 15
type input "[PERSON_NAME]/0938409789/00725"
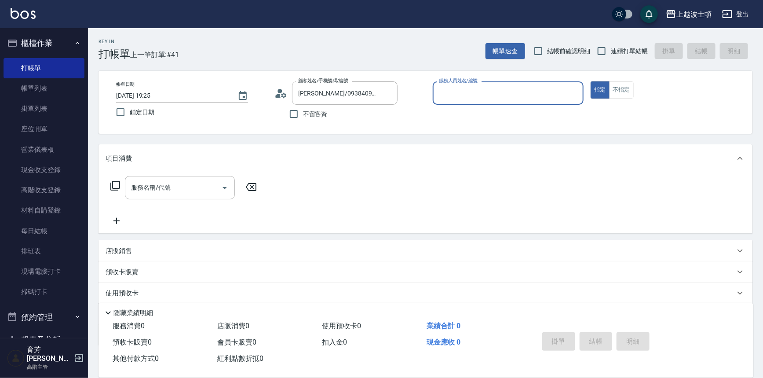
type input "Vicky-13"
click at [176, 175] on div "服務名稱/代號 服務名稱/代號" at bounding box center [426, 202] width 654 height 61
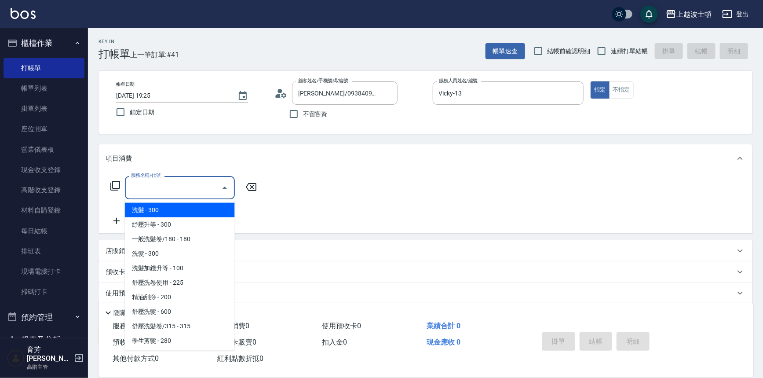
click at [174, 181] on input "服務名稱/代號" at bounding box center [173, 187] width 89 height 15
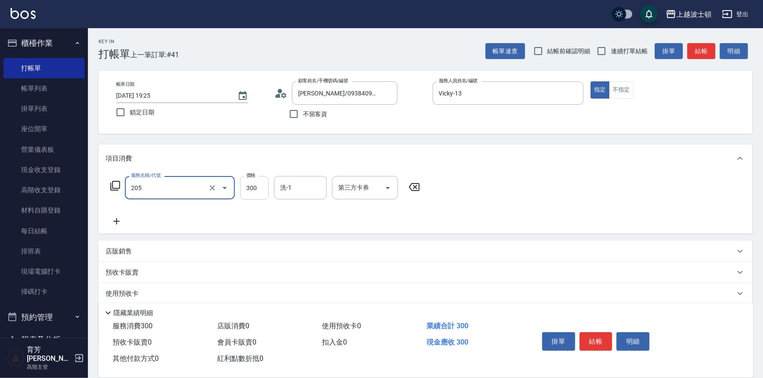
type input "洗髮(205)"
click at [253, 191] on input "300" at bounding box center [254, 188] width 29 height 24
type input "270"
click at [293, 189] on input "洗-1" at bounding box center [300, 187] width 45 height 15
type input "[PERSON_NAME]-25"
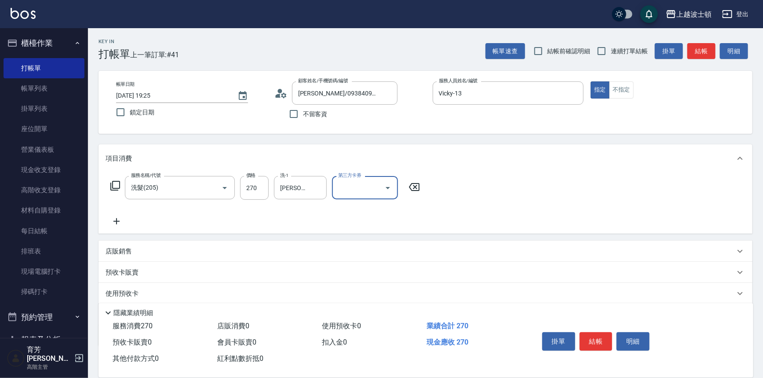
scroll to position [51, 0]
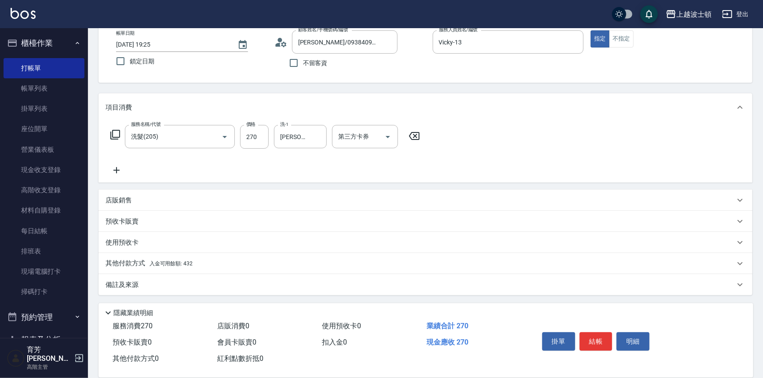
click at [138, 266] on p "其他付款方式 入金可用餘額: 432" at bounding box center [149, 264] width 87 height 10
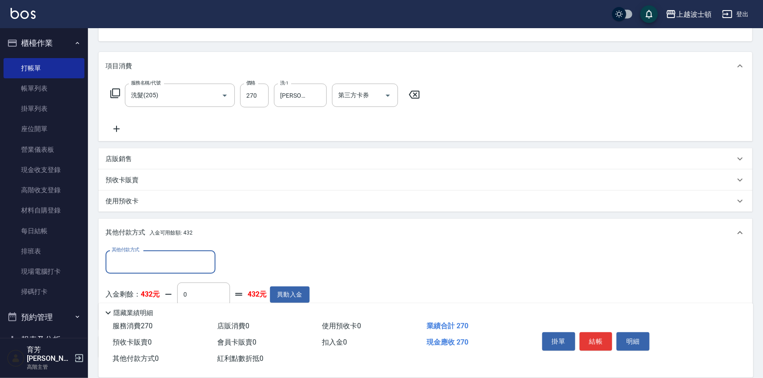
scroll to position [123, 0]
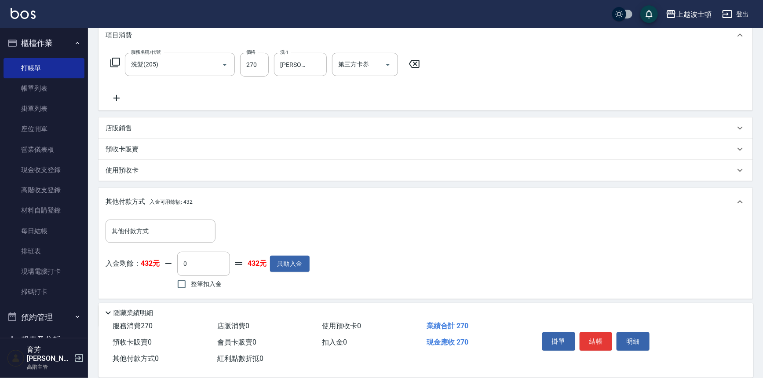
click at [219, 286] on span "整筆扣入金" at bounding box center [206, 283] width 31 height 9
click at [191, 286] on input "整筆扣入金" at bounding box center [181, 284] width 18 height 18
checkbox input "true"
type input "270"
click at [587, 334] on button "結帳" at bounding box center [596, 341] width 33 height 18
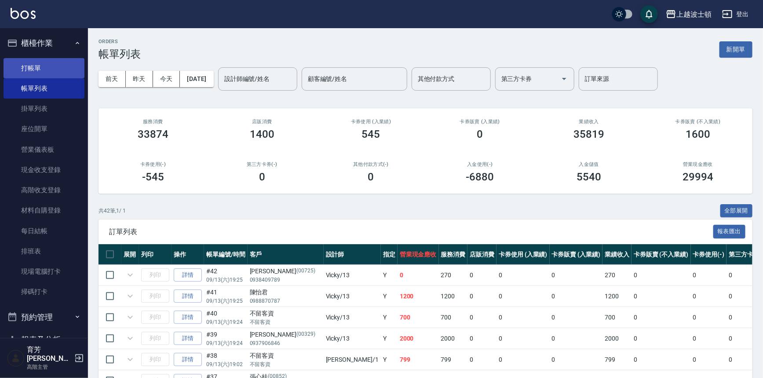
click at [32, 67] on link "打帳單" at bounding box center [44, 68] width 81 height 20
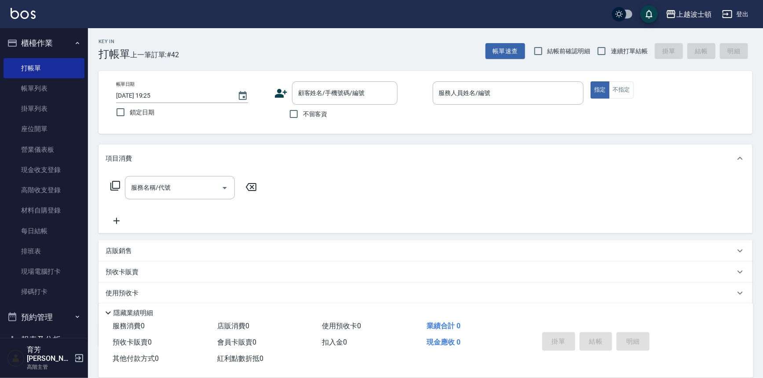
click at [325, 114] on span "不留客資" at bounding box center [315, 114] width 25 height 9
click at [303, 114] on input "不留客資" at bounding box center [294, 114] width 18 height 18
checkbox input "true"
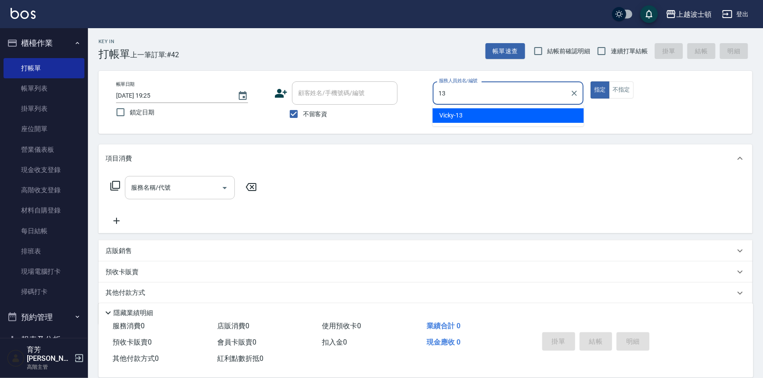
type input "Vicky-13"
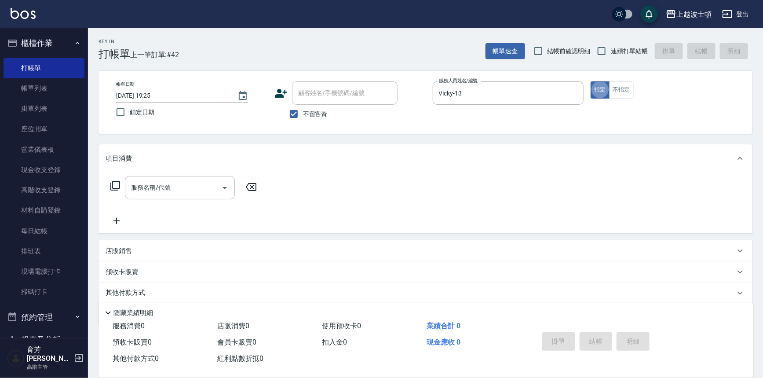
type button "true"
click at [175, 185] on input "服務名稱/代號" at bounding box center [173, 187] width 89 height 15
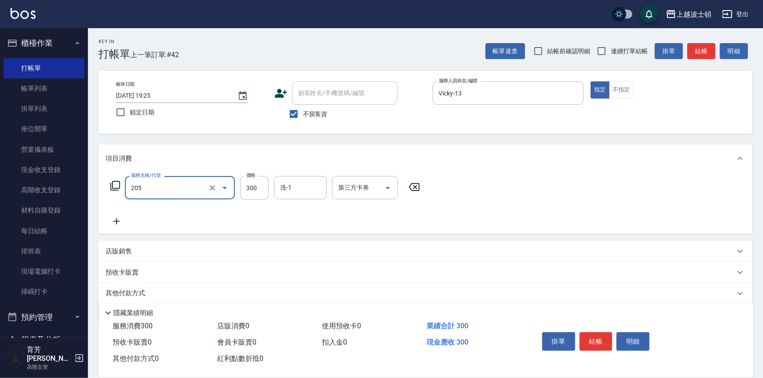
type input "洗髮(205)"
click at [115, 223] on icon at bounding box center [117, 221] width 22 height 11
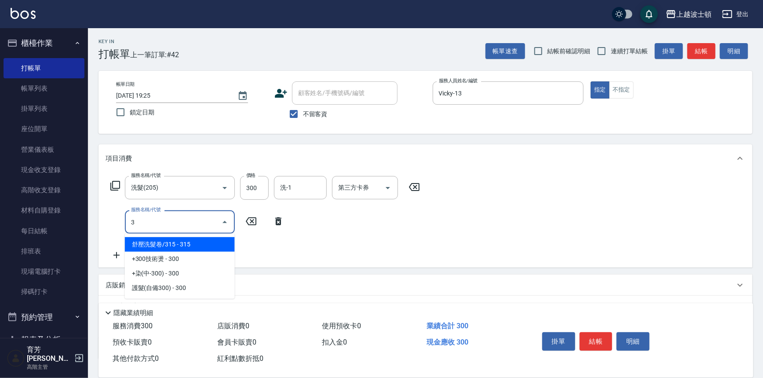
click at [131, 221] on input "3" at bounding box center [173, 221] width 89 height 15
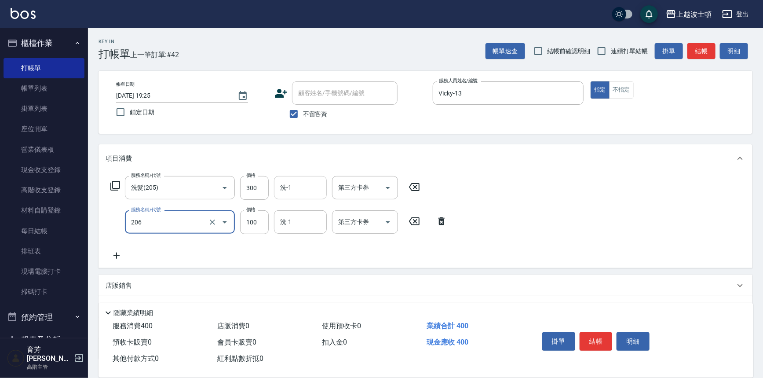
type input "洗髮加錢升等(206)"
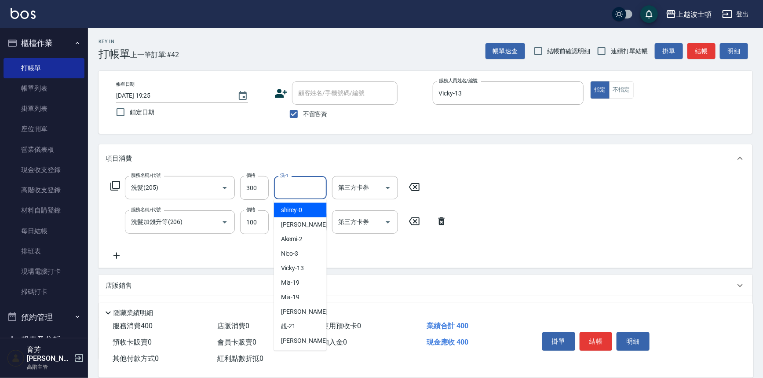
click at [303, 188] on input "洗-1" at bounding box center [300, 187] width 45 height 15
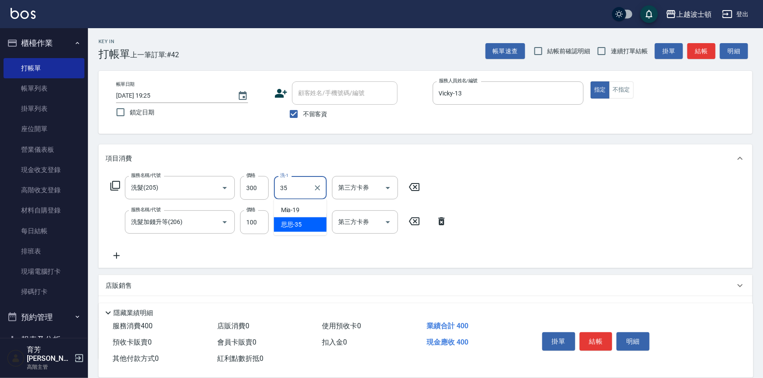
type input "思思-35"
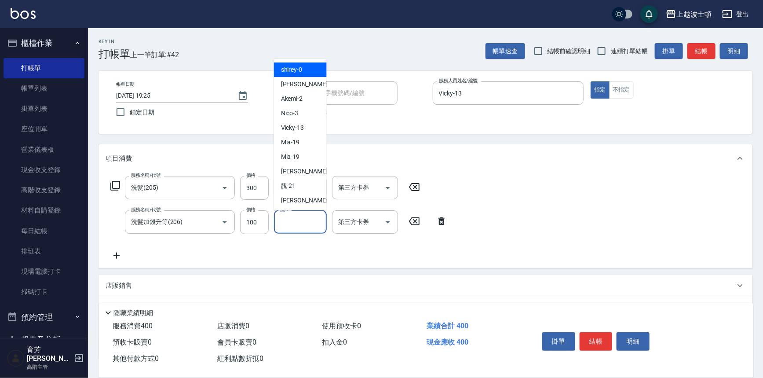
click at [309, 227] on input "洗-1" at bounding box center [300, 221] width 45 height 15
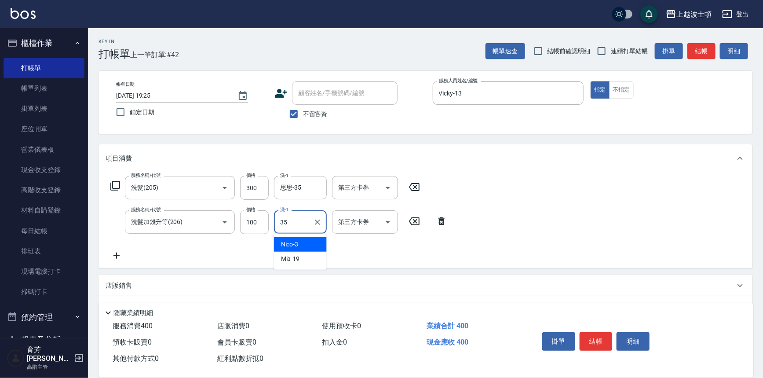
type input "思思-35"
click at [583, 343] on button "結帳" at bounding box center [596, 341] width 33 height 18
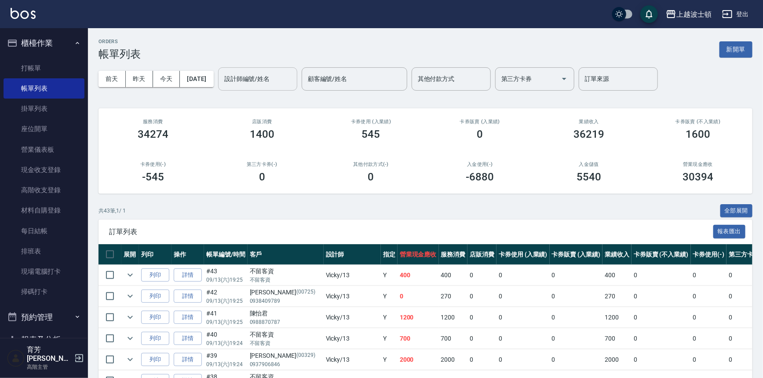
click at [273, 78] on input "設計師編號/姓名" at bounding box center [257, 78] width 71 height 15
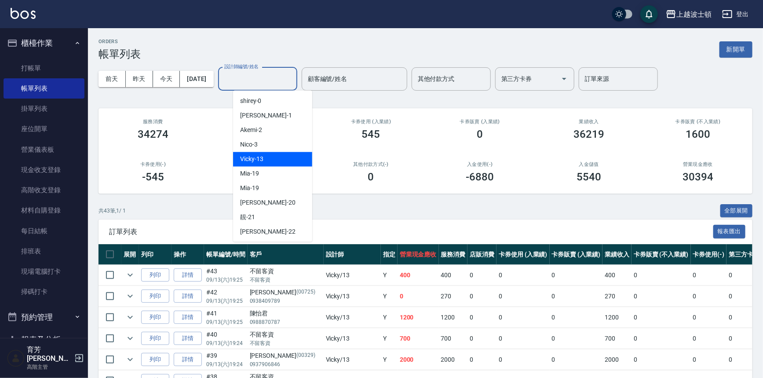
click at [269, 161] on div "Vicky -13" at bounding box center [272, 159] width 79 height 15
type input "Vicky-13"
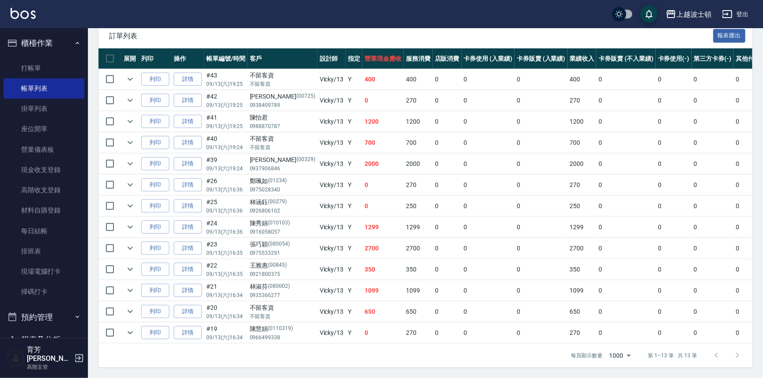
scroll to position [200, 0]
click at [40, 42] on button "櫃檯作業" at bounding box center [44, 43] width 81 height 23
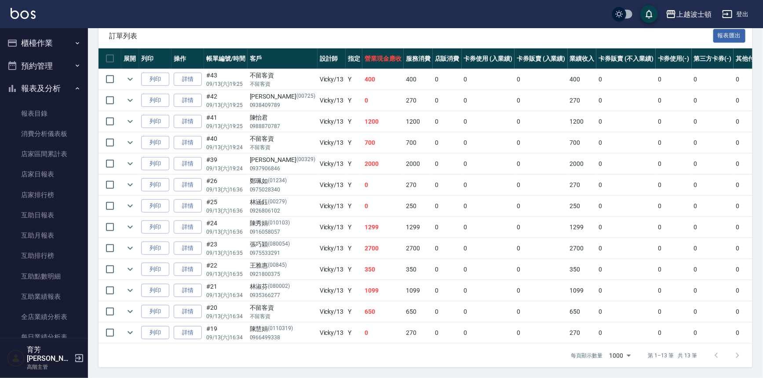
click at [41, 96] on button "報表及分析" at bounding box center [44, 88] width 81 height 23
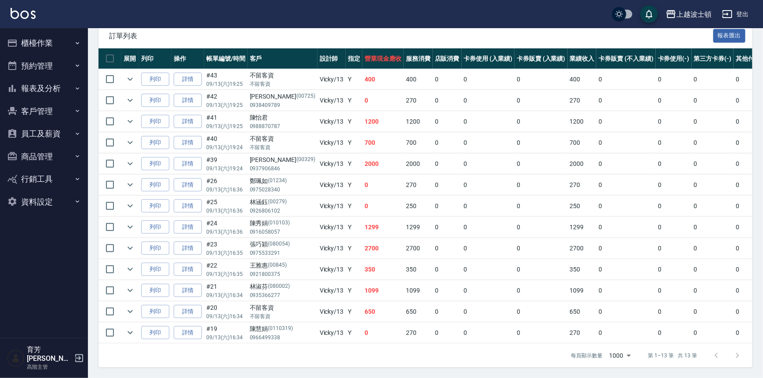
click at [38, 110] on button "客戶管理" at bounding box center [44, 111] width 81 height 23
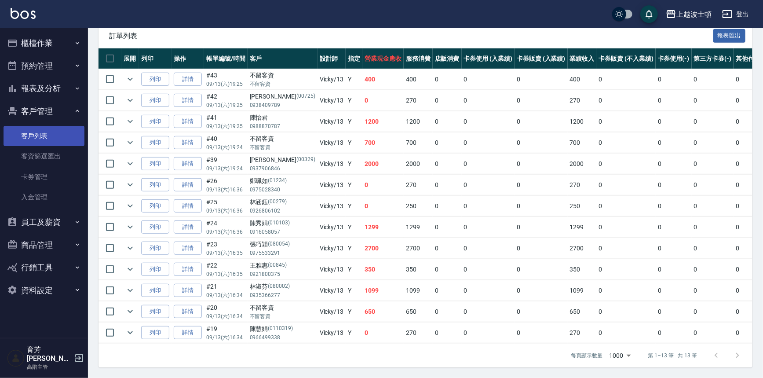
click at [40, 138] on link "客戶列表" at bounding box center [44, 136] width 81 height 20
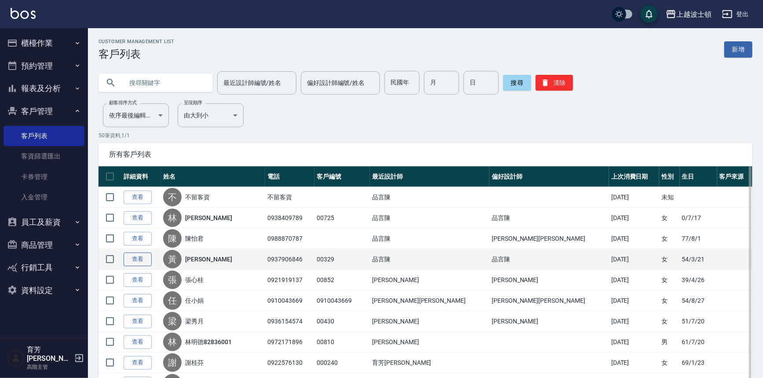
click at [139, 259] on link "查看" at bounding box center [138, 259] width 28 height 14
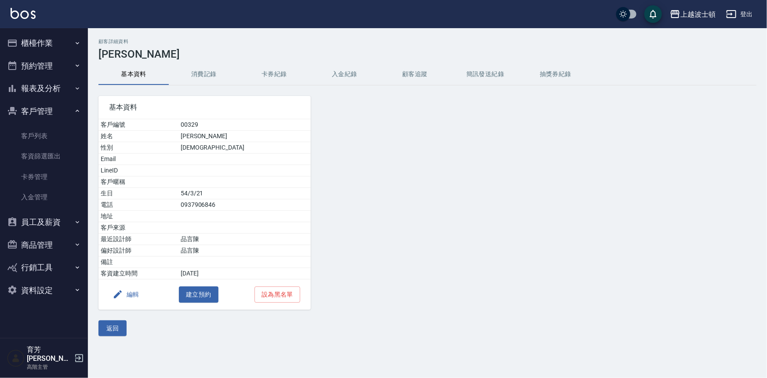
click at [205, 74] on button "消費記錄" at bounding box center [204, 74] width 70 height 21
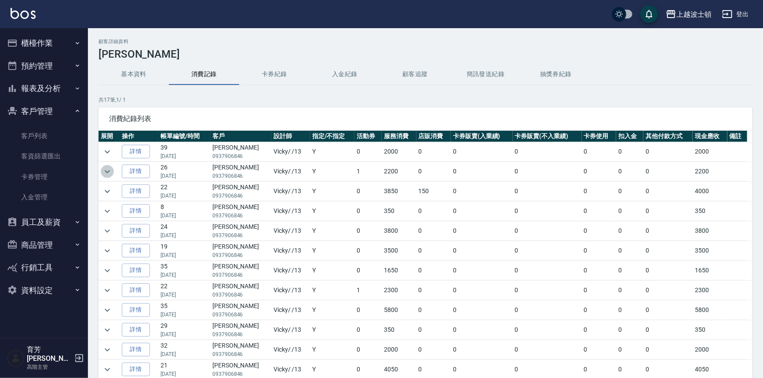
click at [107, 174] on icon "expand row" at bounding box center [107, 171] width 11 height 11
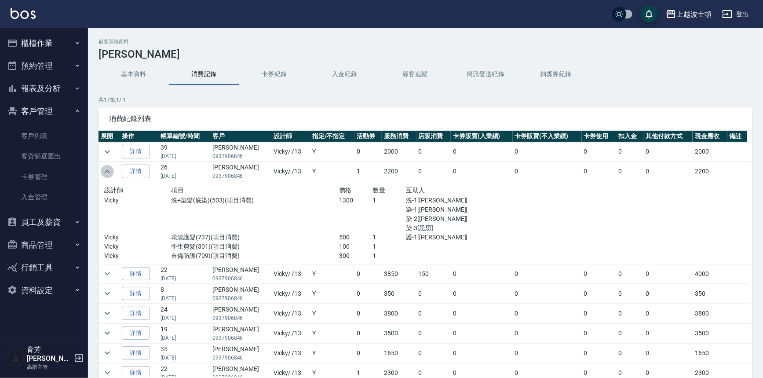
click at [107, 174] on icon "expand row" at bounding box center [107, 171] width 11 height 11
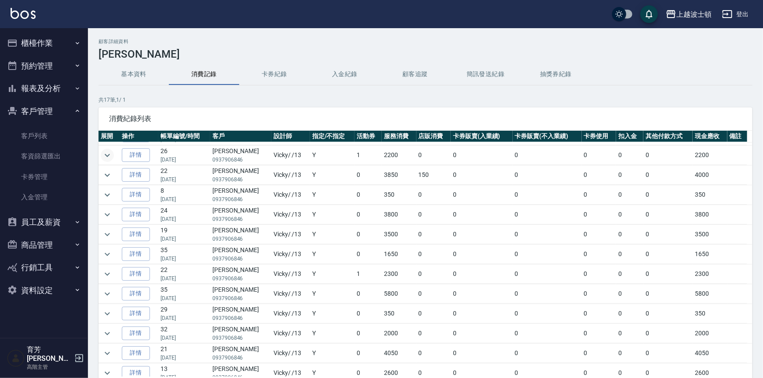
scroll to position [17, 0]
click at [109, 172] on icon "expand row" at bounding box center [107, 174] width 11 height 11
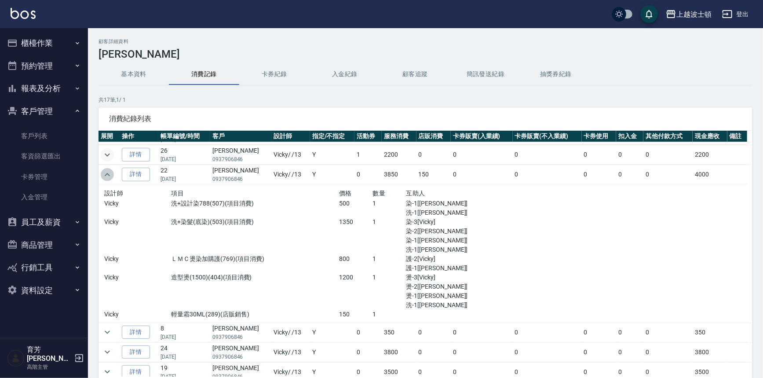
click at [109, 172] on icon "expand row" at bounding box center [107, 174] width 11 height 11
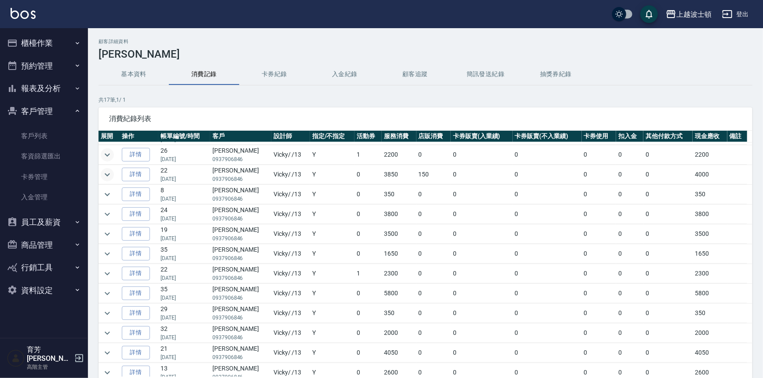
drag, startPoint x: 752, startPoint y: 158, endPoint x: 754, endPoint y: 166, distance: 8.1
click at [754, 166] on div "顧客詳細資料 黃美雪 基本資料 消費記錄 卡券紀錄 入金紀錄 顧客追蹤 簡訊發送紀錄 抽獎券紀錄 共 17 筆, 1 / 1 消費紀錄列表 展開 操作 帳單編…" at bounding box center [425, 233] width 675 height 388
click at [104, 214] on icon "expand row" at bounding box center [107, 214] width 11 height 11
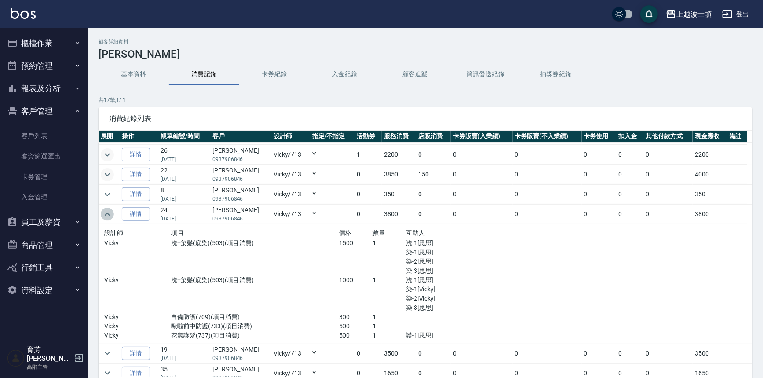
click at [104, 214] on icon "expand row" at bounding box center [107, 214] width 11 height 11
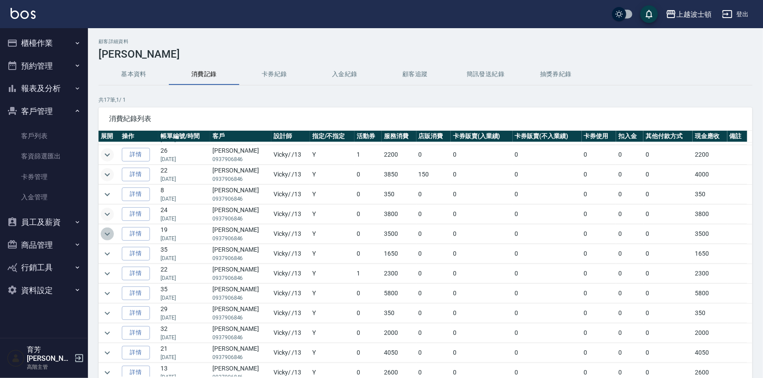
click at [108, 234] on icon "expand row" at bounding box center [107, 234] width 11 height 11
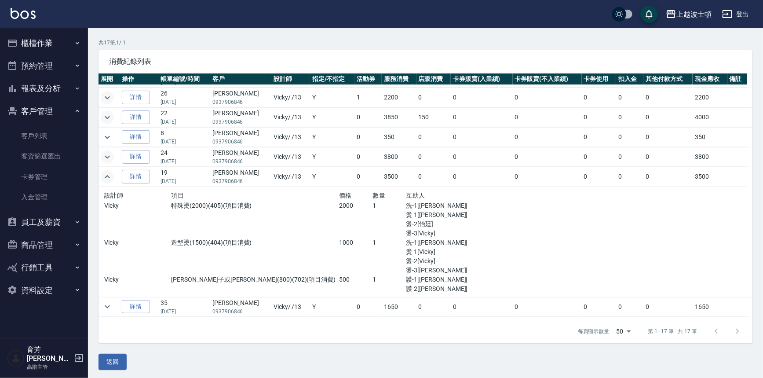
scroll to position [59, 0]
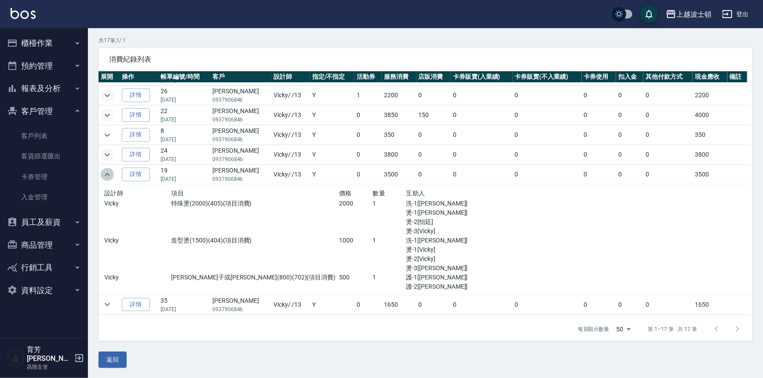
click at [106, 176] on icon "expand row" at bounding box center [107, 174] width 11 height 11
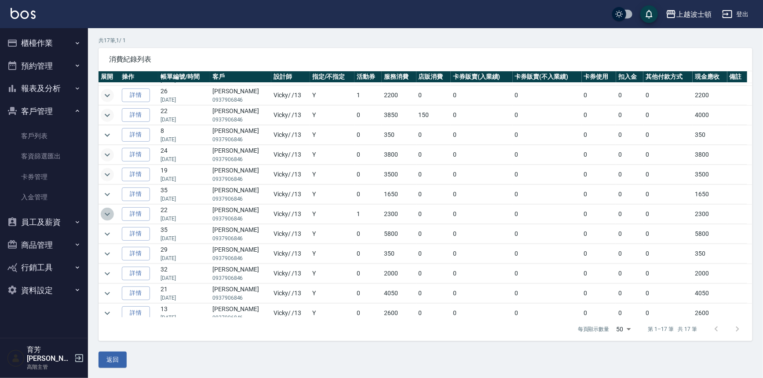
click at [102, 210] on button "expand row" at bounding box center [107, 214] width 13 height 13
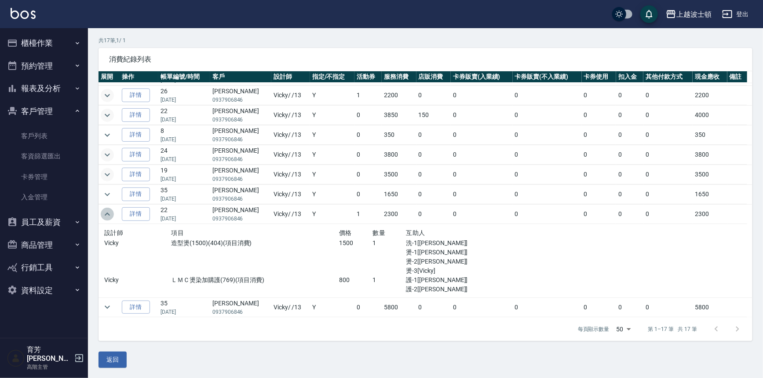
click at [103, 211] on icon "expand row" at bounding box center [107, 214] width 11 height 11
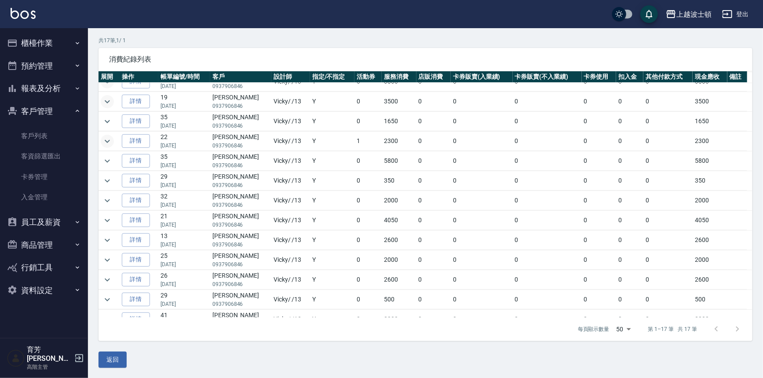
scroll to position [93, 0]
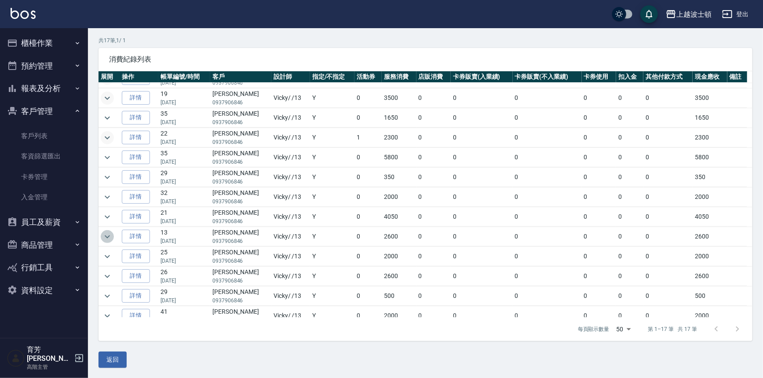
click at [106, 235] on icon "expand row" at bounding box center [107, 236] width 11 height 11
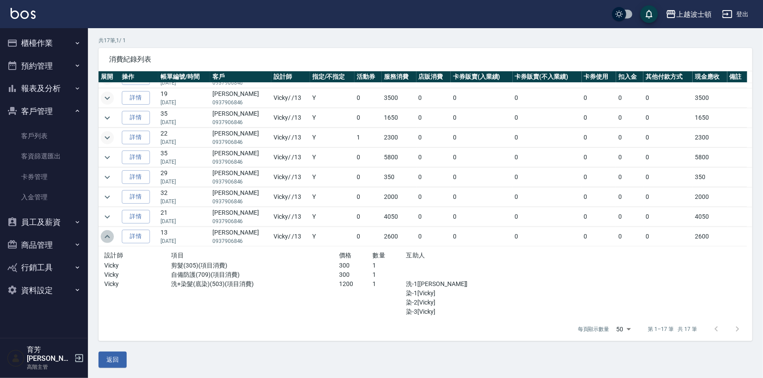
click at [106, 235] on icon "expand row" at bounding box center [107, 236] width 11 height 11
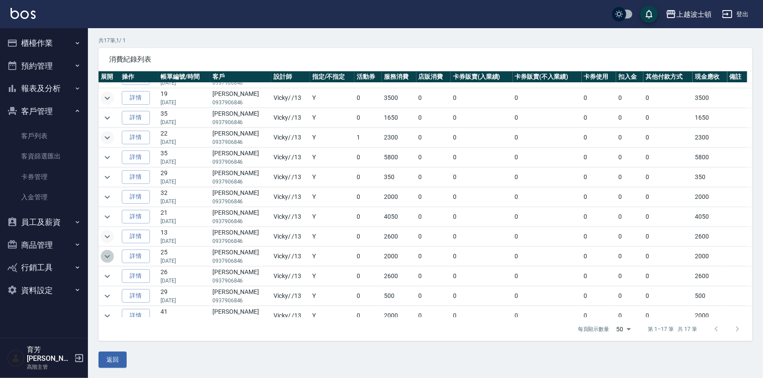
click at [104, 259] on icon "expand row" at bounding box center [107, 256] width 11 height 11
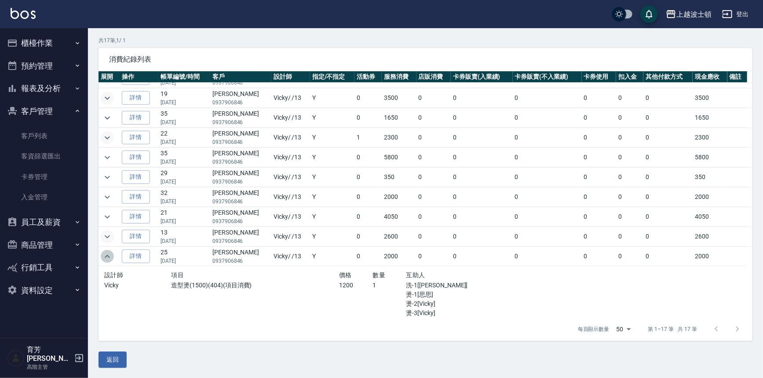
click at [104, 259] on icon "expand row" at bounding box center [107, 256] width 11 height 11
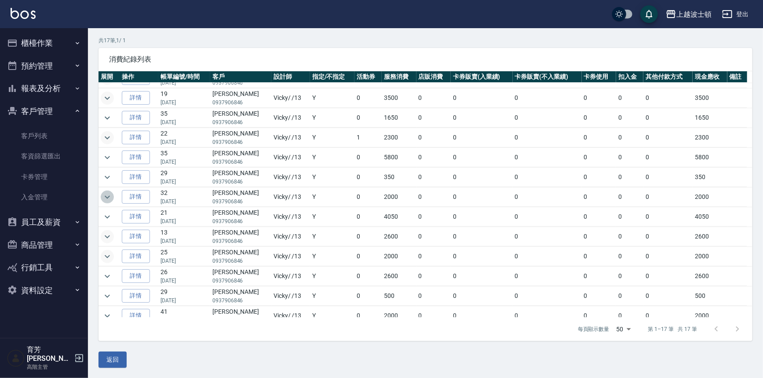
click at [109, 195] on icon "expand row" at bounding box center [107, 197] width 11 height 11
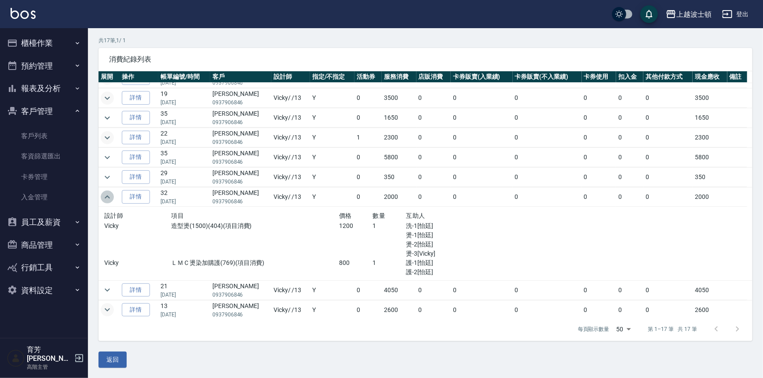
click at [109, 195] on icon "expand row" at bounding box center [107, 197] width 11 height 11
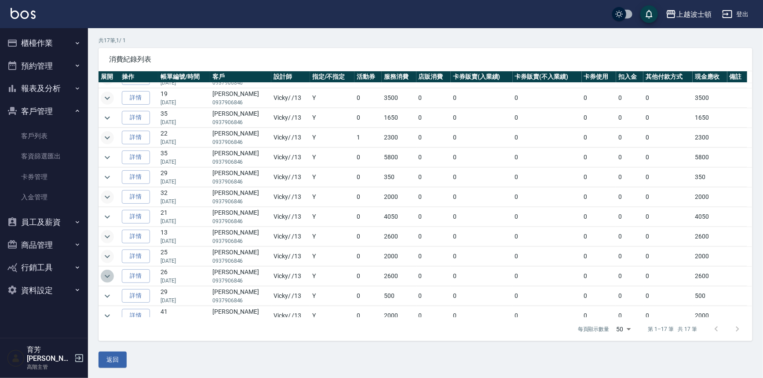
click at [112, 273] on icon "expand row" at bounding box center [107, 276] width 11 height 11
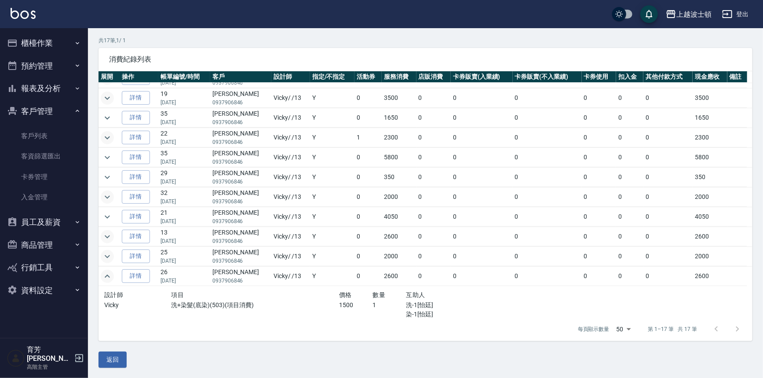
click at [747, 256] on table "展開 操作 帳單編號/時間 客戶 設計師 指定/不指定 活動券 服務消費 店販消費 卡券販賣(入業績) 卡券販賣(不入業績) 卡券使用 扣入金 其他付款方式 …" at bounding box center [426, 193] width 654 height 431
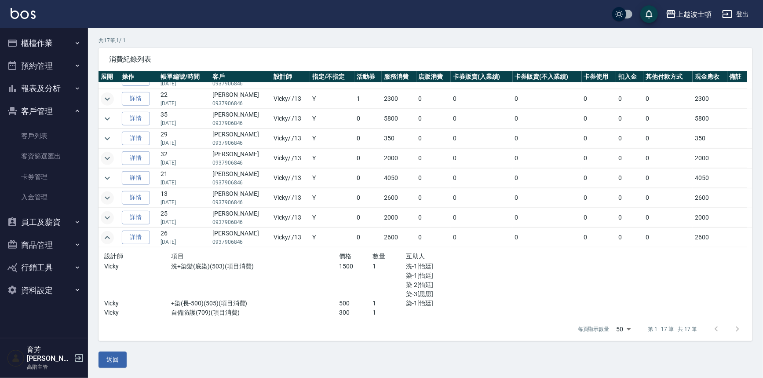
scroll to position [134, 0]
click at [29, 41] on button "櫃檯作業" at bounding box center [44, 43] width 81 height 23
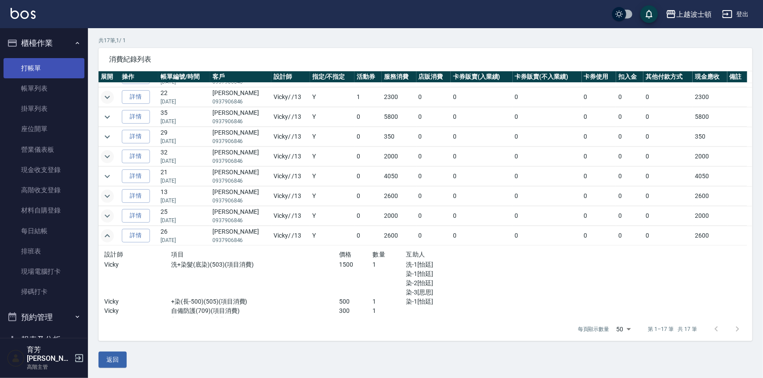
click at [22, 66] on link "打帳單" at bounding box center [44, 68] width 81 height 20
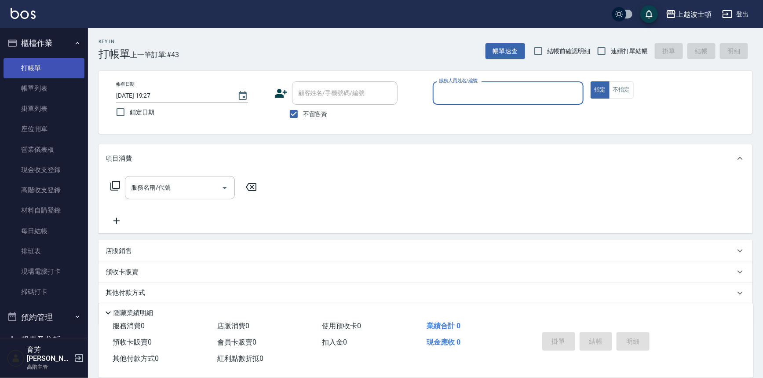
click at [591, 81] on button "指定" at bounding box center [600, 89] width 19 height 17
type button "true"
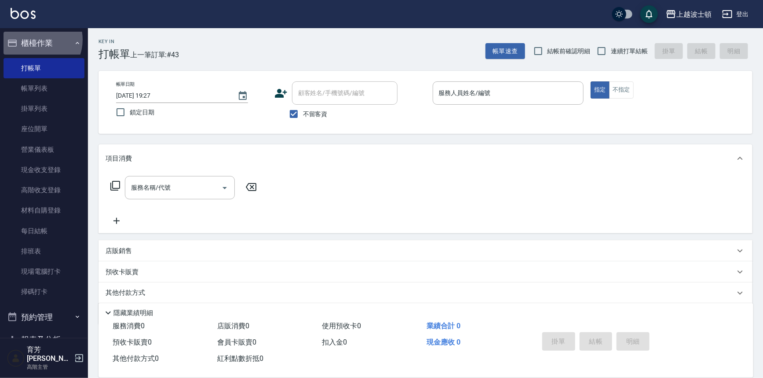
click at [34, 40] on button "櫃檯作業" at bounding box center [44, 43] width 81 height 23
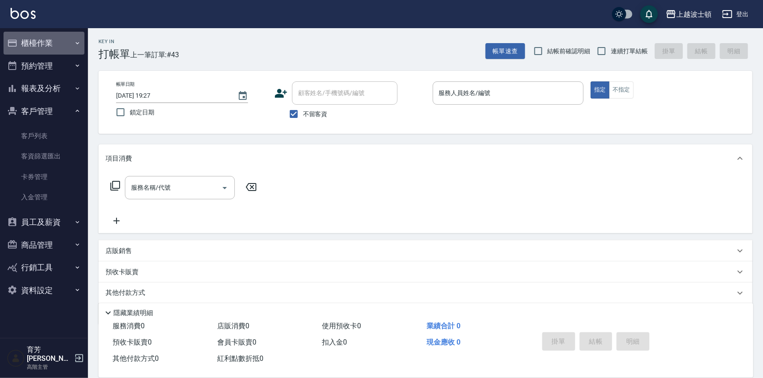
click at [50, 48] on button "櫃檯作業" at bounding box center [44, 43] width 81 height 23
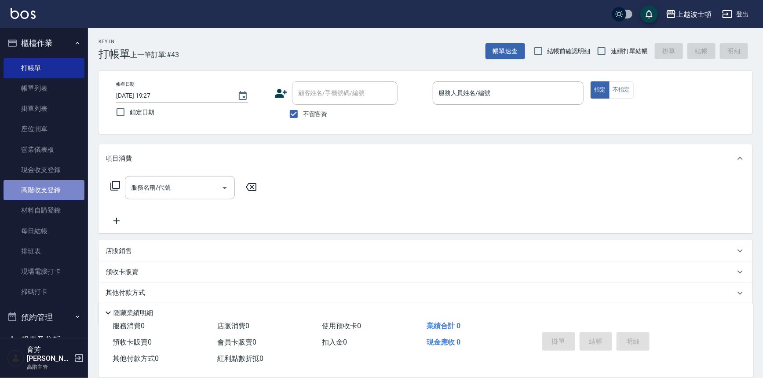
click at [46, 186] on link "高階收支登錄" at bounding box center [44, 190] width 81 height 20
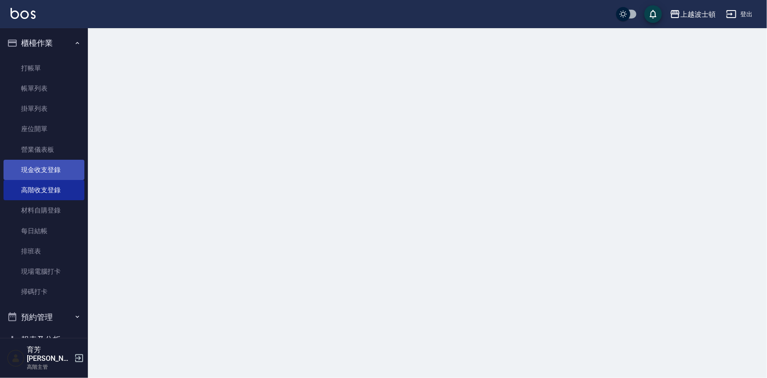
click at [46, 173] on link "現金收支登錄" at bounding box center [44, 170] width 81 height 20
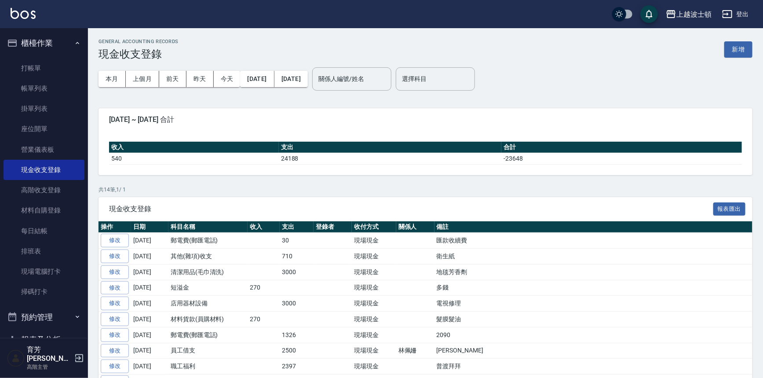
click at [752, 40] on div "GENERAL ACCOUNTING RECORDS 現金收支登錄 新增" at bounding box center [426, 50] width 654 height 22
click at [748, 47] on button "新增" at bounding box center [738, 49] width 28 height 16
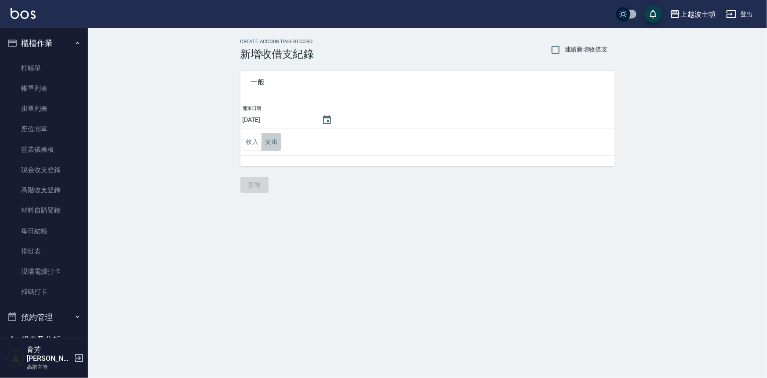
click at [270, 139] on button "支出" at bounding box center [272, 142] width 20 height 18
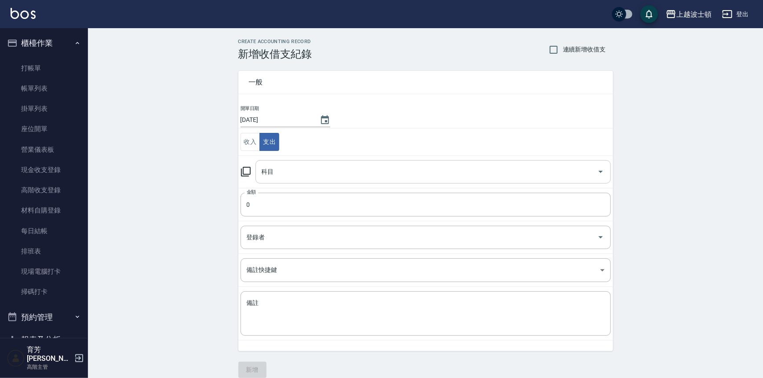
drag, startPoint x: 279, startPoint y: 164, endPoint x: 290, endPoint y: 166, distance: 11.1
click at [279, 166] on div "科目" at bounding box center [433, 171] width 355 height 23
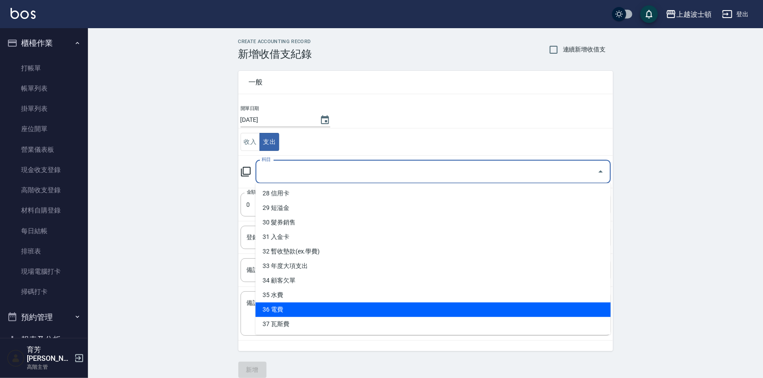
scroll to position [403, 0]
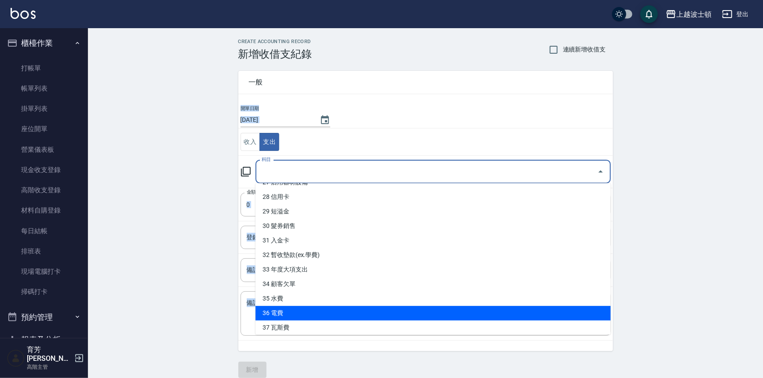
click at [614, 288] on div "CREATE ACCOUNTING RECORD 新增收借支紀錄 連續新增收借支 一般 開單日期 [DATE] 收入 支出 科目 科目 金額 0 金額 登錄者…" at bounding box center [426, 208] width 396 height 339
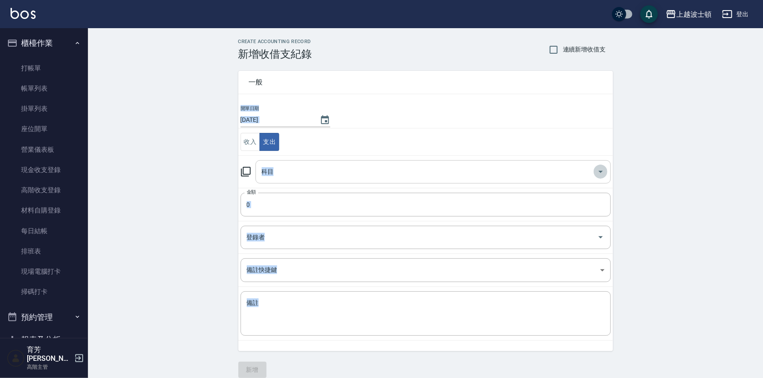
click at [606, 173] on button "Open" at bounding box center [601, 171] width 14 height 14
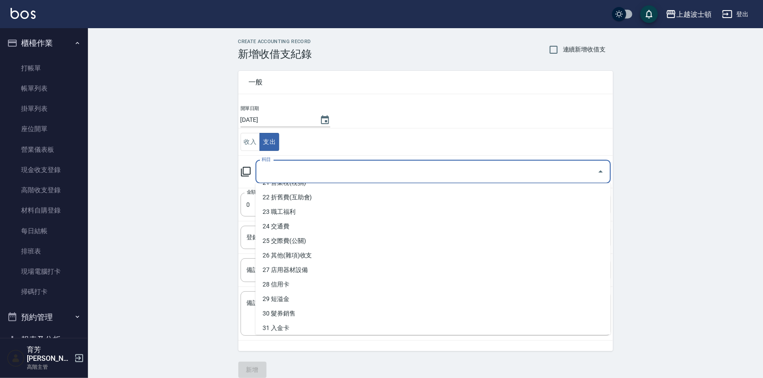
scroll to position [317, 0]
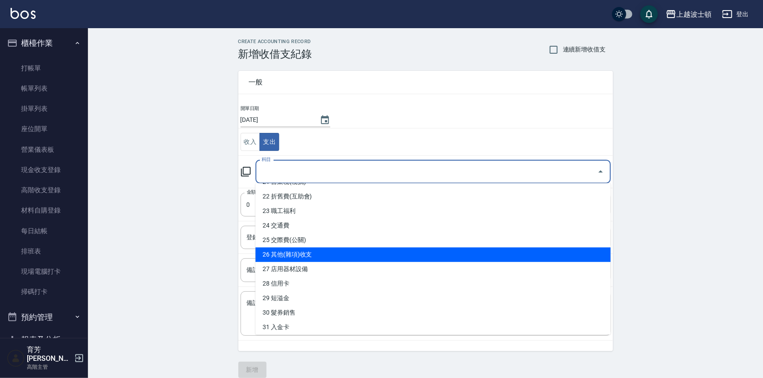
click at [365, 259] on li "26 其他(雜項)收支" at bounding box center [433, 254] width 355 height 15
type input "26 其他(雜項)收支"
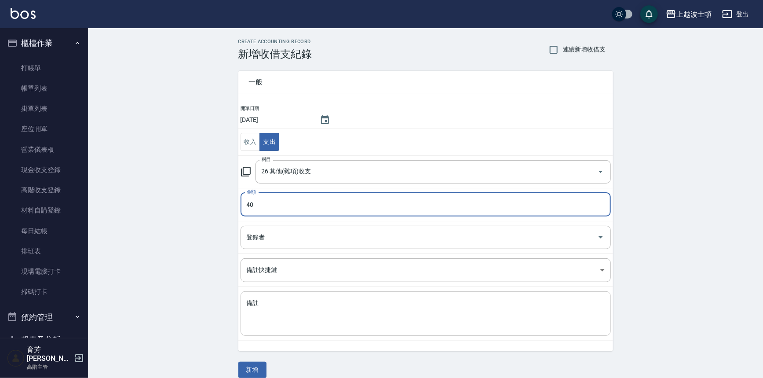
type input "40"
click at [295, 308] on textarea "備註" at bounding box center [426, 314] width 358 height 30
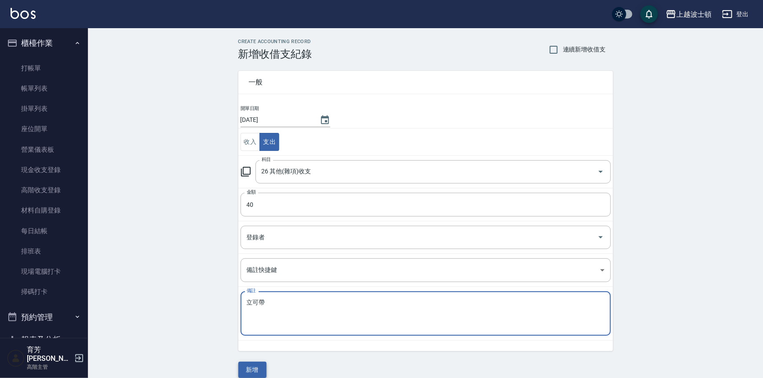
type textarea "立可帶"
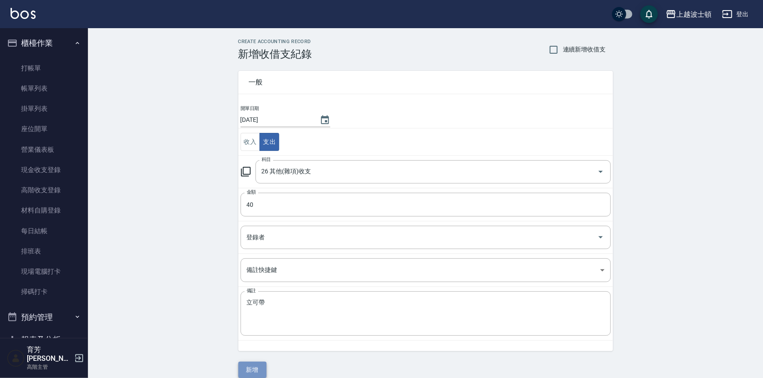
click at [259, 364] on button "新增" at bounding box center [252, 370] width 28 height 16
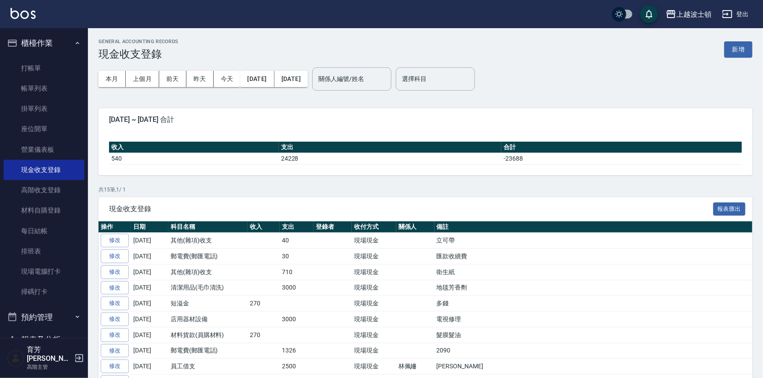
click at [46, 47] on button "櫃檯作業" at bounding box center [44, 43] width 81 height 23
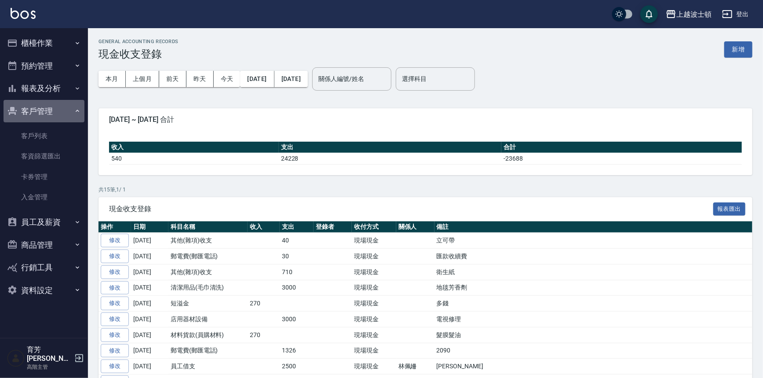
click at [50, 120] on button "客戶管理" at bounding box center [44, 111] width 81 height 23
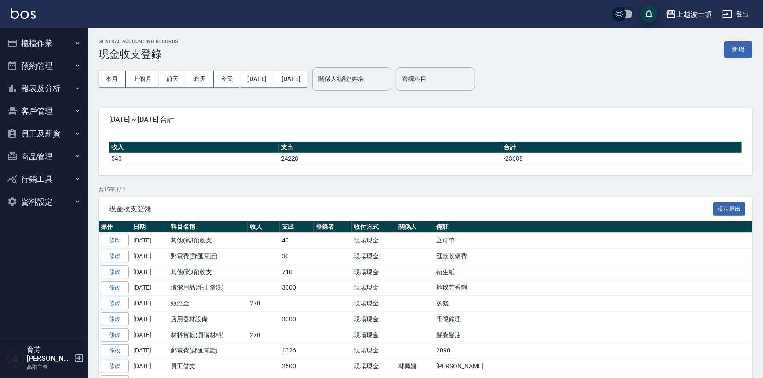
click at [56, 95] on button "報表及分析" at bounding box center [44, 88] width 81 height 23
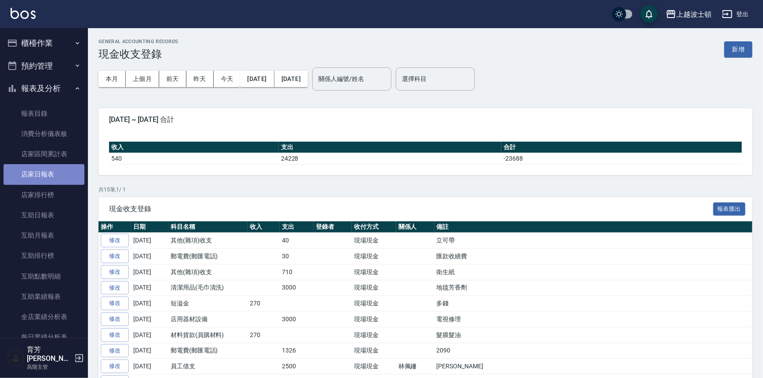
click at [51, 168] on link "店家日報表" at bounding box center [44, 174] width 81 height 20
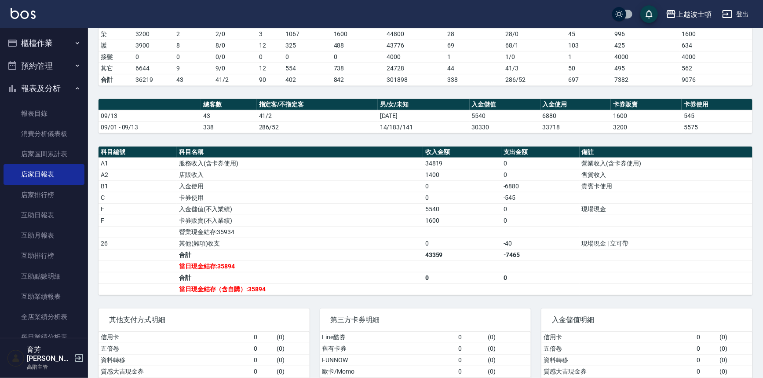
scroll to position [201, 0]
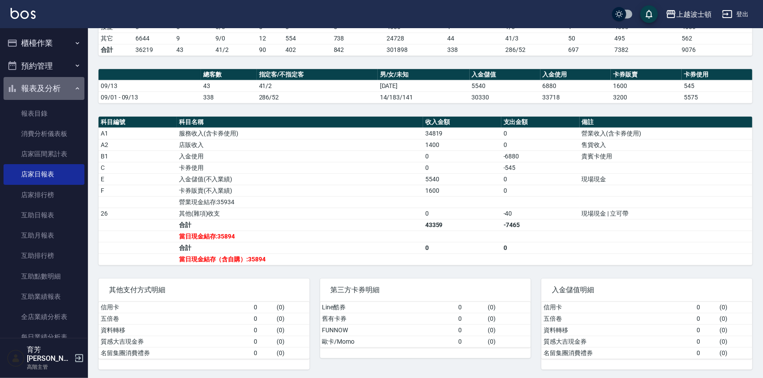
click at [59, 81] on button "報表及分析" at bounding box center [44, 88] width 81 height 23
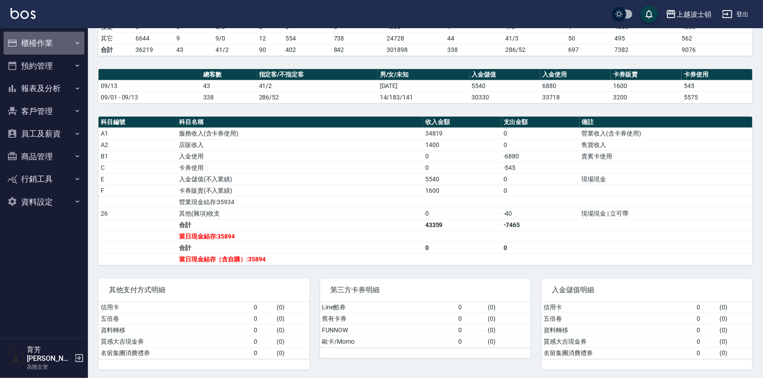
click at [44, 52] on button "櫃檯作業" at bounding box center [44, 43] width 81 height 23
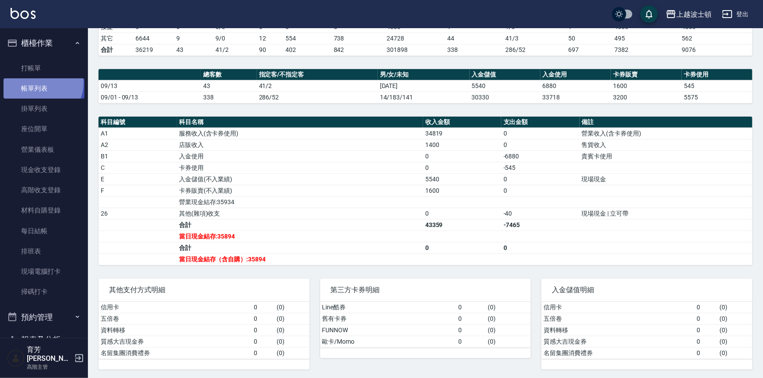
click at [40, 84] on link "帳單列表" at bounding box center [44, 88] width 81 height 20
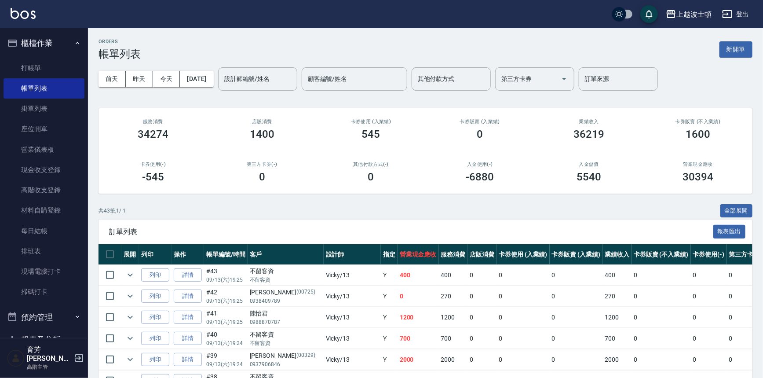
click at [33, 48] on button "櫃檯作業" at bounding box center [44, 43] width 81 height 23
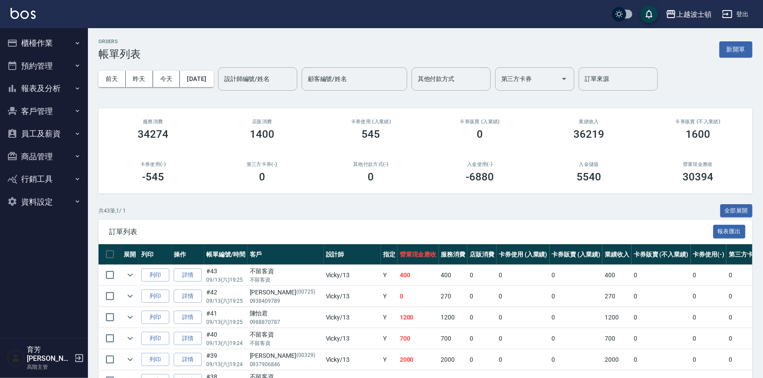
click at [40, 123] on button "員工及薪資" at bounding box center [44, 133] width 81 height 23
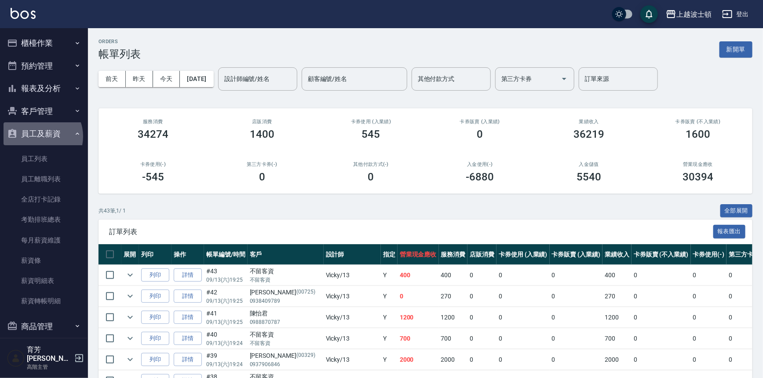
click at [39, 136] on button "員工及薪資" at bounding box center [44, 133] width 81 height 23
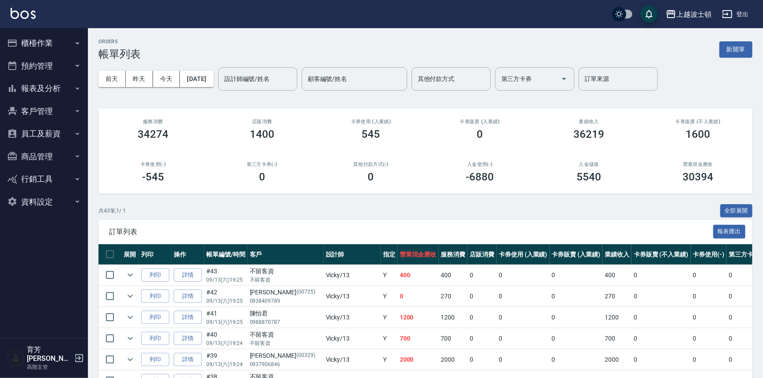
click at [44, 119] on button "客戶管理" at bounding box center [44, 111] width 81 height 23
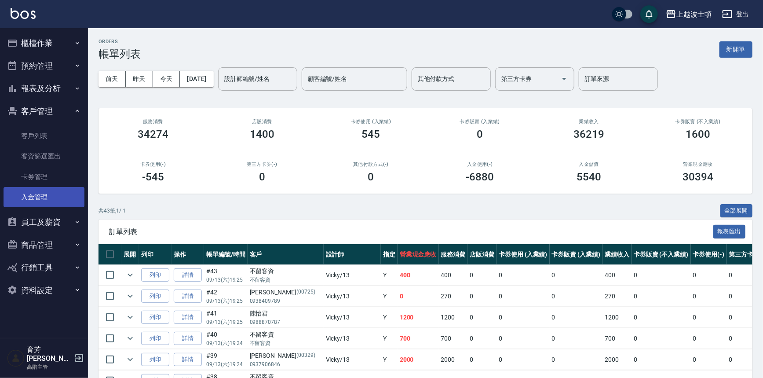
click at [38, 197] on link "入金管理" at bounding box center [44, 197] width 81 height 20
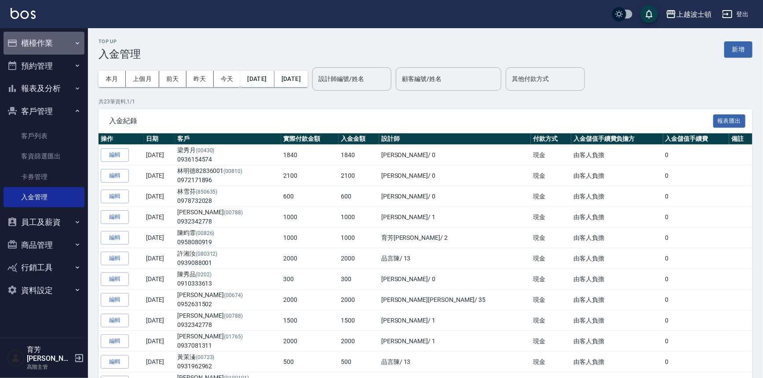
click at [36, 39] on button "櫃檯作業" at bounding box center [44, 43] width 81 height 23
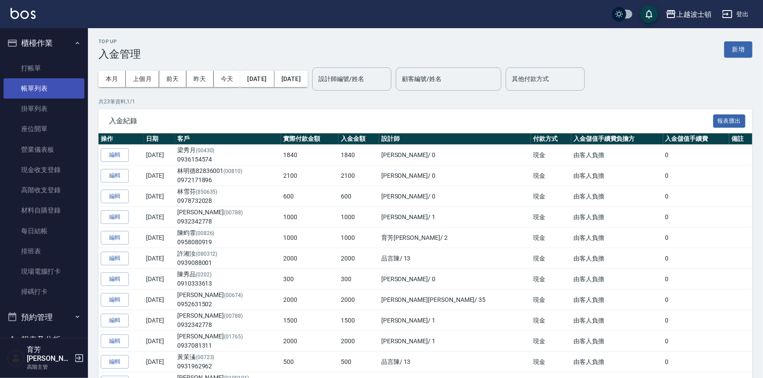
click at [39, 82] on link "帳單列表" at bounding box center [44, 88] width 81 height 20
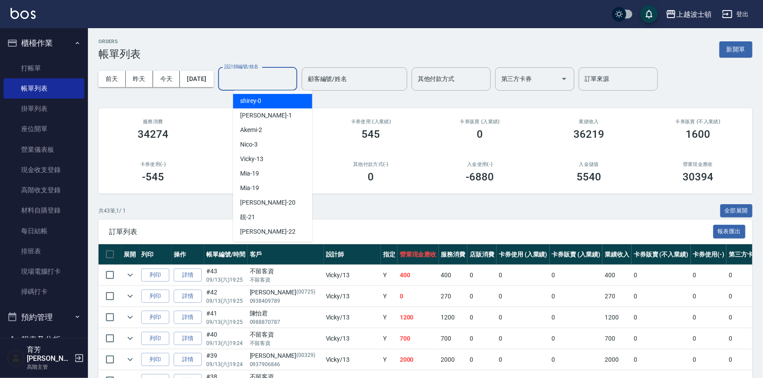
drag, startPoint x: 295, startPoint y: 76, endPoint x: 288, endPoint y: 91, distance: 16.1
click at [293, 77] on input "設計師編號/姓名" at bounding box center [257, 78] width 71 height 15
click at [274, 103] on div "shirey -0" at bounding box center [272, 101] width 79 height 15
type input "shirey-0"
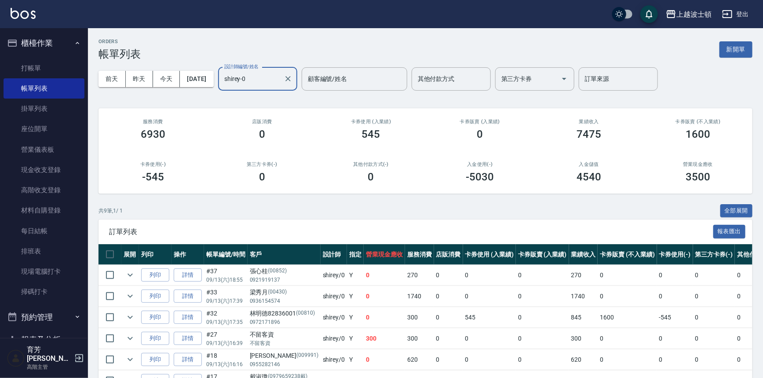
scroll to position [116, 0]
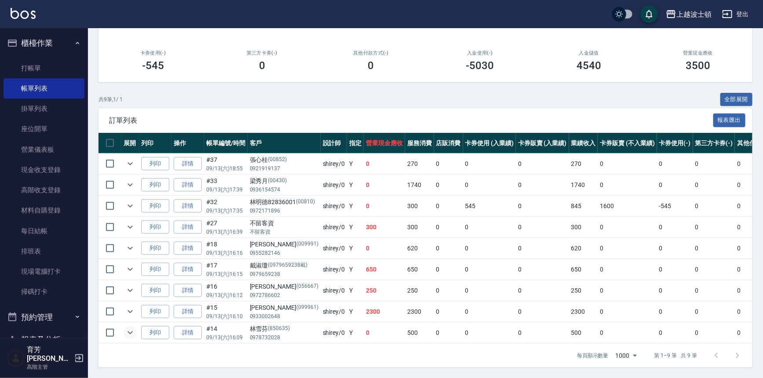
click at [128, 327] on icon "expand row" at bounding box center [130, 332] width 11 height 11
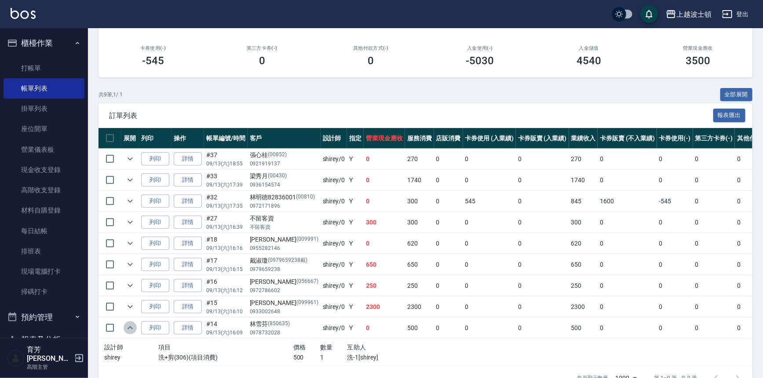
click at [128, 322] on icon "expand row" at bounding box center [130, 327] width 11 height 11
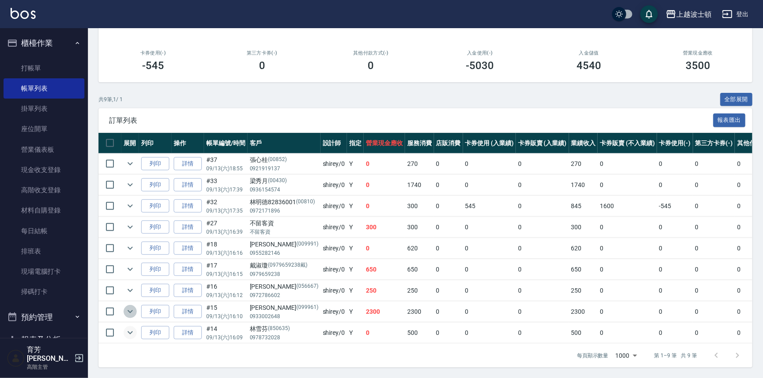
click at [128, 306] on icon "expand row" at bounding box center [130, 311] width 11 height 11
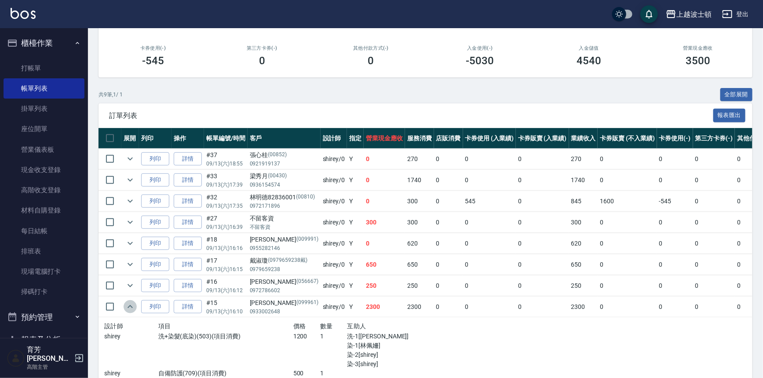
click at [128, 301] on icon "expand row" at bounding box center [130, 306] width 11 height 11
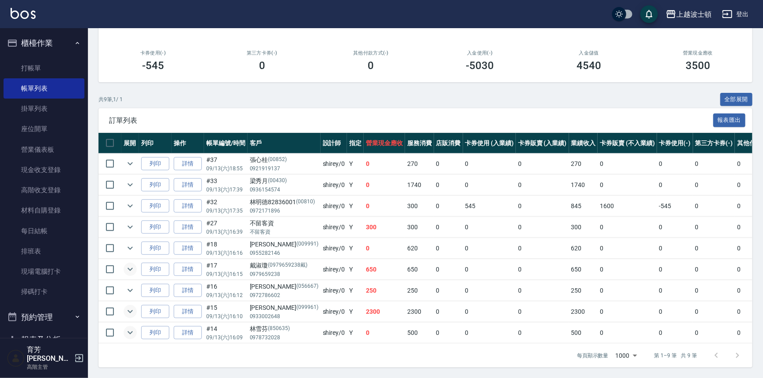
click at [131, 264] on icon "expand row" at bounding box center [130, 269] width 11 height 11
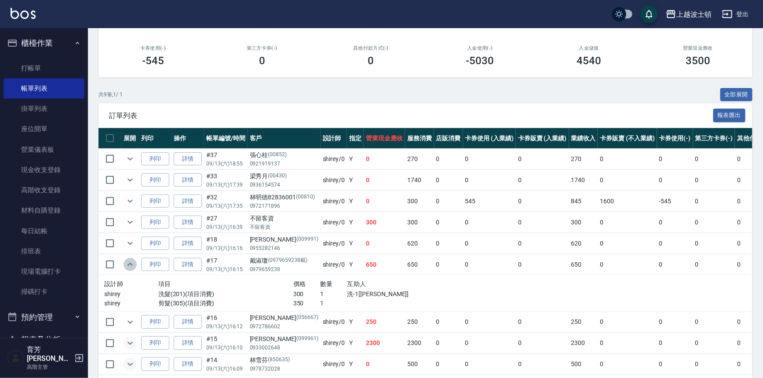
click at [131, 259] on icon "expand row" at bounding box center [130, 264] width 11 height 11
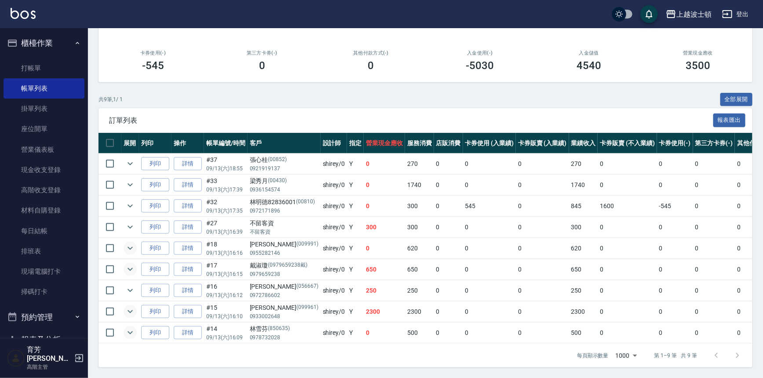
click at [126, 243] on icon "expand row" at bounding box center [130, 248] width 11 height 11
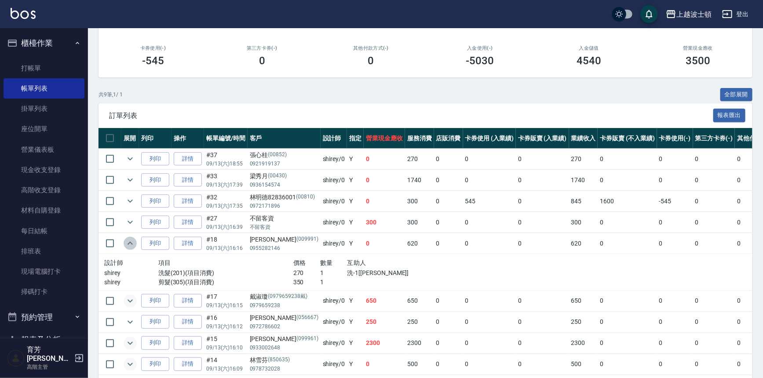
click at [126, 240] on icon "expand row" at bounding box center [130, 243] width 11 height 11
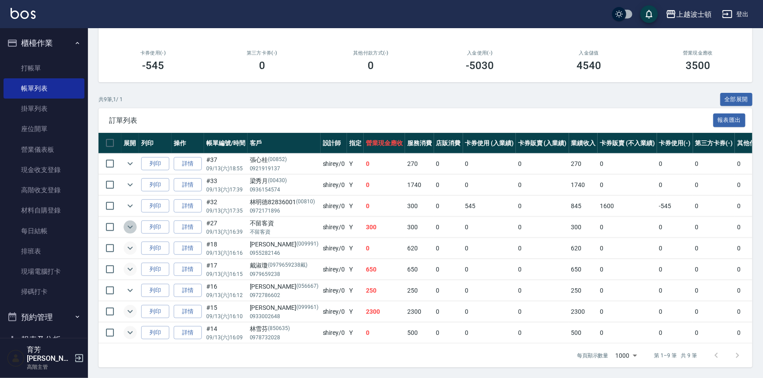
click at [127, 225] on icon "expand row" at bounding box center [130, 227] width 11 height 11
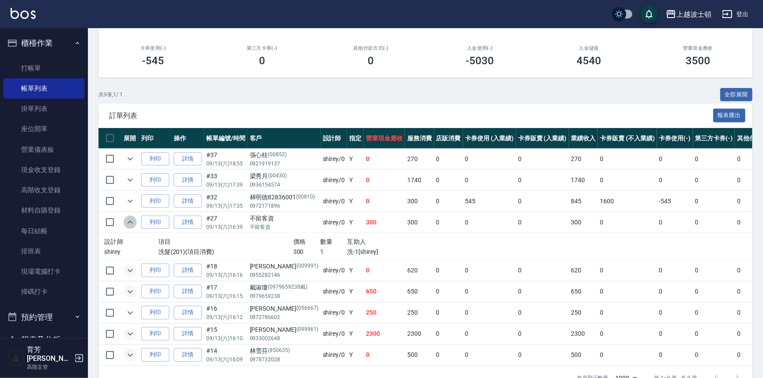
click at [127, 225] on icon "expand row" at bounding box center [130, 222] width 11 height 11
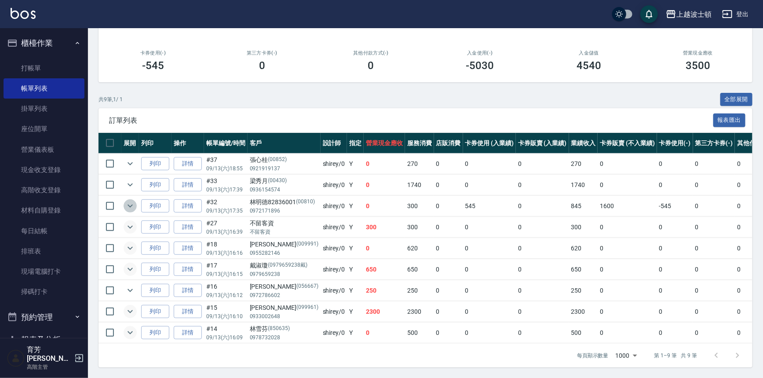
click at [132, 205] on icon "expand row" at bounding box center [130, 206] width 11 height 11
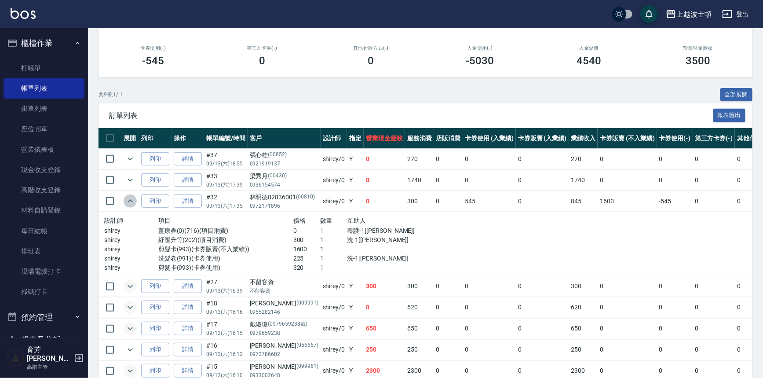
click at [132, 205] on icon "expand row" at bounding box center [130, 201] width 11 height 11
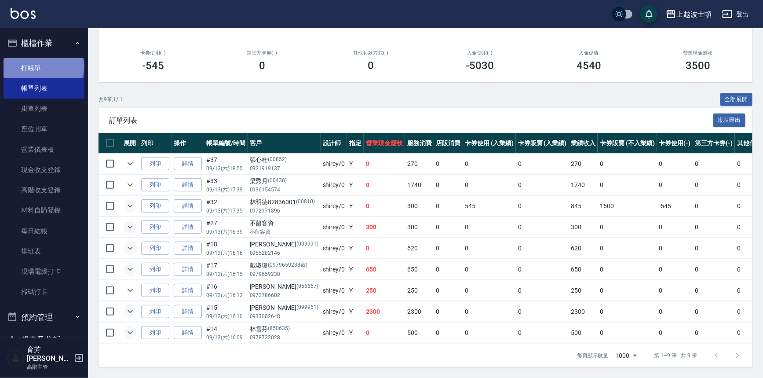
click at [43, 66] on link "打帳單" at bounding box center [44, 68] width 81 height 20
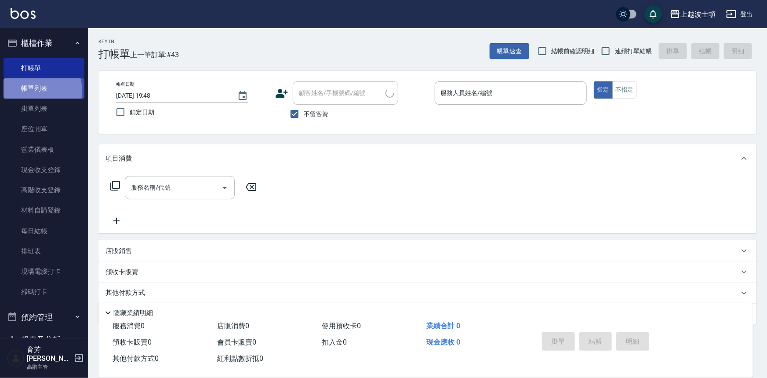
click at [39, 91] on link "帳單列表" at bounding box center [44, 88] width 81 height 20
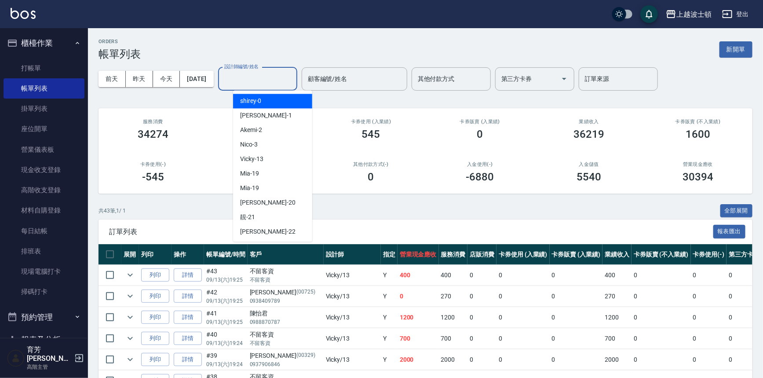
click at [289, 76] on input "設計師編號/姓名" at bounding box center [257, 78] width 71 height 15
click at [259, 117] on div "[PERSON_NAME] -1" at bounding box center [272, 115] width 79 height 15
type input "[PERSON_NAME]-1"
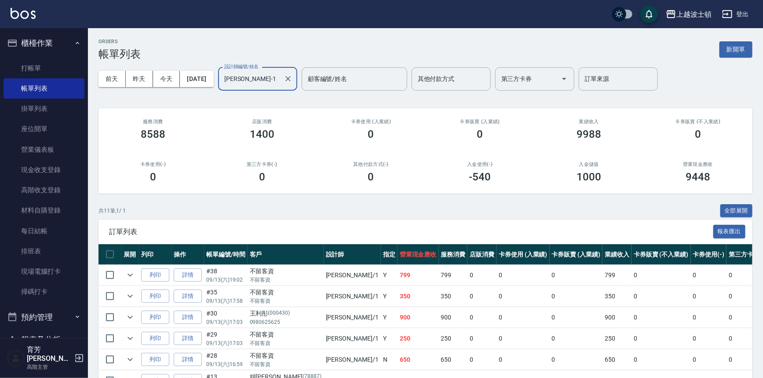
scroll to position [158, 0]
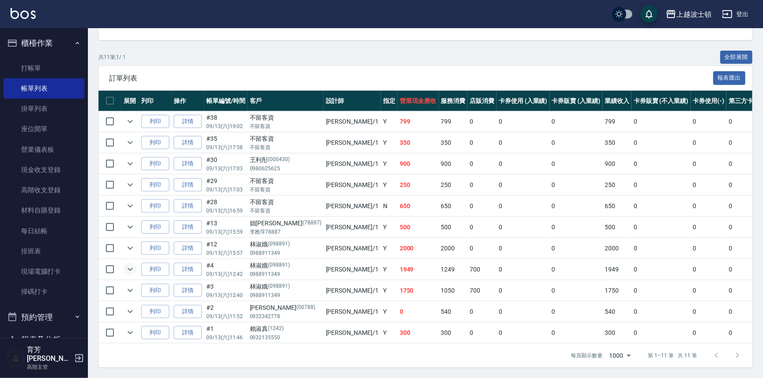
click at [128, 265] on icon "expand row" at bounding box center [130, 269] width 11 height 11
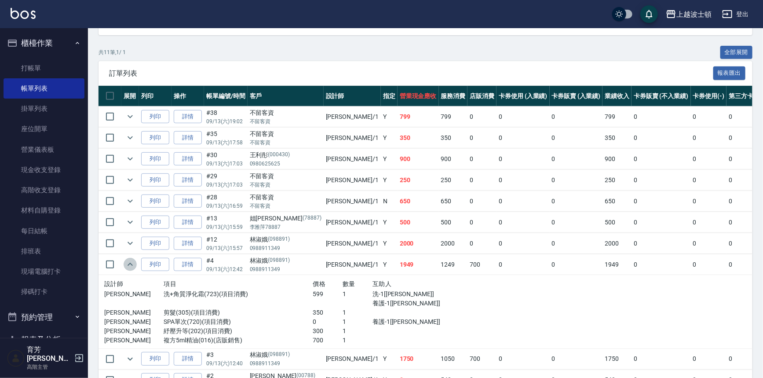
click at [128, 265] on icon "expand row" at bounding box center [130, 264] width 11 height 11
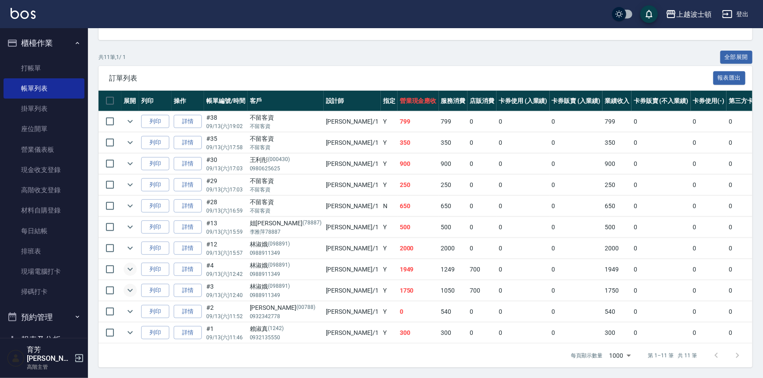
click at [131, 285] on icon "expand row" at bounding box center [130, 290] width 11 height 11
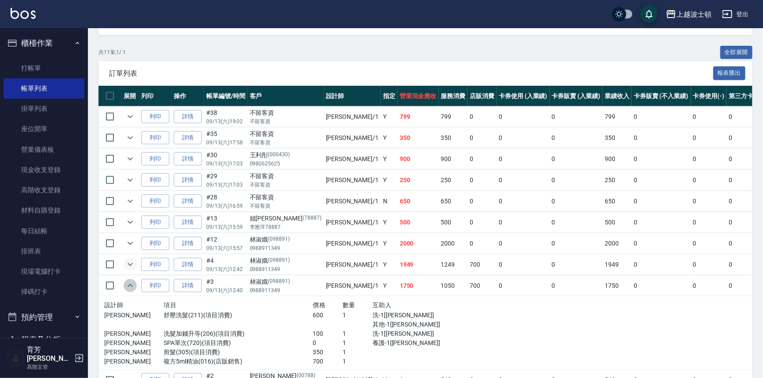
click at [131, 284] on icon "expand row" at bounding box center [130, 285] width 5 height 3
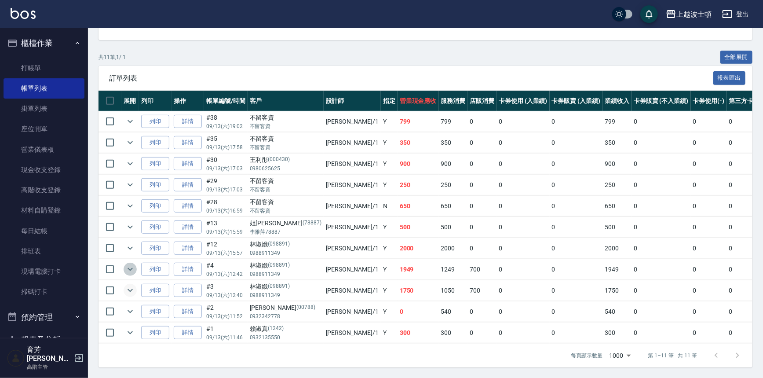
click at [134, 264] on icon "expand row" at bounding box center [130, 269] width 11 height 11
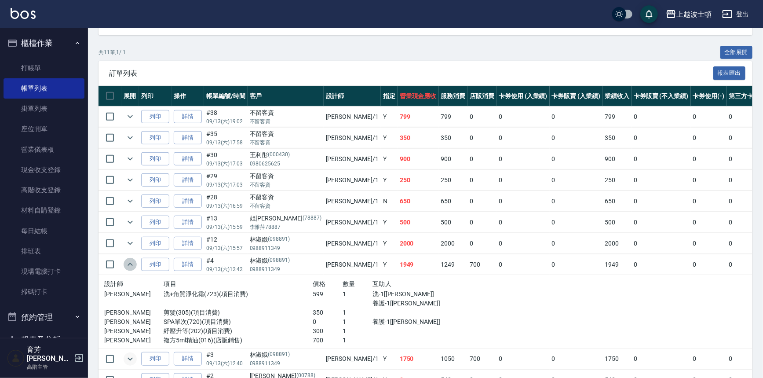
click at [134, 262] on icon "expand row" at bounding box center [130, 264] width 11 height 11
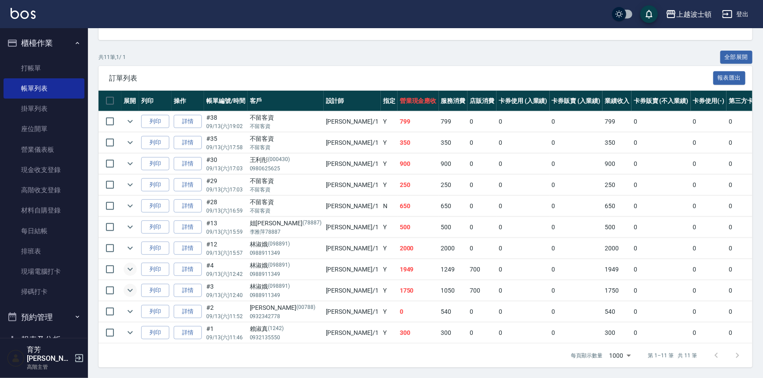
click at [127, 285] on icon "expand row" at bounding box center [130, 290] width 11 height 11
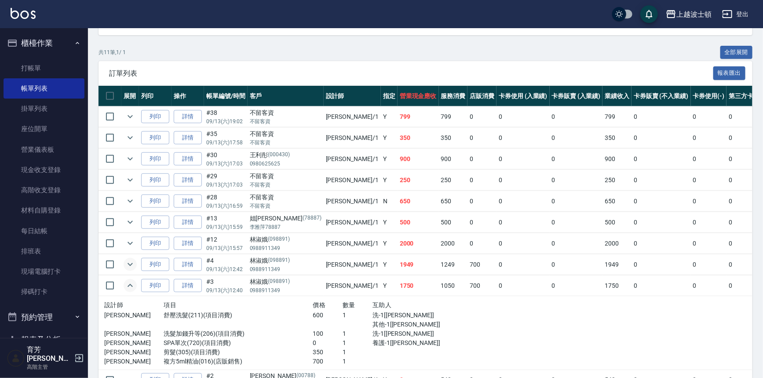
scroll to position [231, 0]
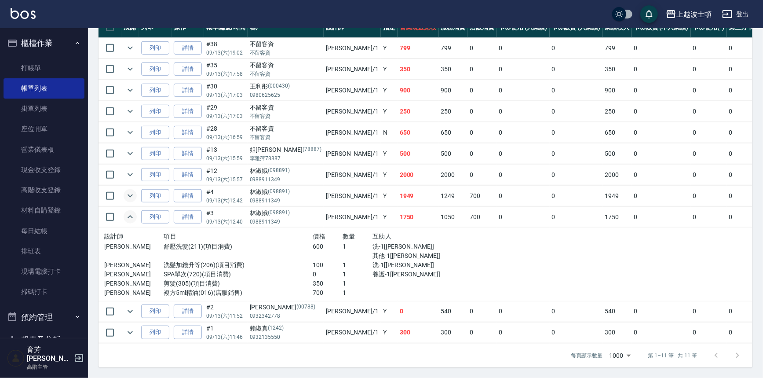
click at [128, 190] on icon "expand row" at bounding box center [130, 195] width 11 height 11
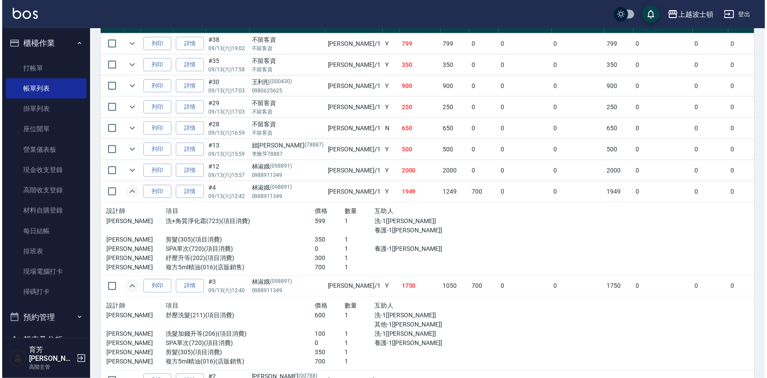
scroll to position [304, 0]
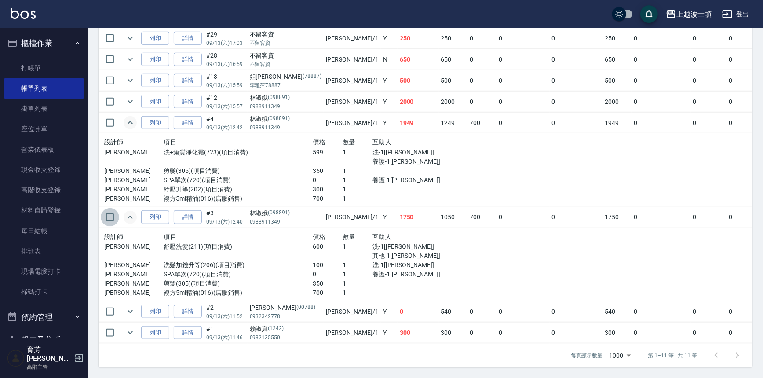
click at [111, 211] on input "checkbox" at bounding box center [110, 217] width 18 height 18
checkbox input "true"
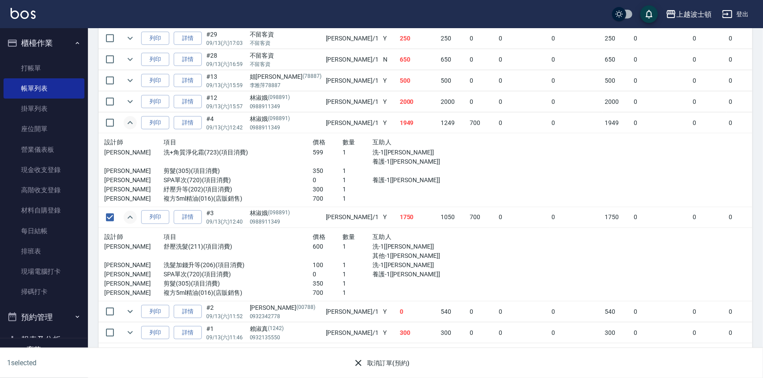
click at [369, 361] on button "取消訂單(預約)" at bounding box center [382, 363] width 64 height 16
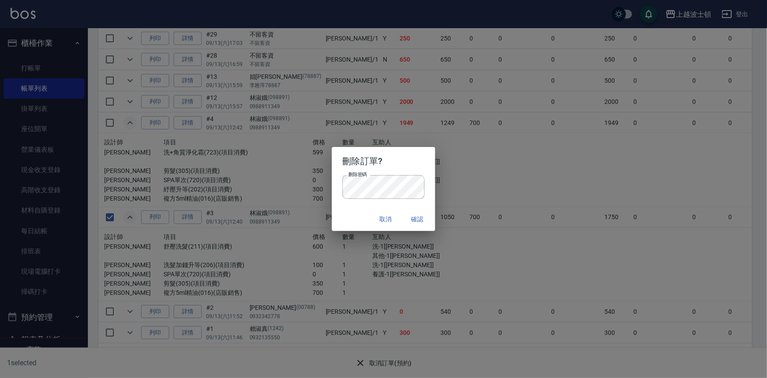
click at [426, 167] on h2 "刪除訂單?" at bounding box center [383, 161] width 103 height 28
click at [419, 220] on button "確認" at bounding box center [418, 219] width 28 height 16
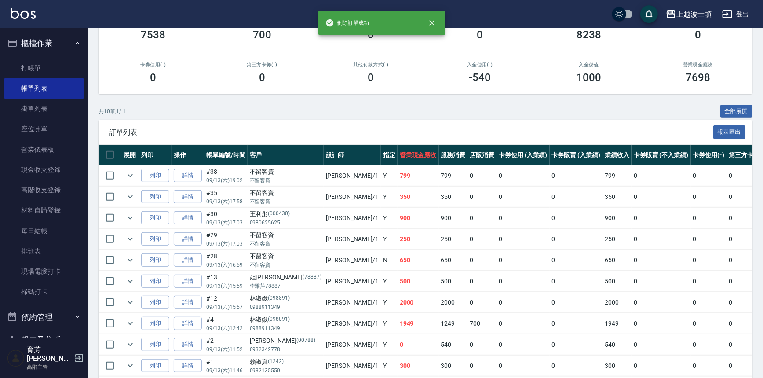
scroll to position [137, 0]
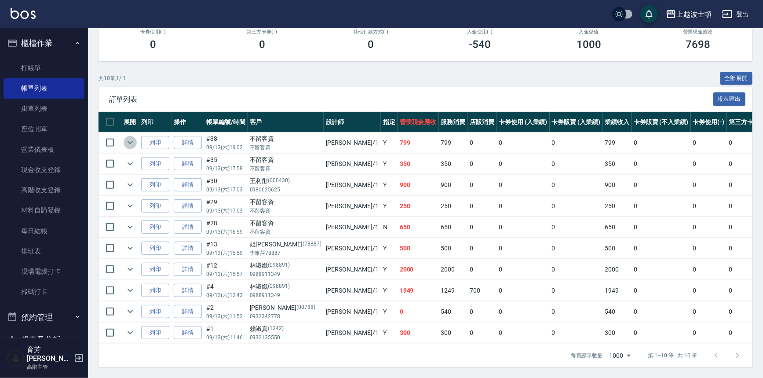
click at [130, 137] on icon "expand row" at bounding box center [130, 142] width 11 height 11
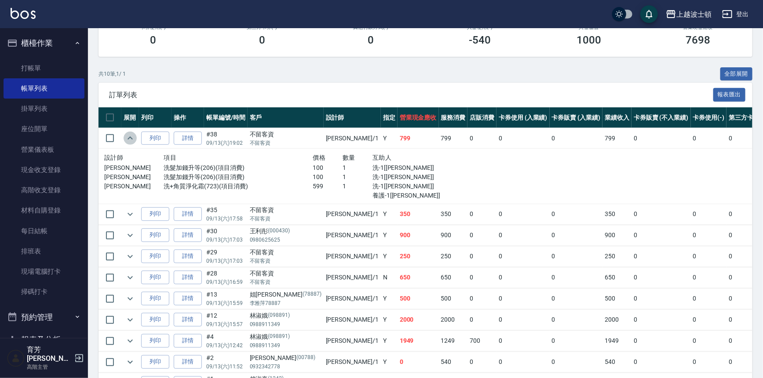
click at [130, 135] on icon "expand row" at bounding box center [130, 138] width 11 height 11
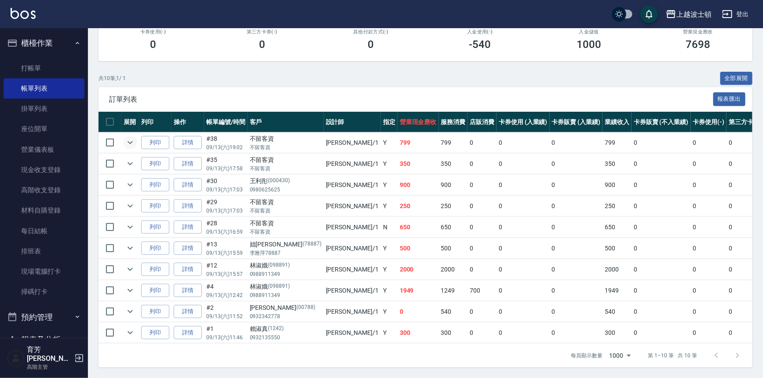
click at [122, 154] on td at bounding box center [130, 163] width 18 height 21
click at [132, 162] on icon "expand row" at bounding box center [130, 163] width 5 height 3
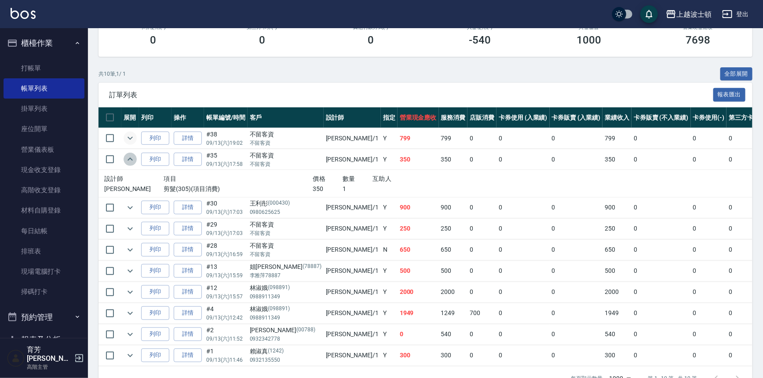
click at [132, 157] on icon "expand row" at bounding box center [130, 159] width 11 height 11
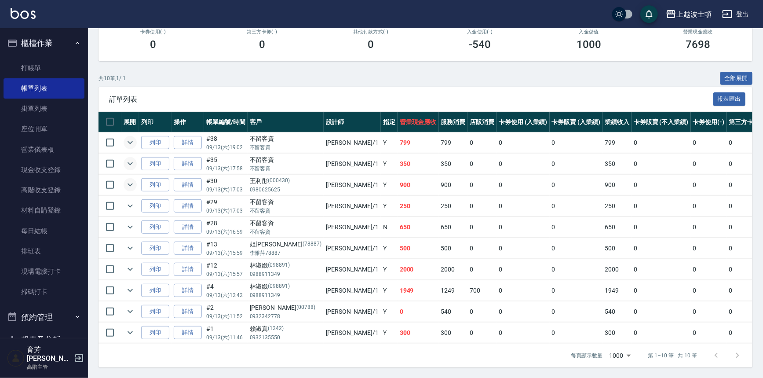
click at [129, 183] on icon "expand row" at bounding box center [130, 184] width 11 height 11
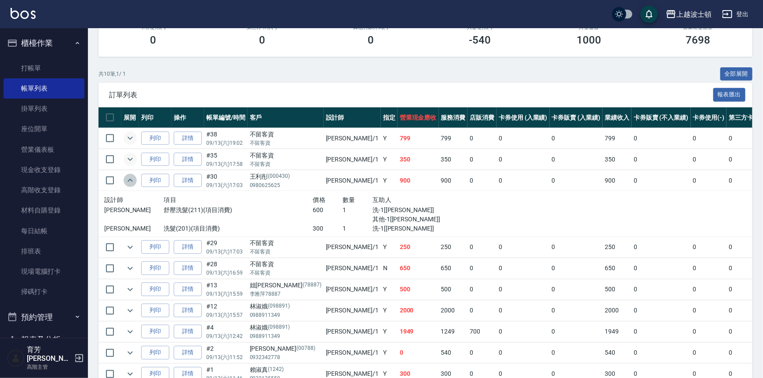
click at [129, 183] on icon "expand row" at bounding box center [130, 180] width 11 height 11
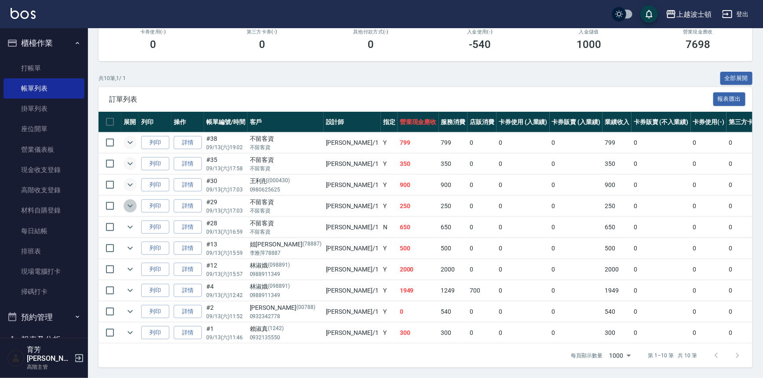
click at [130, 205] on icon "expand row" at bounding box center [130, 206] width 5 height 3
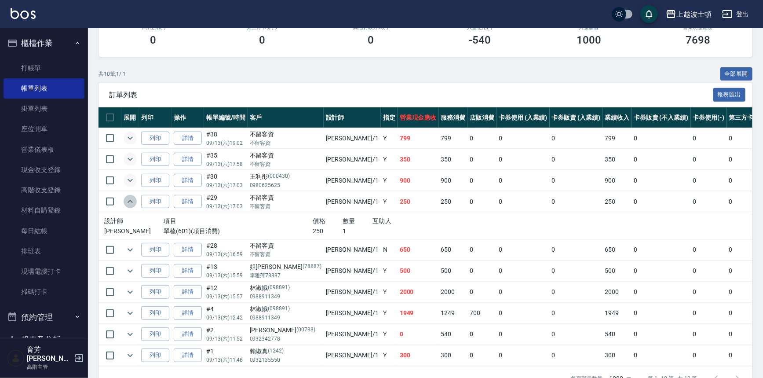
click at [130, 201] on icon "expand row" at bounding box center [130, 201] width 11 height 11
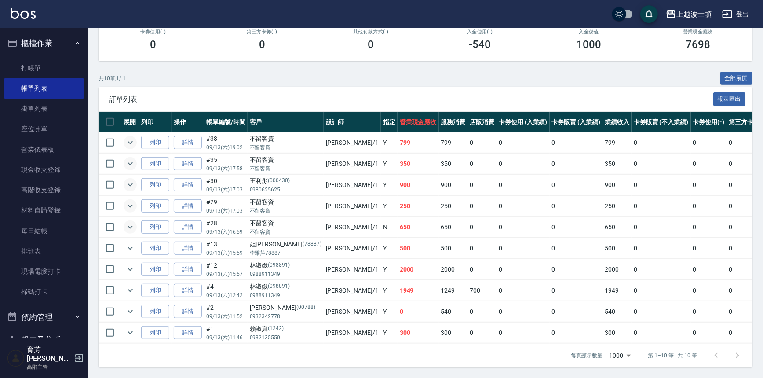
click at [128, 222] on icon "expand row" at bounding box center [130, 227] width 11 height 11
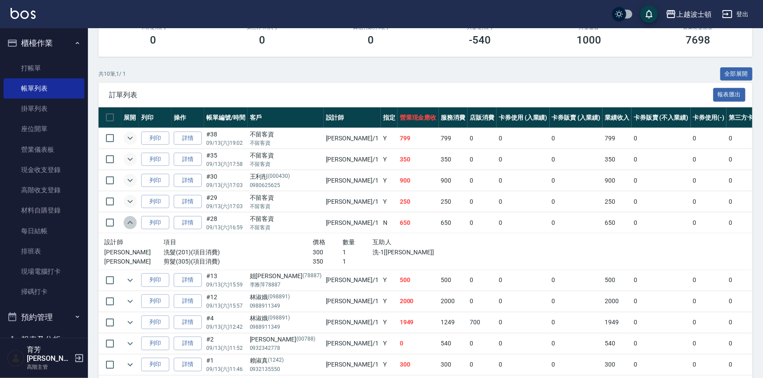
click at [128, 218] on icon "expand row" at bounding box center [130, 222] width 11 height 11
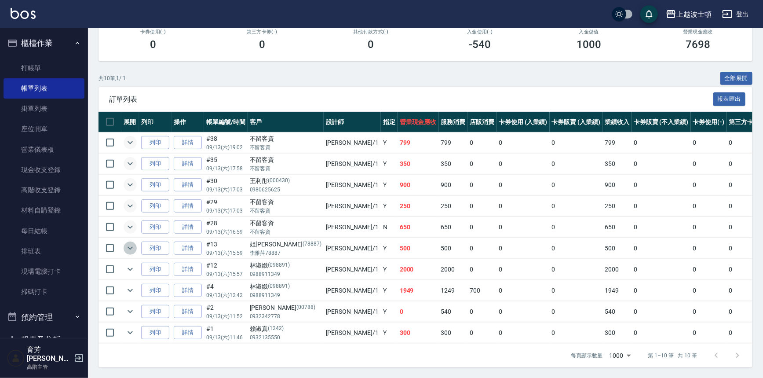
click at [130, 241] on button "expand row" at bounding box center [130, 247] width 13 height 13
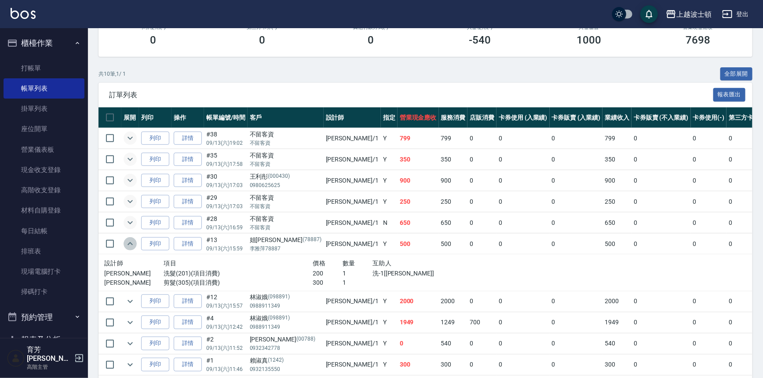
click at [131, 237] on button "expand row" at bounding box center [130, 243] width 13 height 13
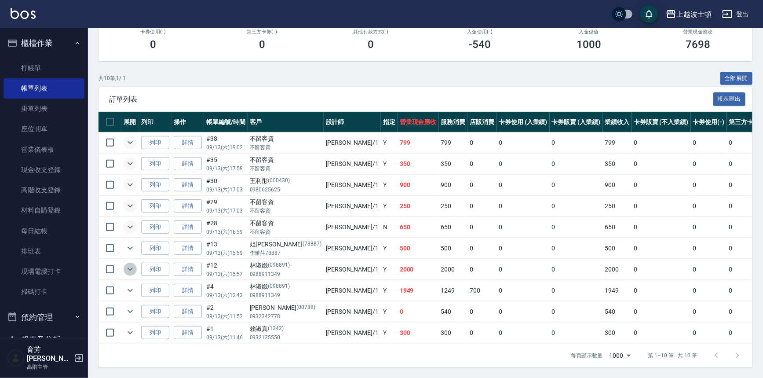
click at [132, 264] on icon "expand row" at bounding box center [130, 269] width 11 height 11
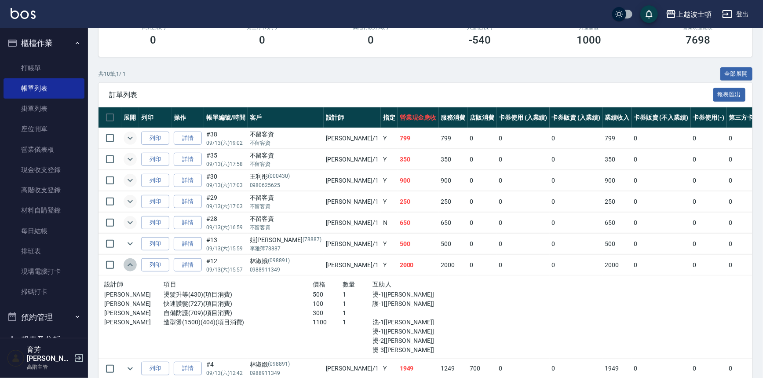
click at [132, 263] on icon "expand row" at bounding box center [130, 264] width 11 height 11
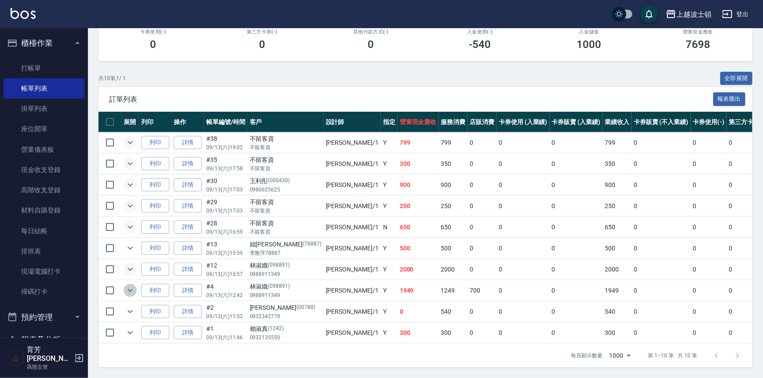
click at [132, 287] on icon "expand row" at bounding box center [130, 290] width 11 height 11
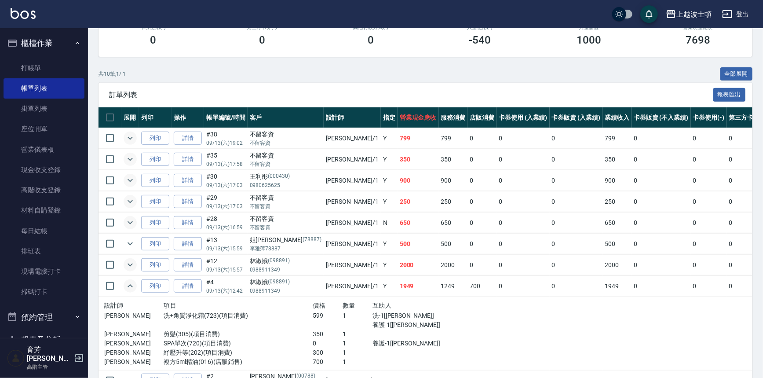
scroll to position [210, 0]
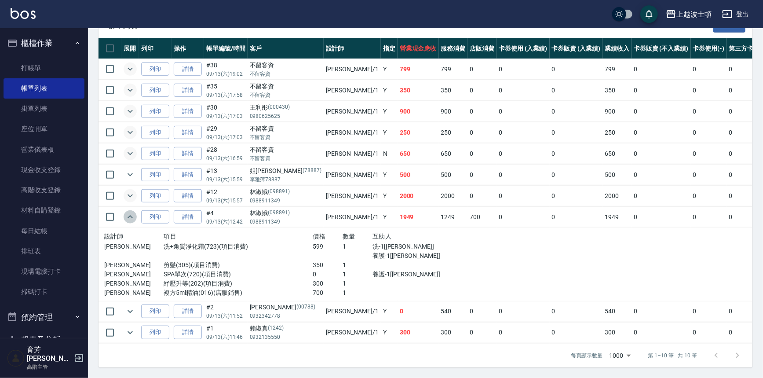
click at [127, 212] on icon "expand row" at bounding box center [130, 217] width 11 height 11
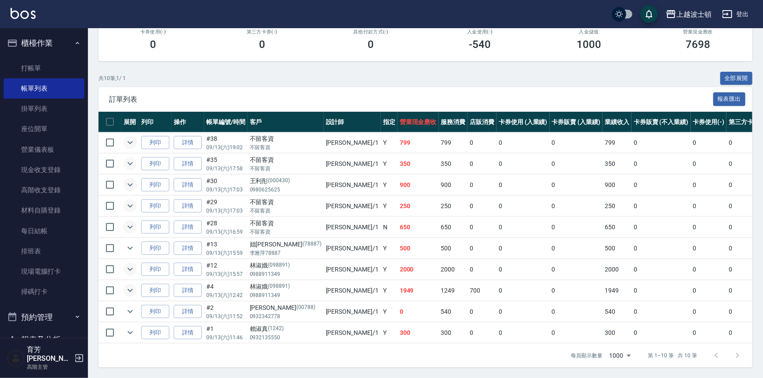
scroll to position [137, 0]
click at [67, 41] on button "櫃檯作業" at bounding box center [44, 43] width 81 height 23
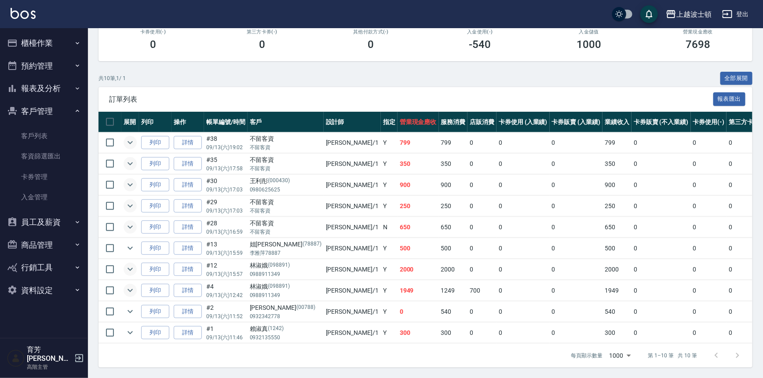
click at [44, 110] on button "客戶管理" at bounding box center [44, 111] width 81 height 23
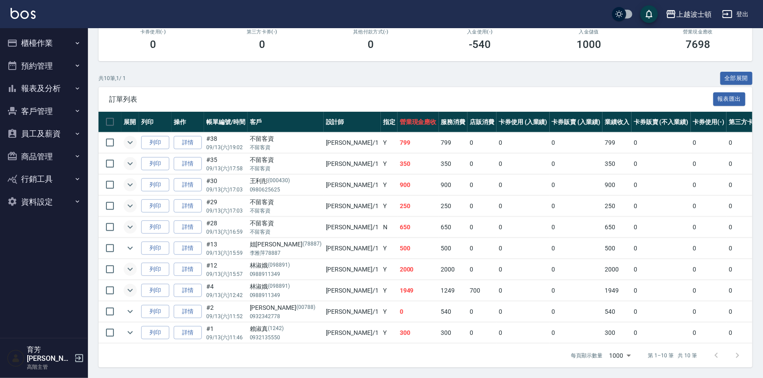
click at [52, 93] on button "報表及分析" at bounding box center [44, 88] width 81 height 23
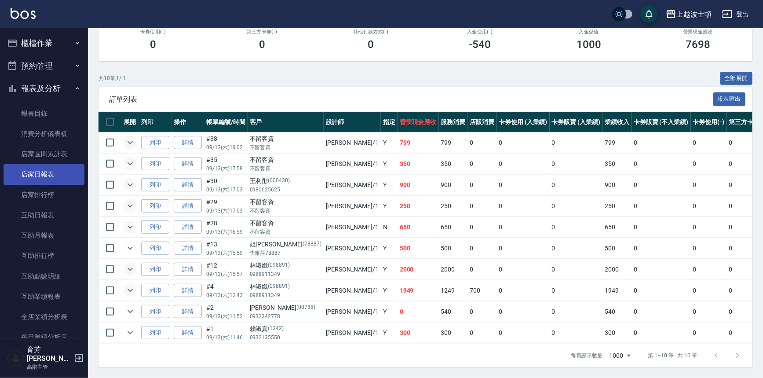
click at [40, 175] on link "店家日報表" at bounding box center [44, 174] width 81 height 20
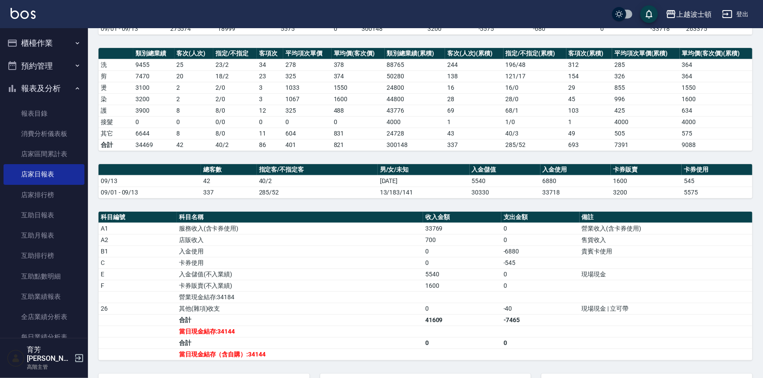
scroll to position [201, 0]
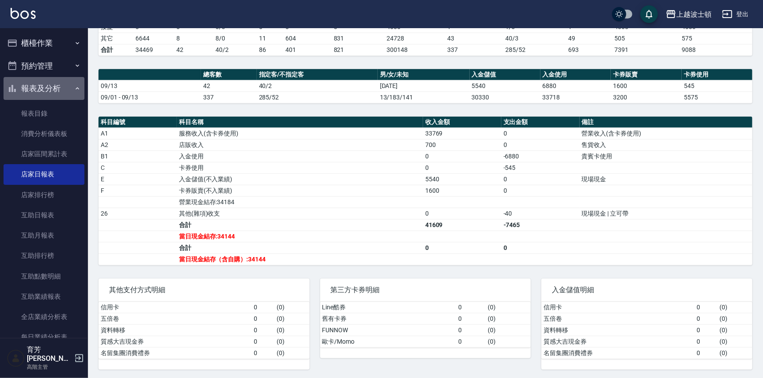
click at [52, 87] on button "報表及分析" at bounding box center [44, 88] width 81 height 23
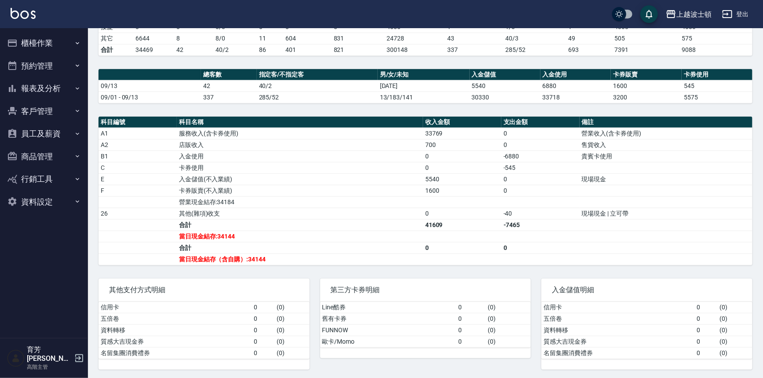
click at [53, 48] on button "櫃檯作業" at bounding box center [44, 43] width 81 height 23
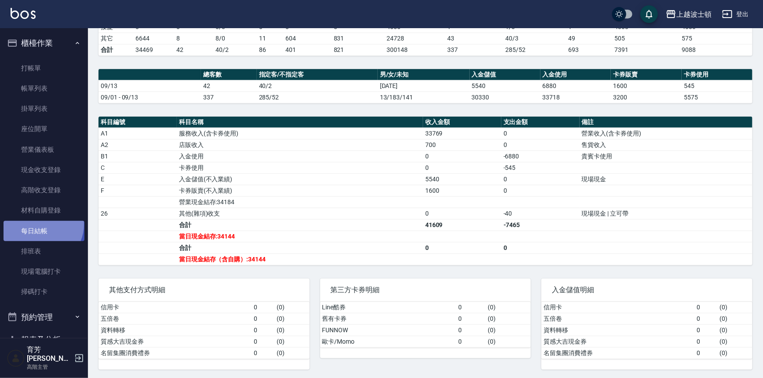
click at [40, 224] on link "每日結帳" at bounding box center [44, 231] width 81 height 20
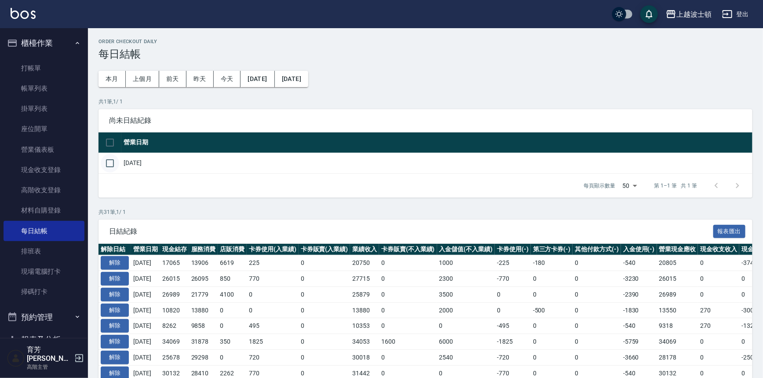
click at [106, 163] on input "checkbox" at bounding box center [110, 163] width 18 height 18
checkbox input "true"
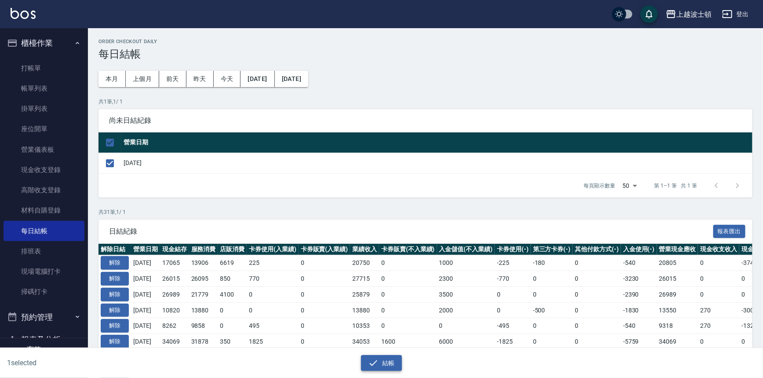
click at [387, 356] on button "結帳" at bounding box center [381, 363] width 41 height 16
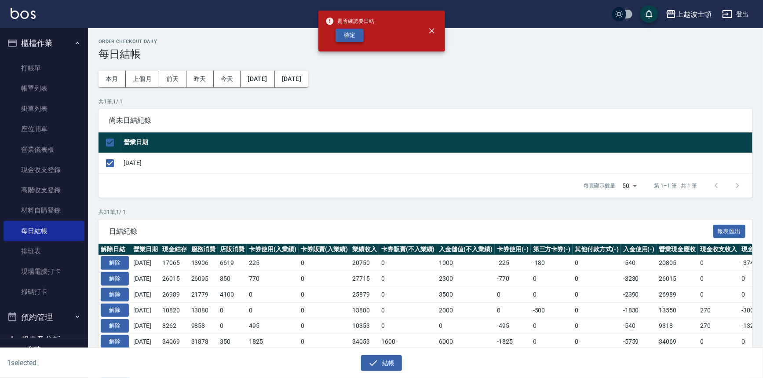
click at [348, 29] on button "確定" at bounding box center [350, 36] width 28 height 14
checkbox input "false"
